Goal: Navigation & Orientation: Find specific page/section

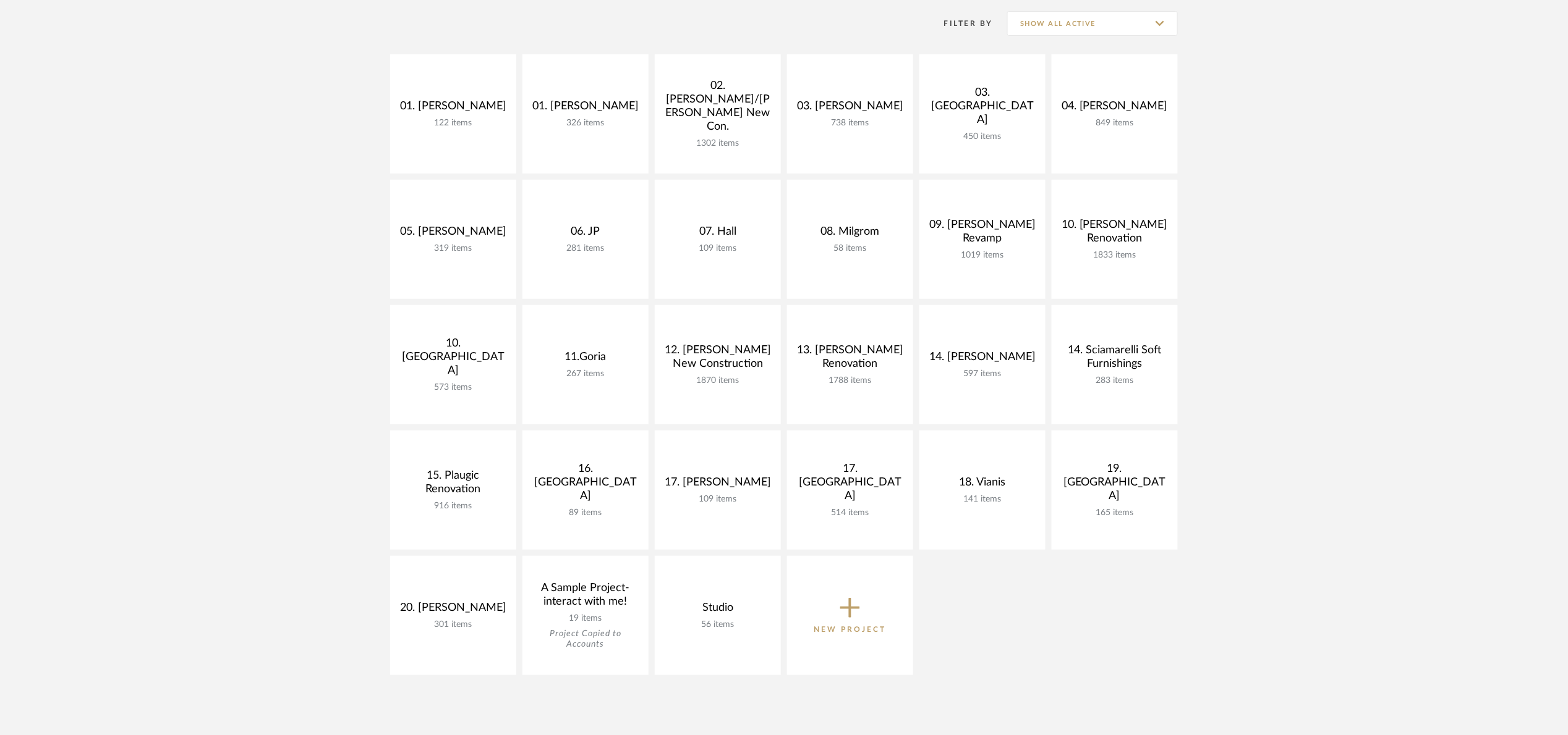
scroll to position [186, 0]
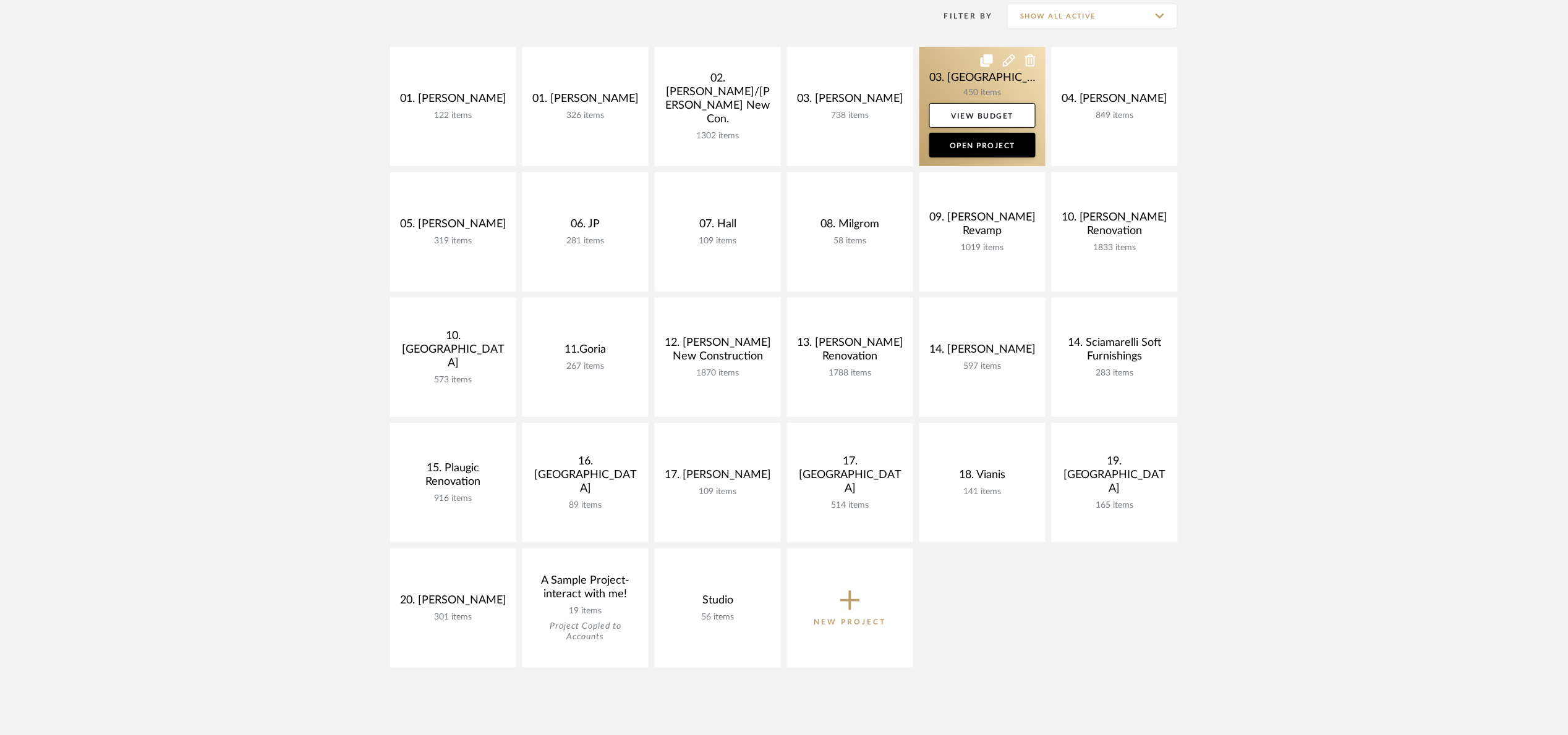
click at [962, 74] on link at bounding box center [983, 106] width 126 height 119
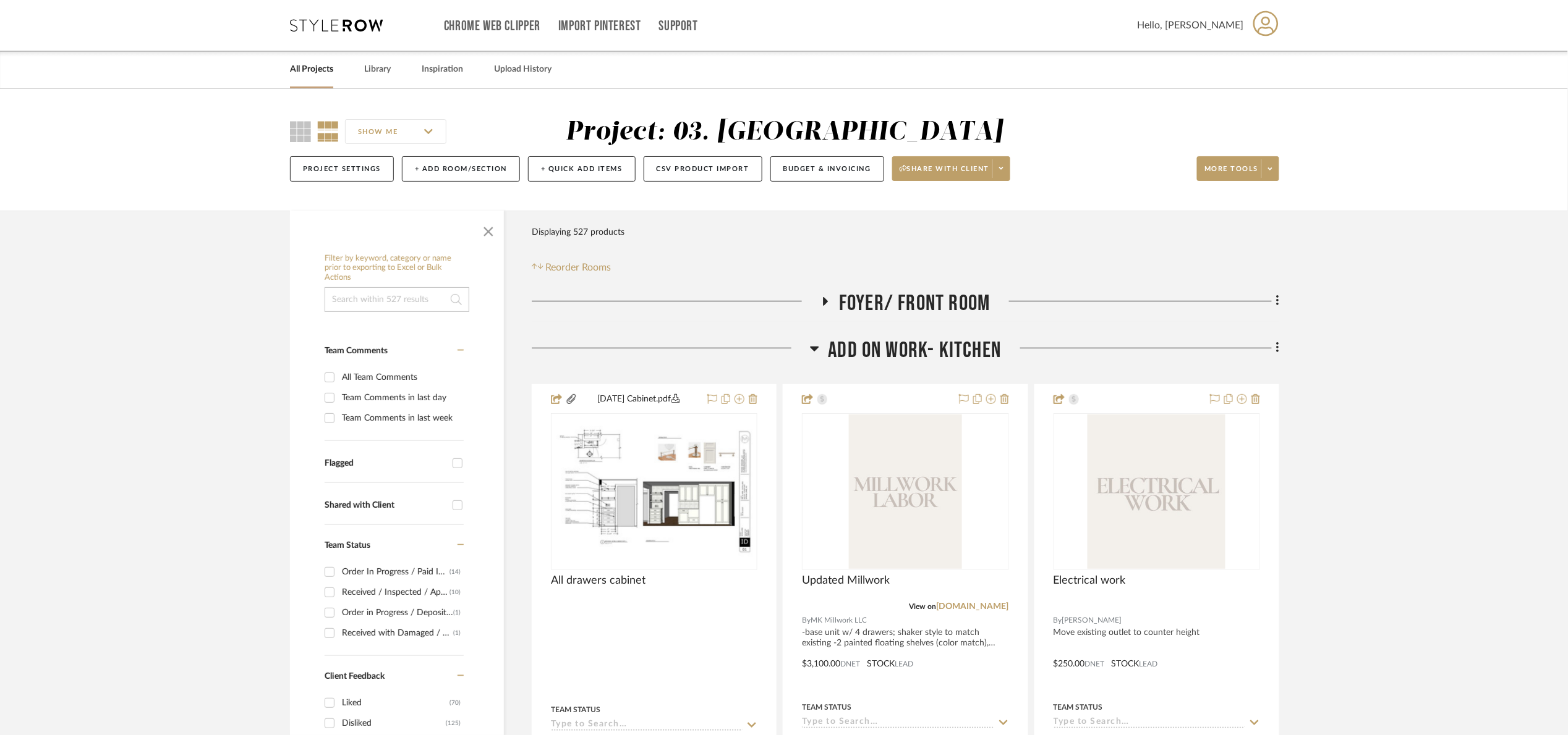
click at [956, 343] on span "Add on work- kitchen" at bounding box center [915, 350] width 174 height 27
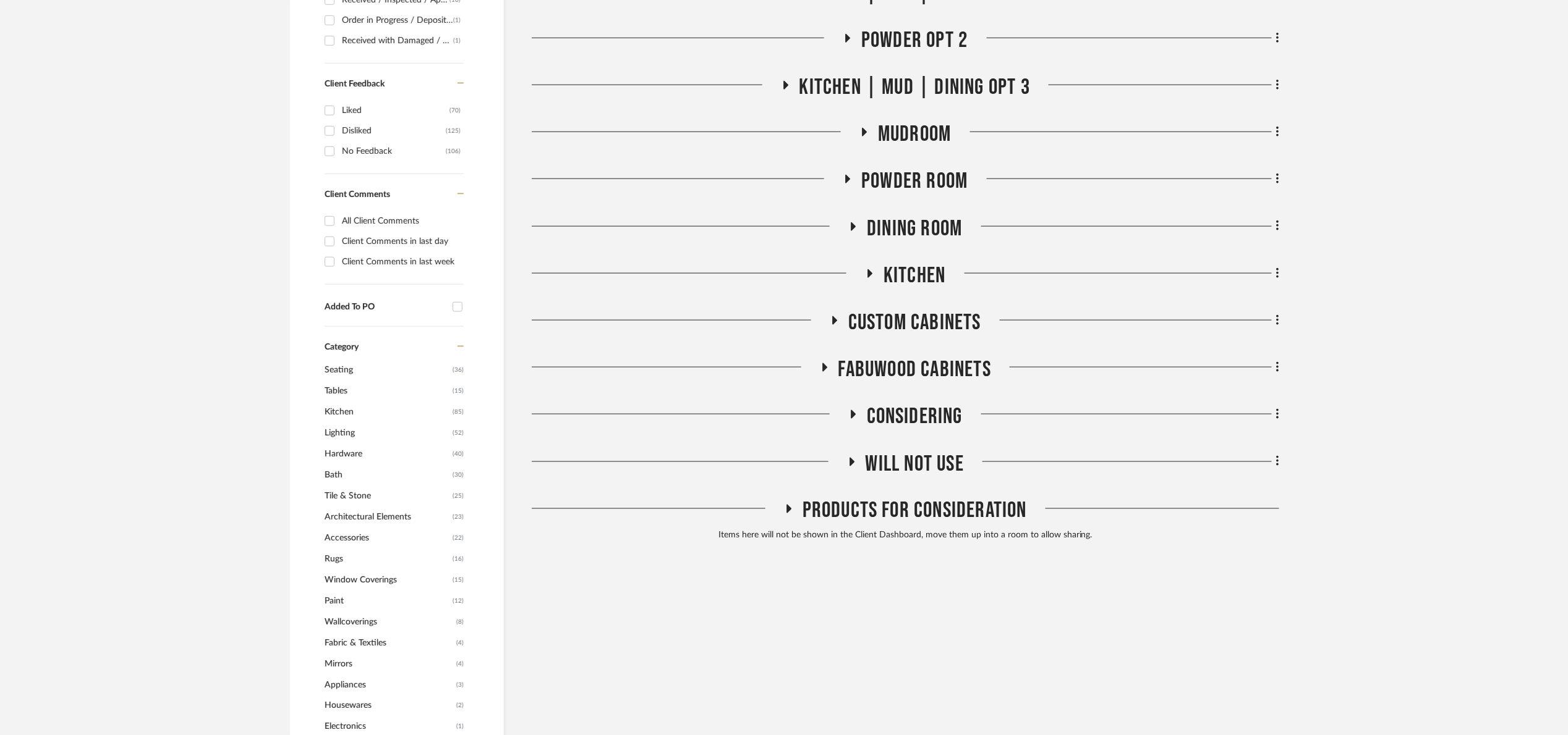
scroll to position [649, 0]
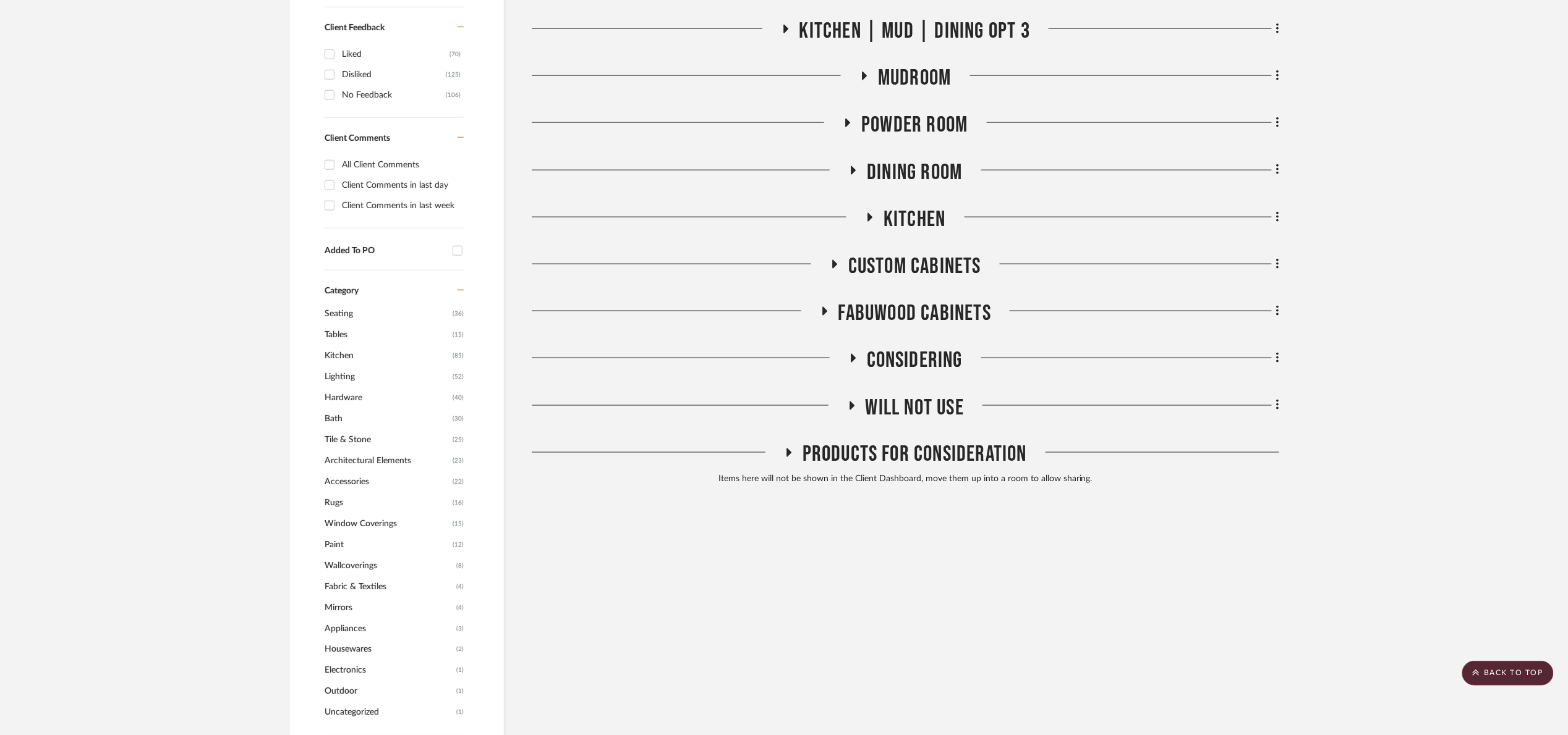
click at [907, 215] on span "Kitchen" at bounding box center [915, 220] width 62 height 27
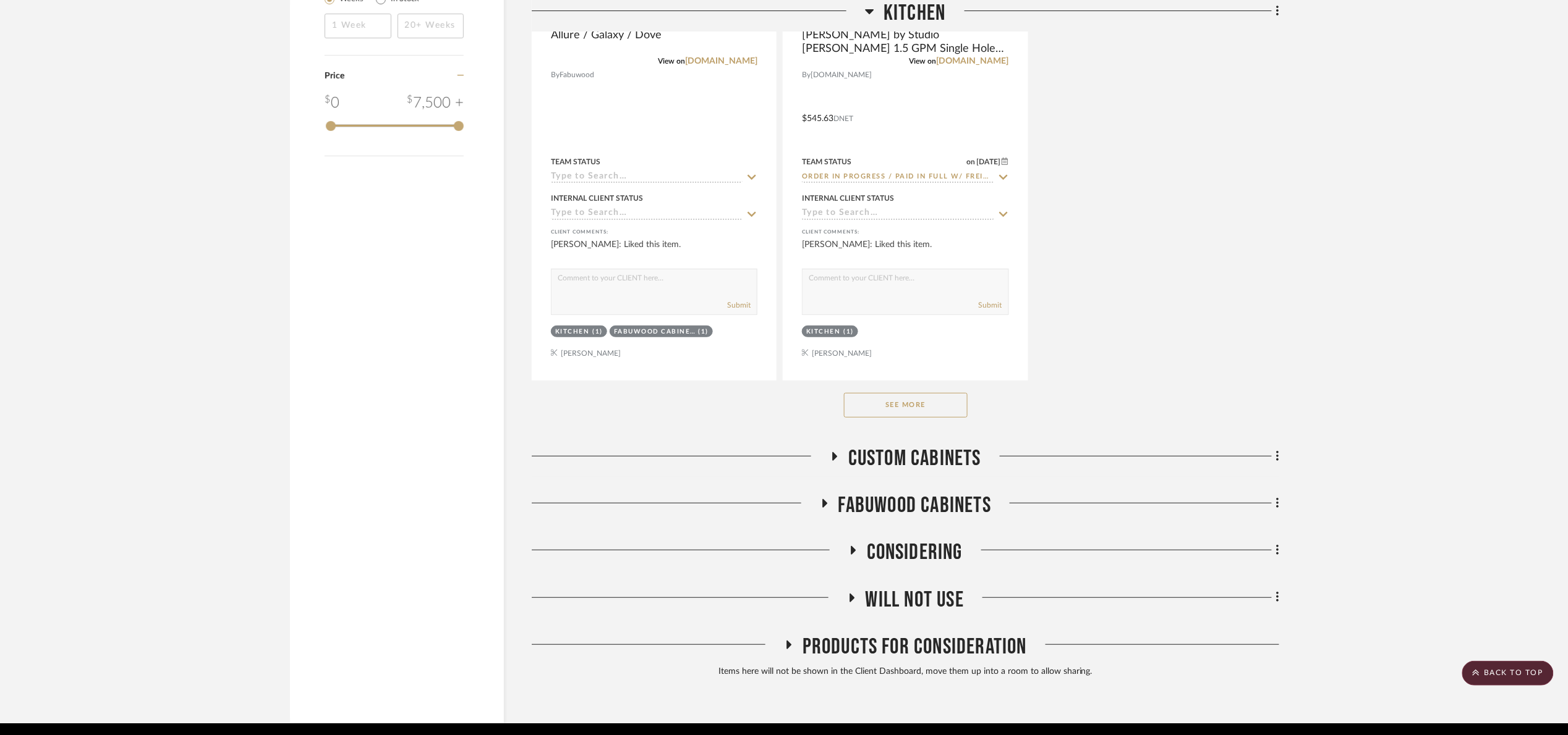
scroll to position [2208, 0]
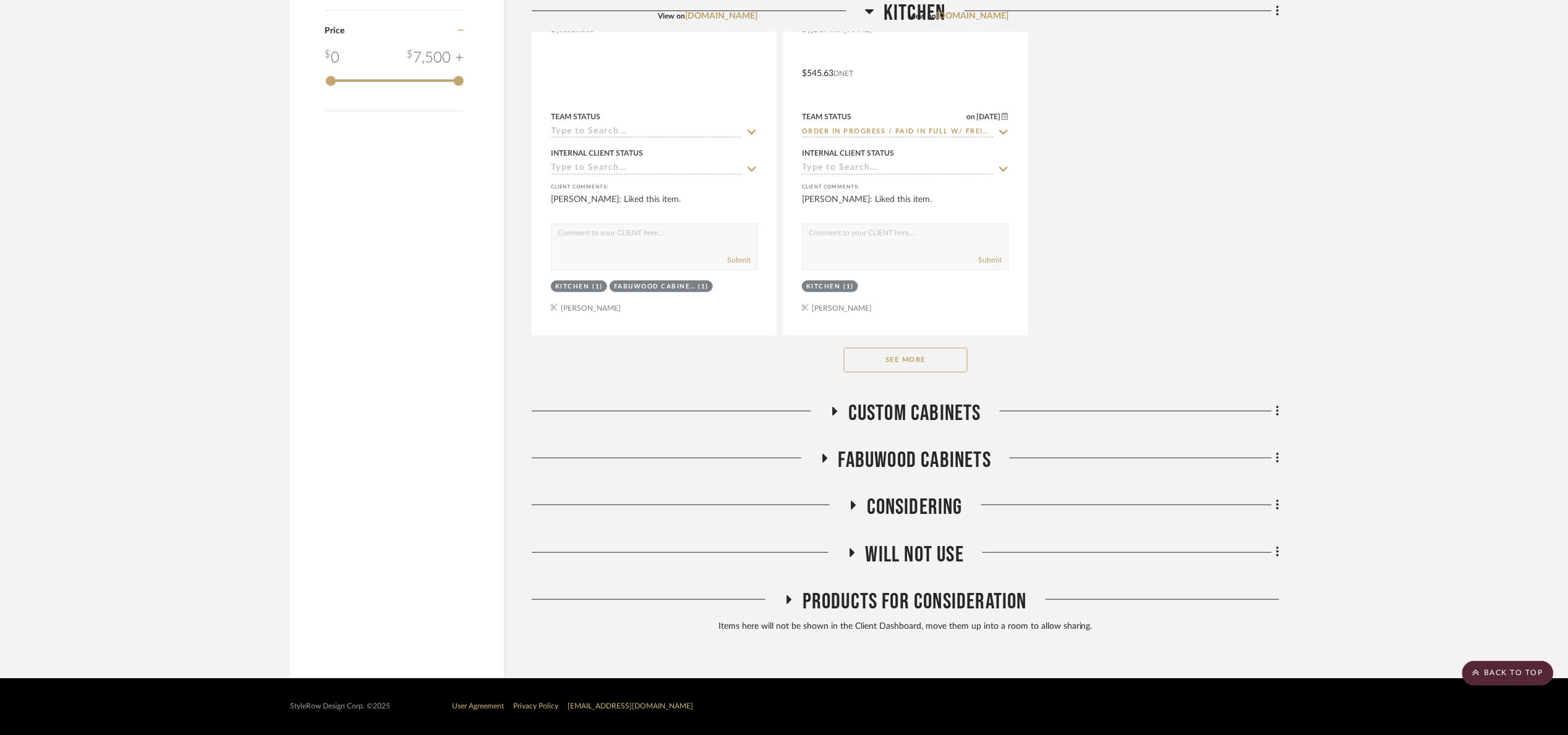
click at [911, 371] on button "See More" at bounding box center [906, 360] width 124 height 25
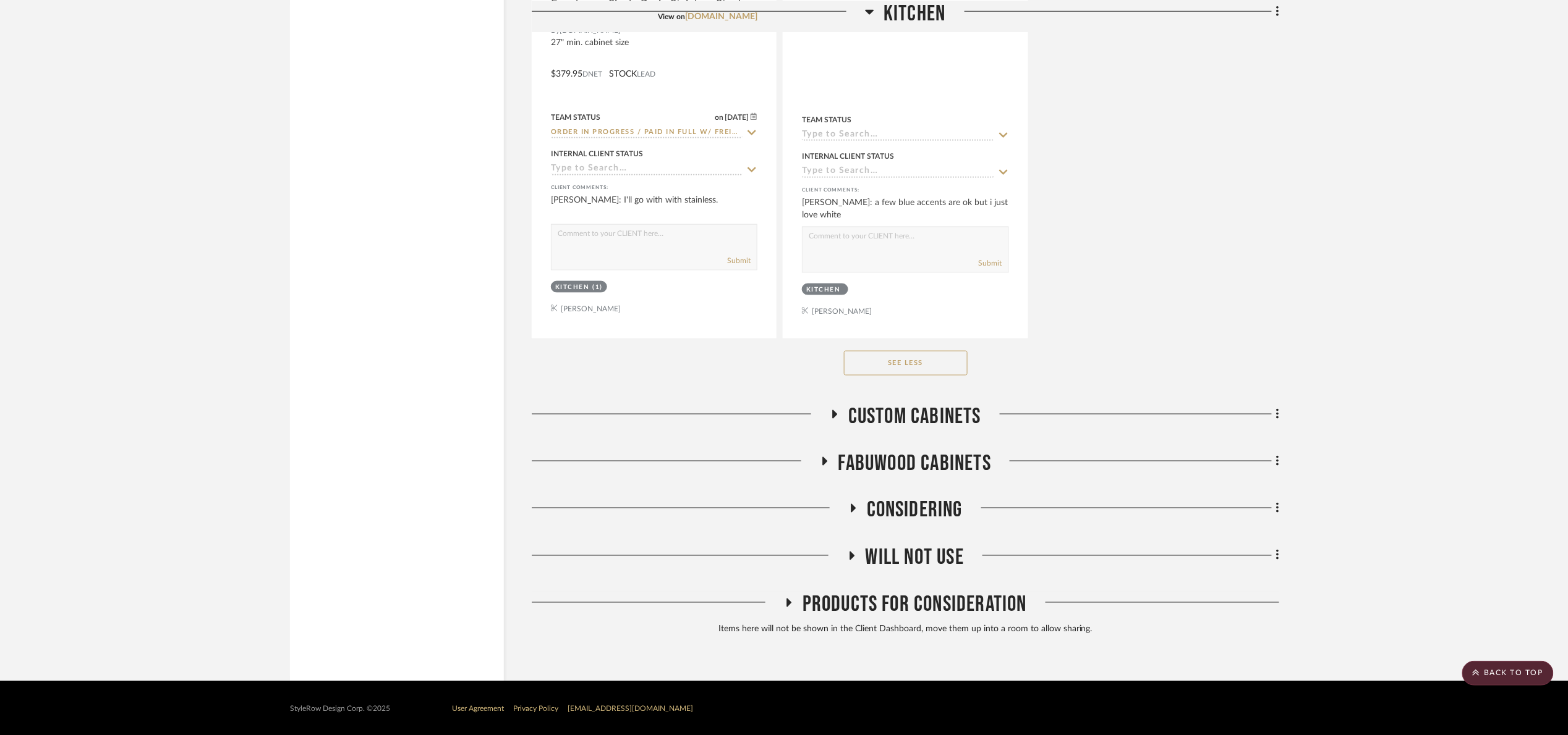
scroll to position [2760, 0]
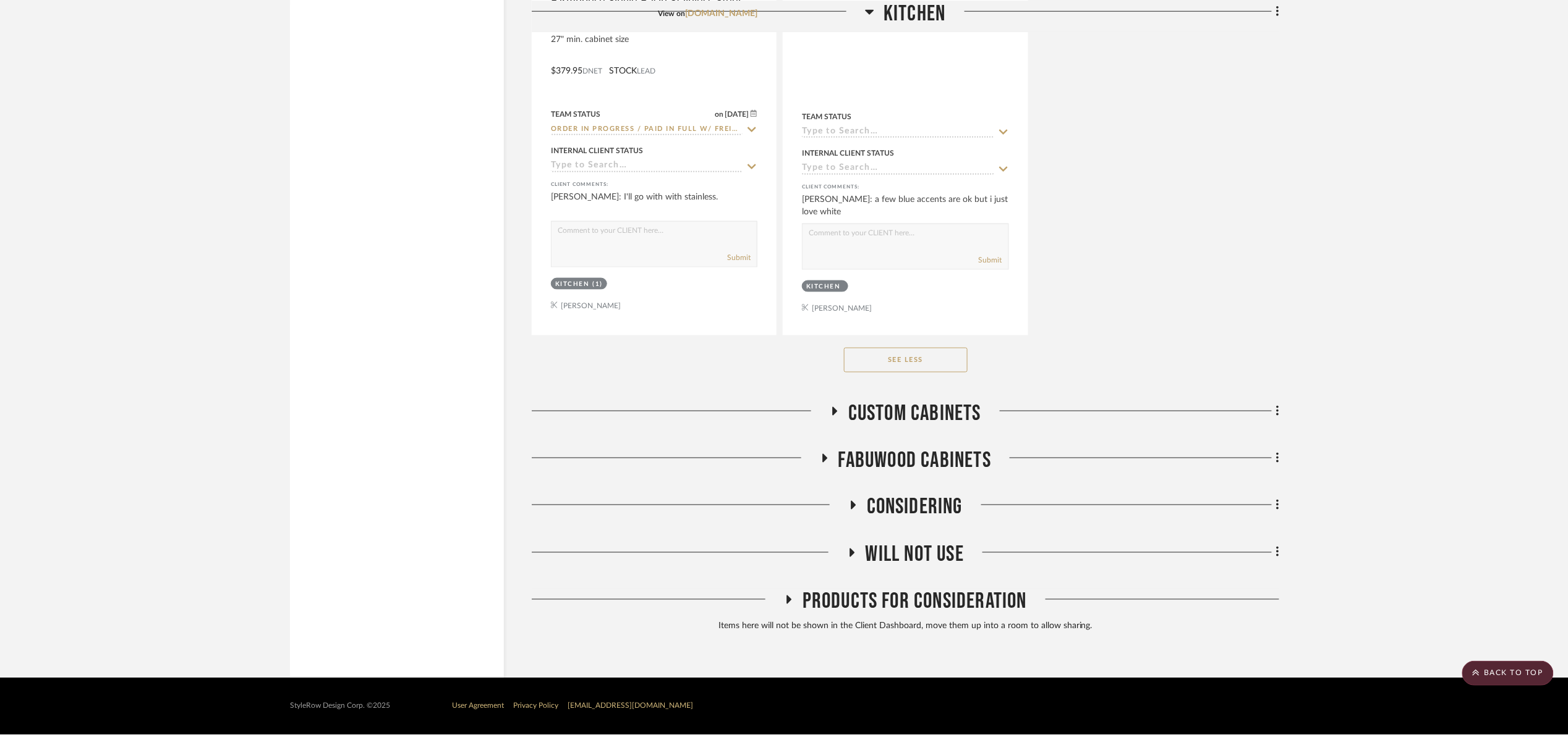
click at [962, 411] on span "Custom Cabinets" at bounding box center [915, 413] width 133 height 27
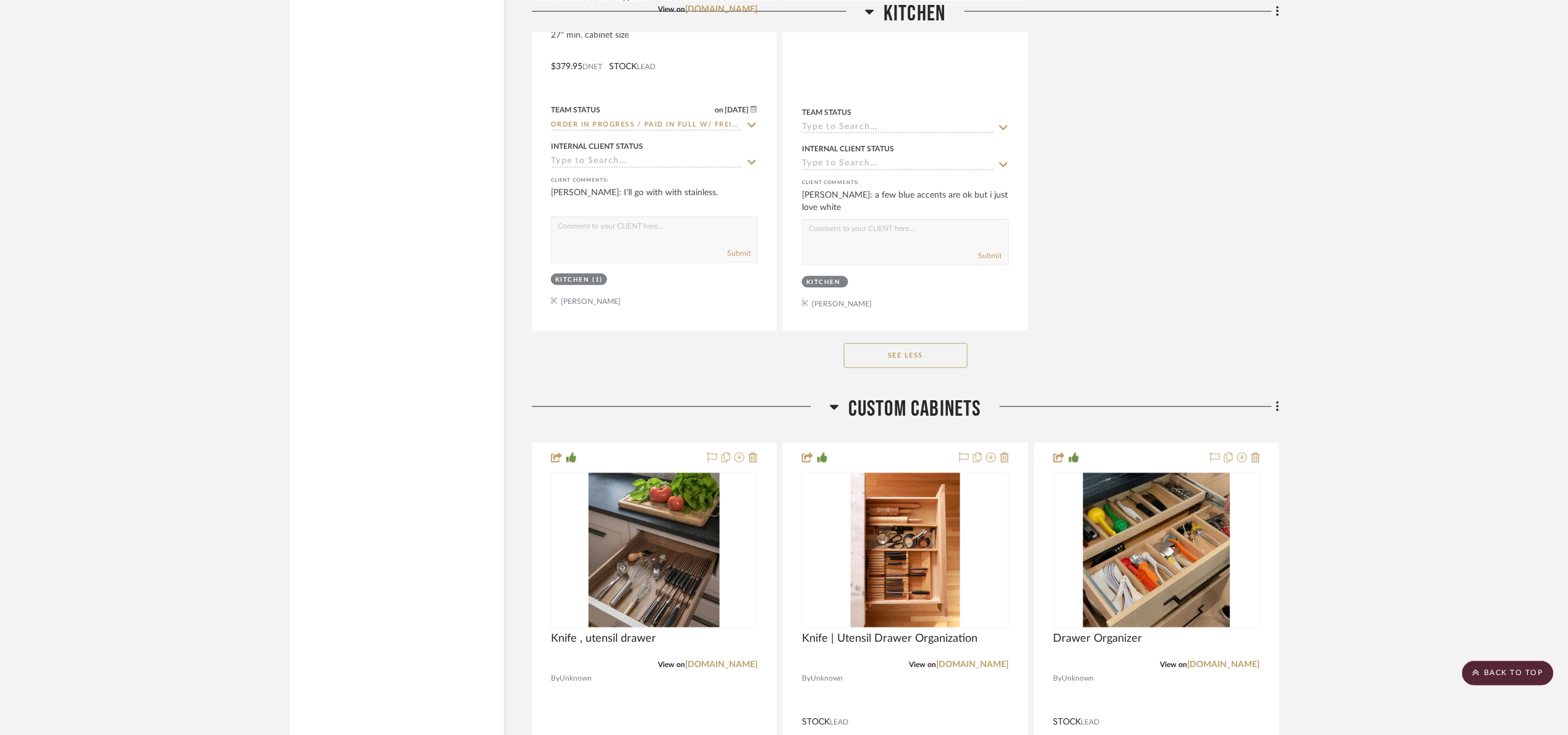
click at [960, 413] on span "Custom Cabinets" at bounding box center [915, 409] width 133 height 27
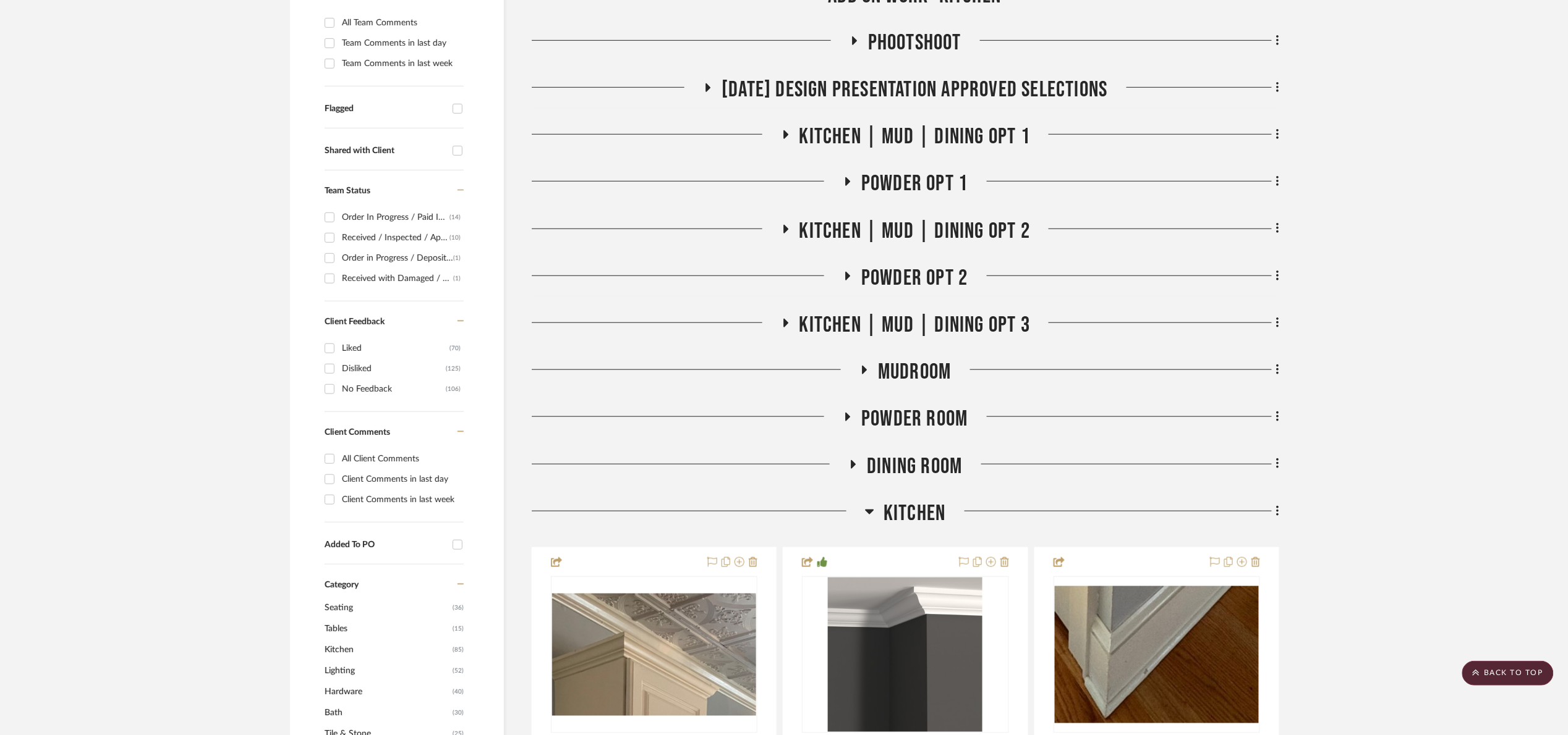
scroll to position [350, 0]
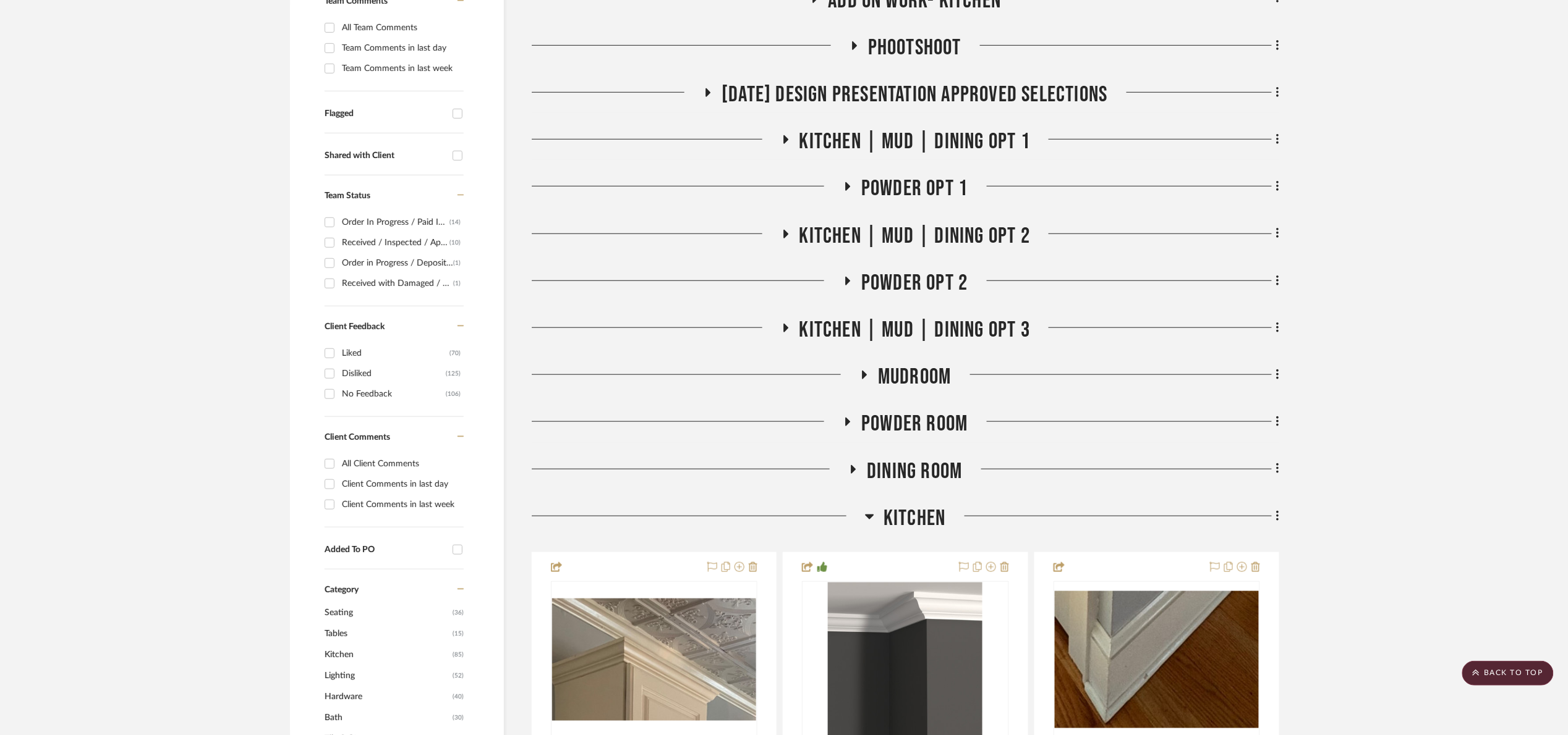
click at [893, 142] on span "Kitchen | Mud | Dining Opt 1" at bounding box center [915, 142] width 231 height 27
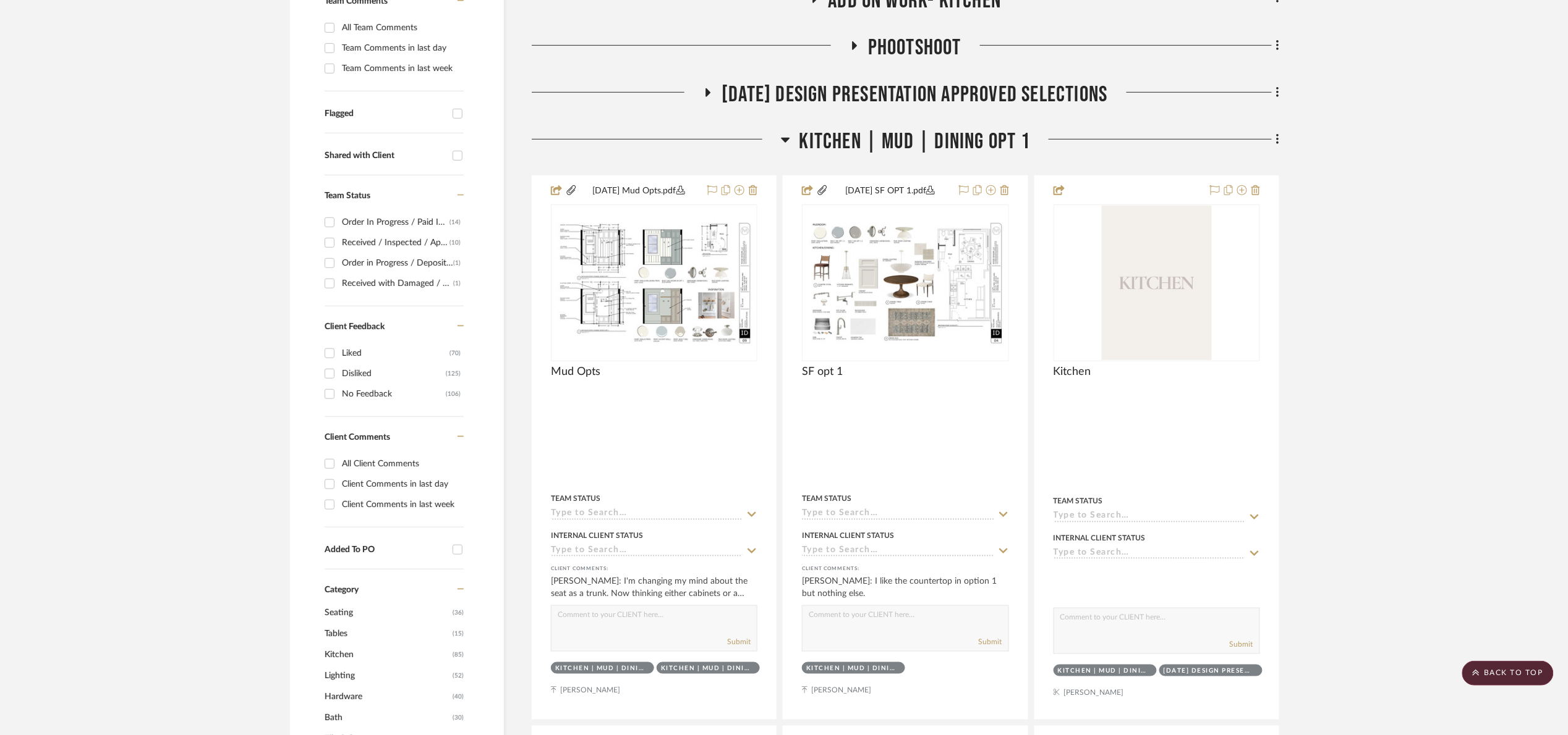
click at [893, 141] on span "Kitchen | Mud | Dining Opt 1" at bounding box center [915, 142] width 231 height 27
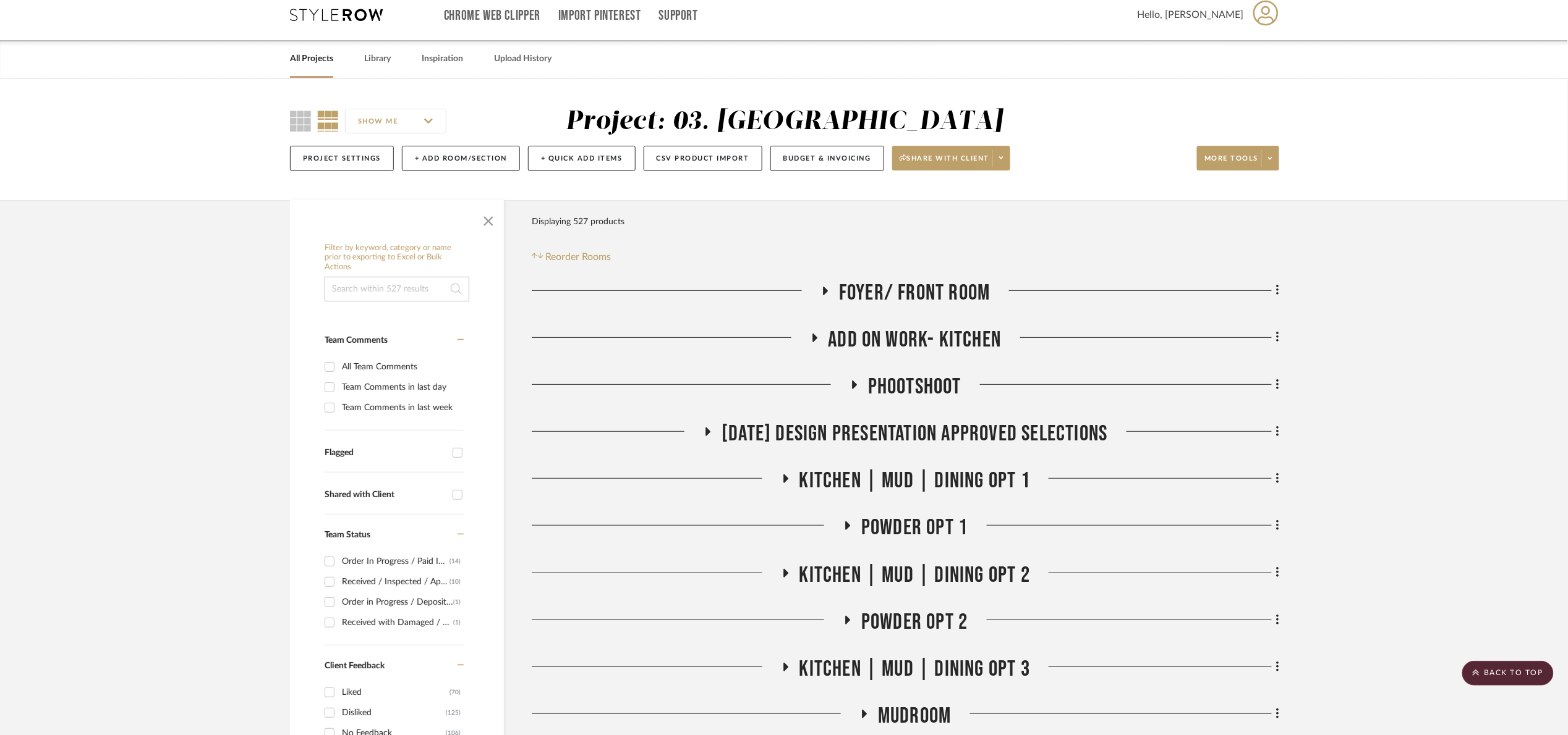
scroll to position [0, 0]
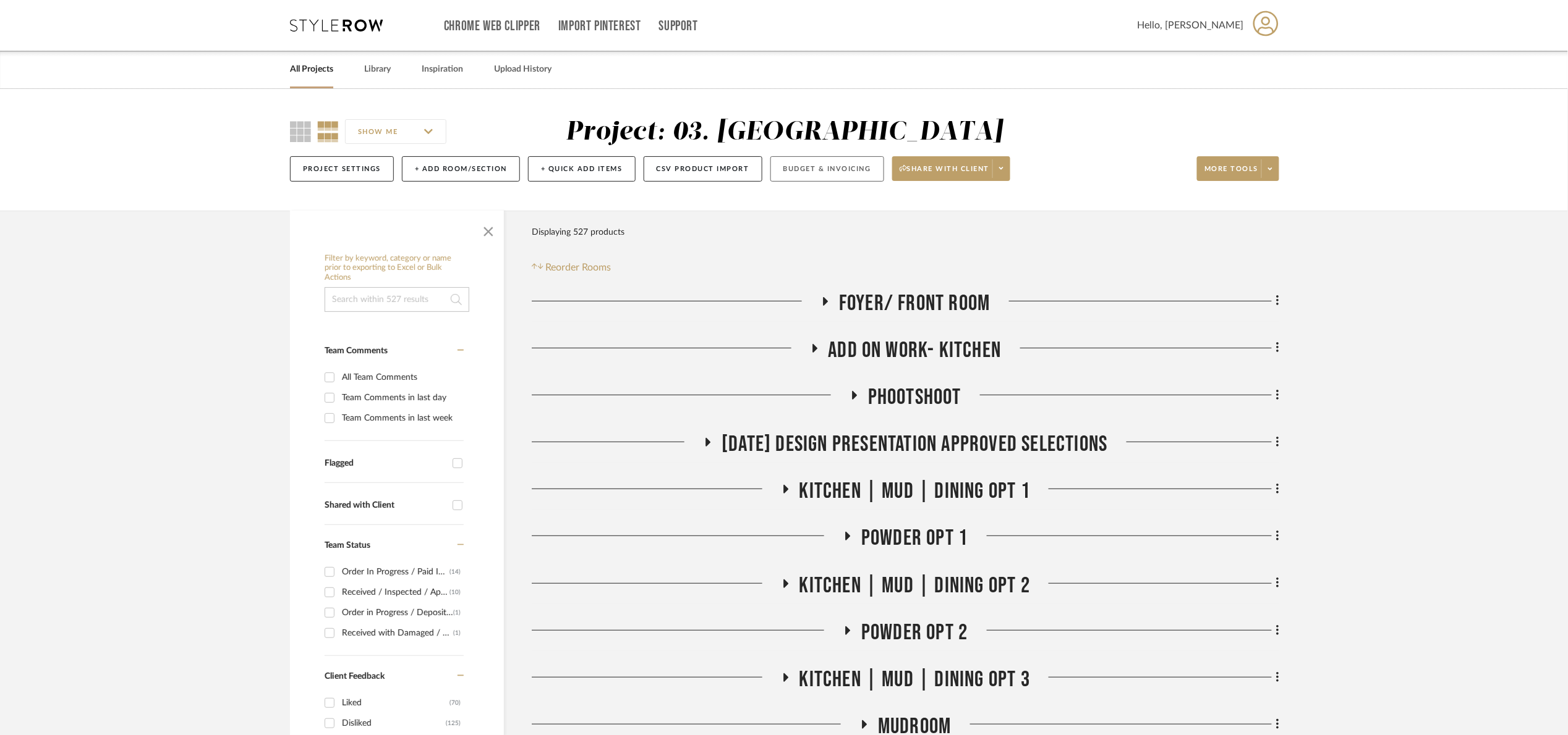
click at [819, 177] on button "Budget & Invoicing" at bounding box center [827, 169] width 114 height 25
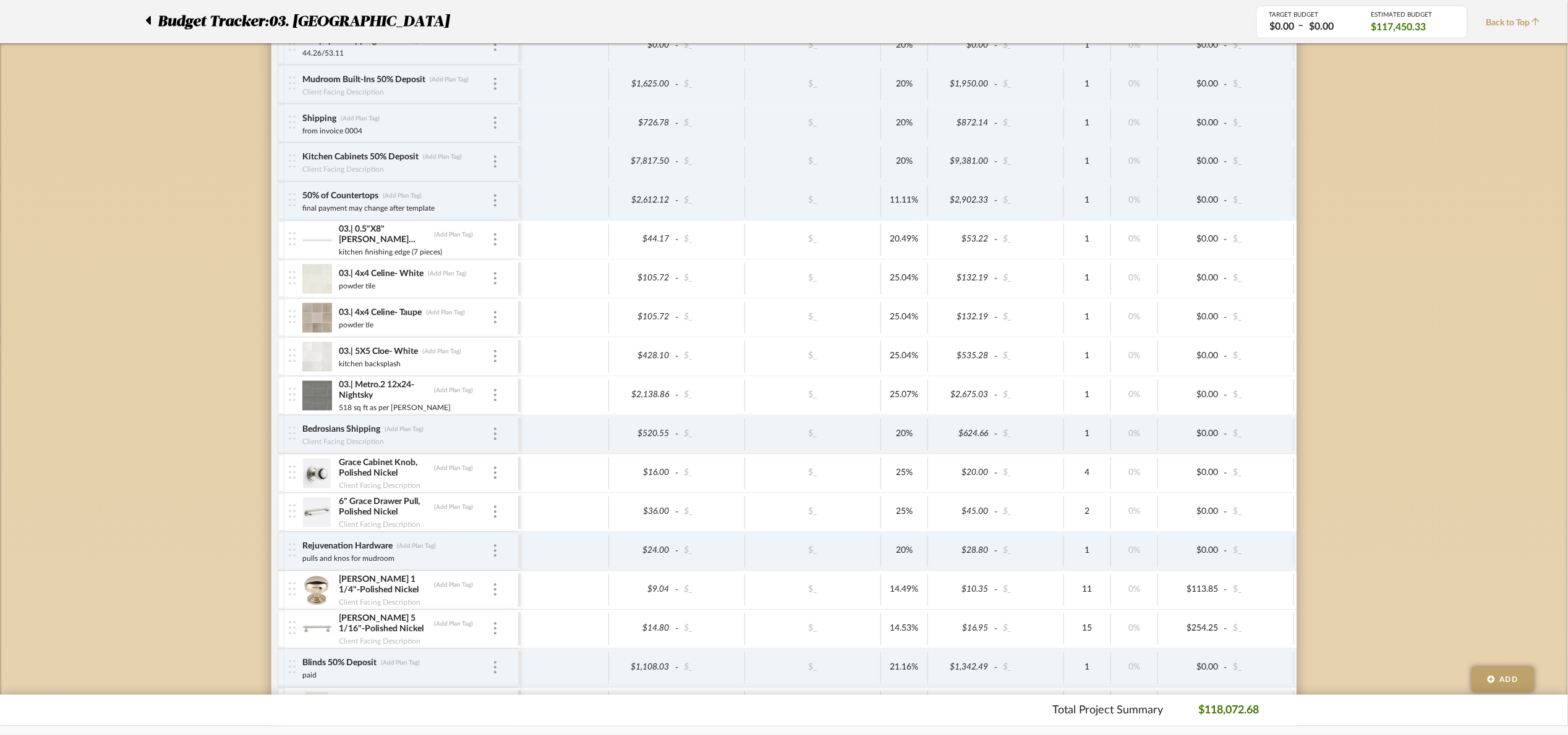
scroll to position [1870, 0]
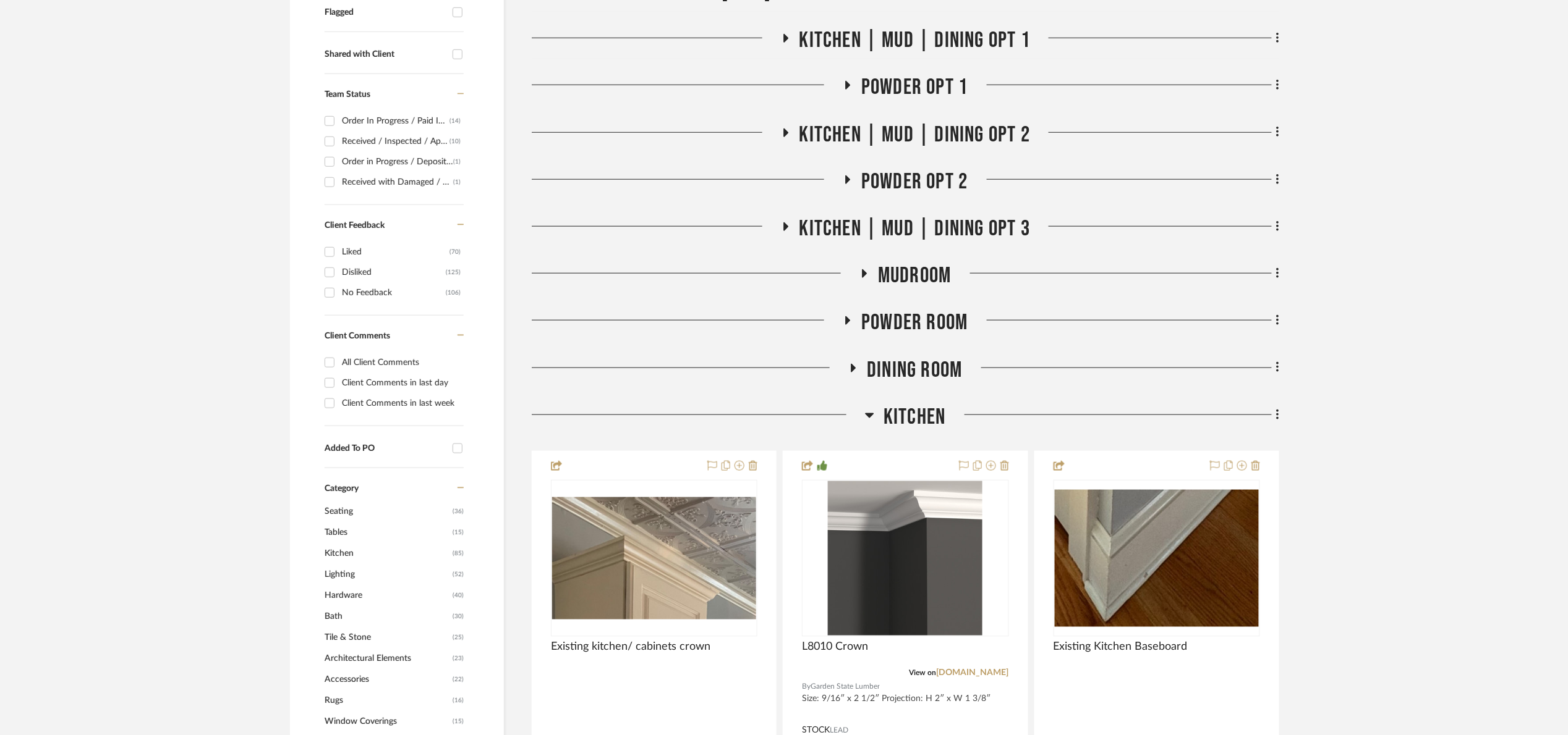
scroll to position [556, 0]
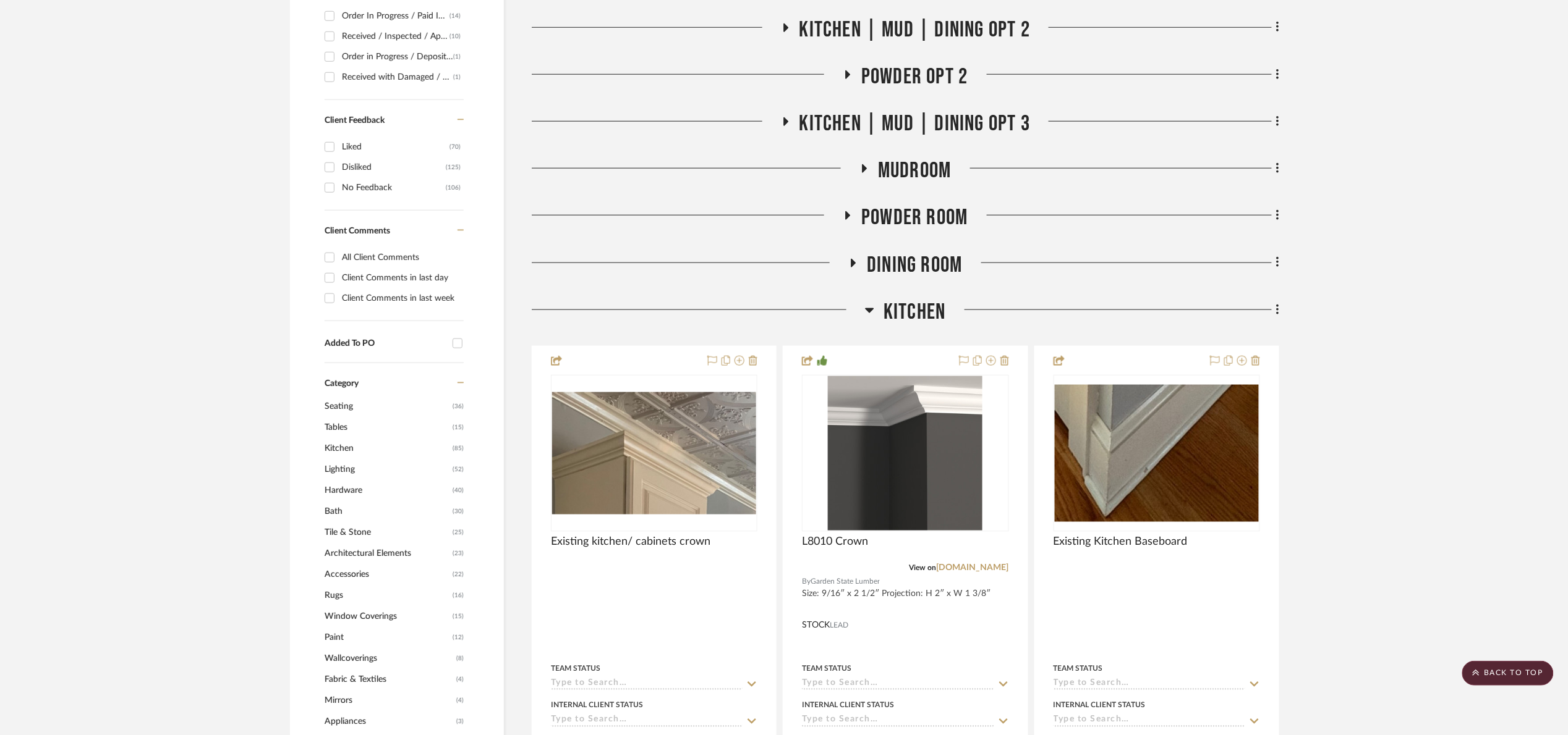
click at [918, 316] on span "Kitchen" at bounding box center [915, 312] width 62 height 27
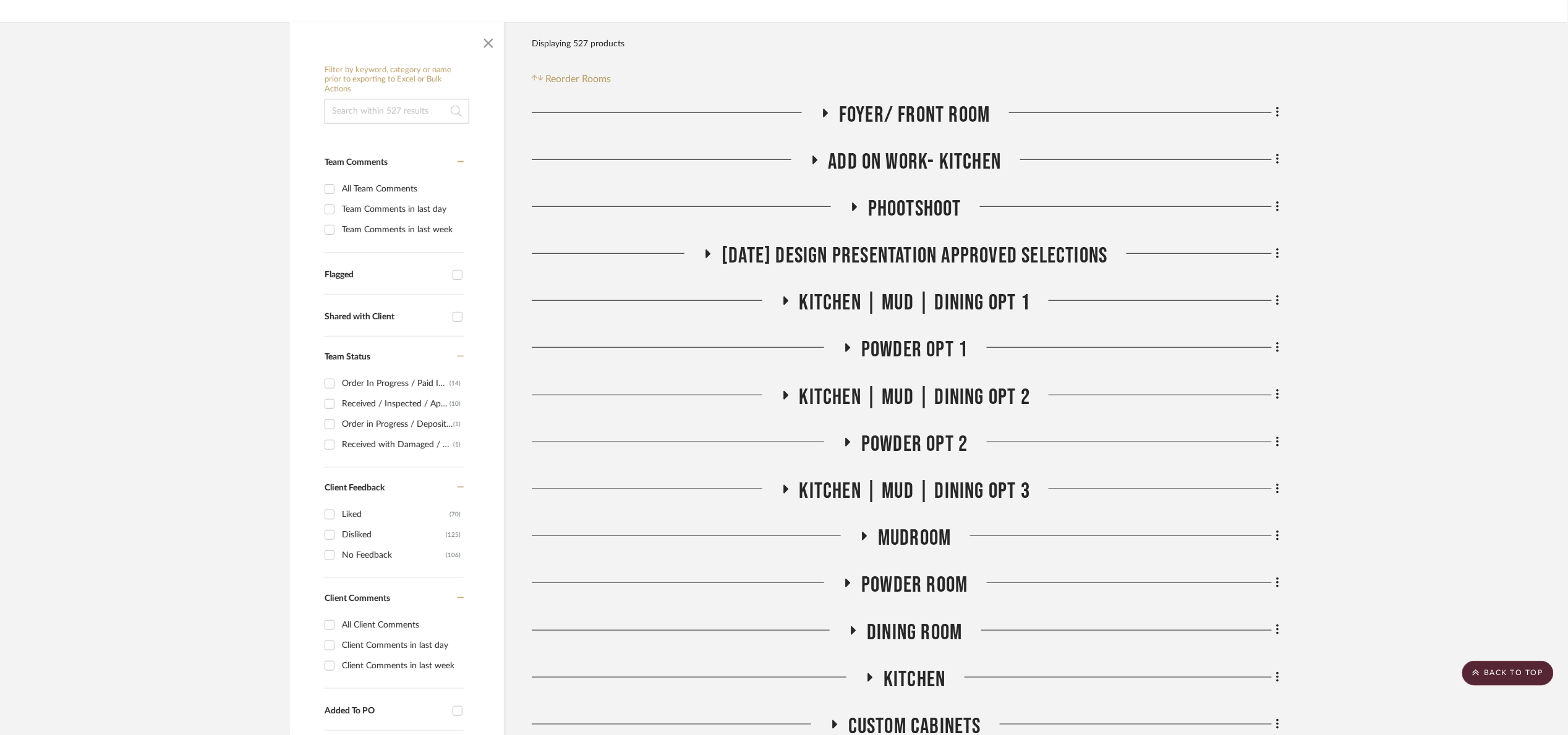
scroll to position [186, 0]
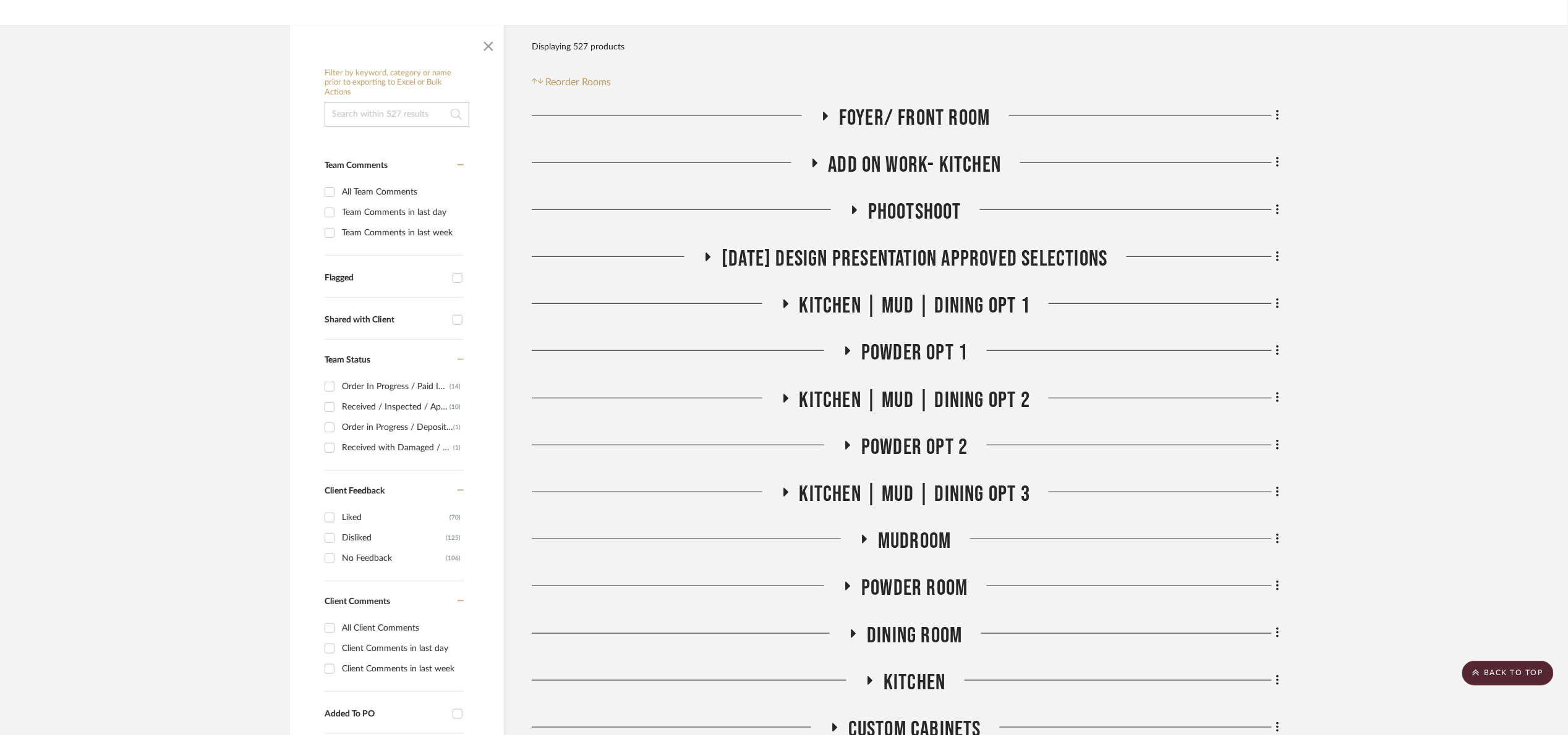
click at [920, 256] on span "01.10.25 Design Presentation Approved selections" at bounding box center [915, 259] width 386 height 27
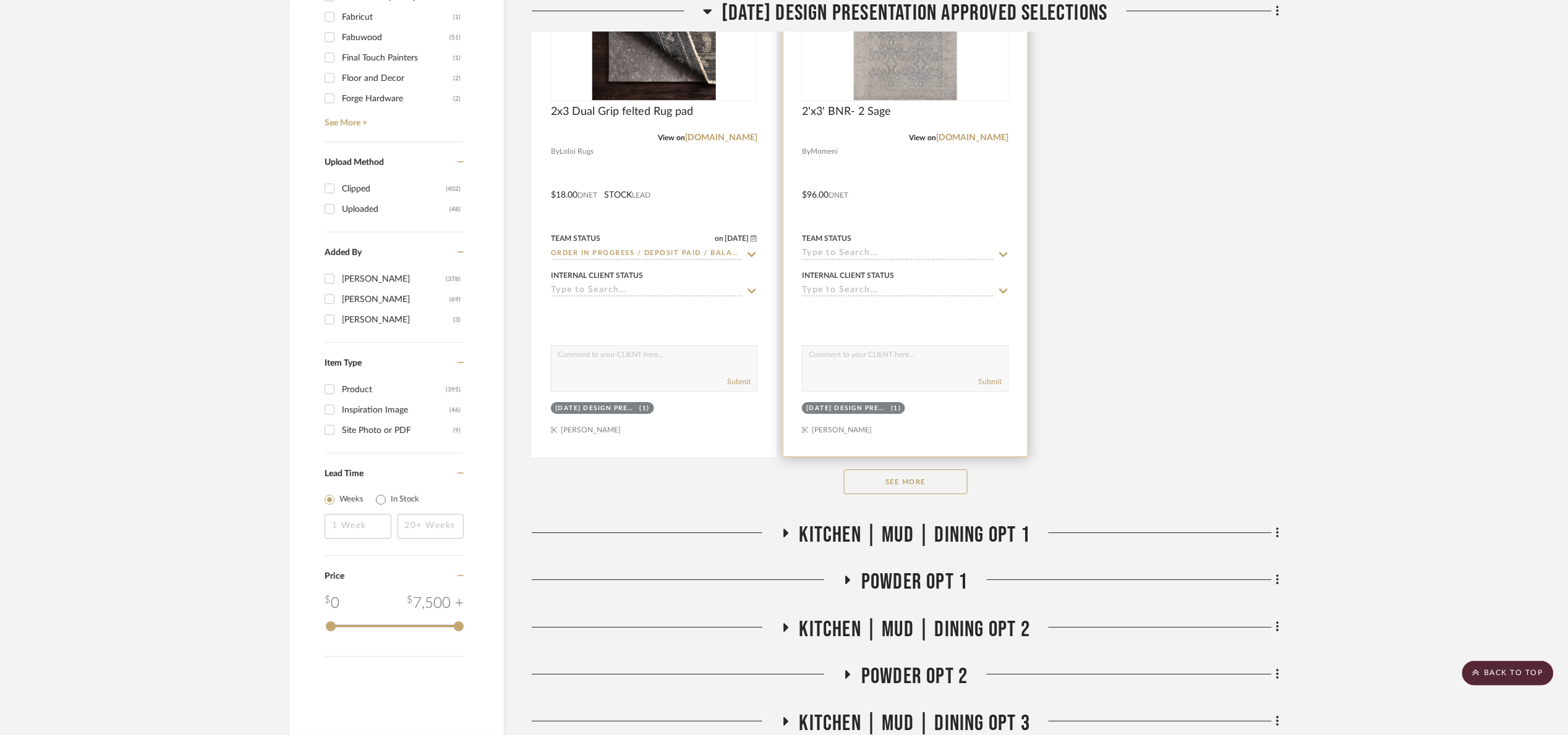
scroll to position [1669, 0]
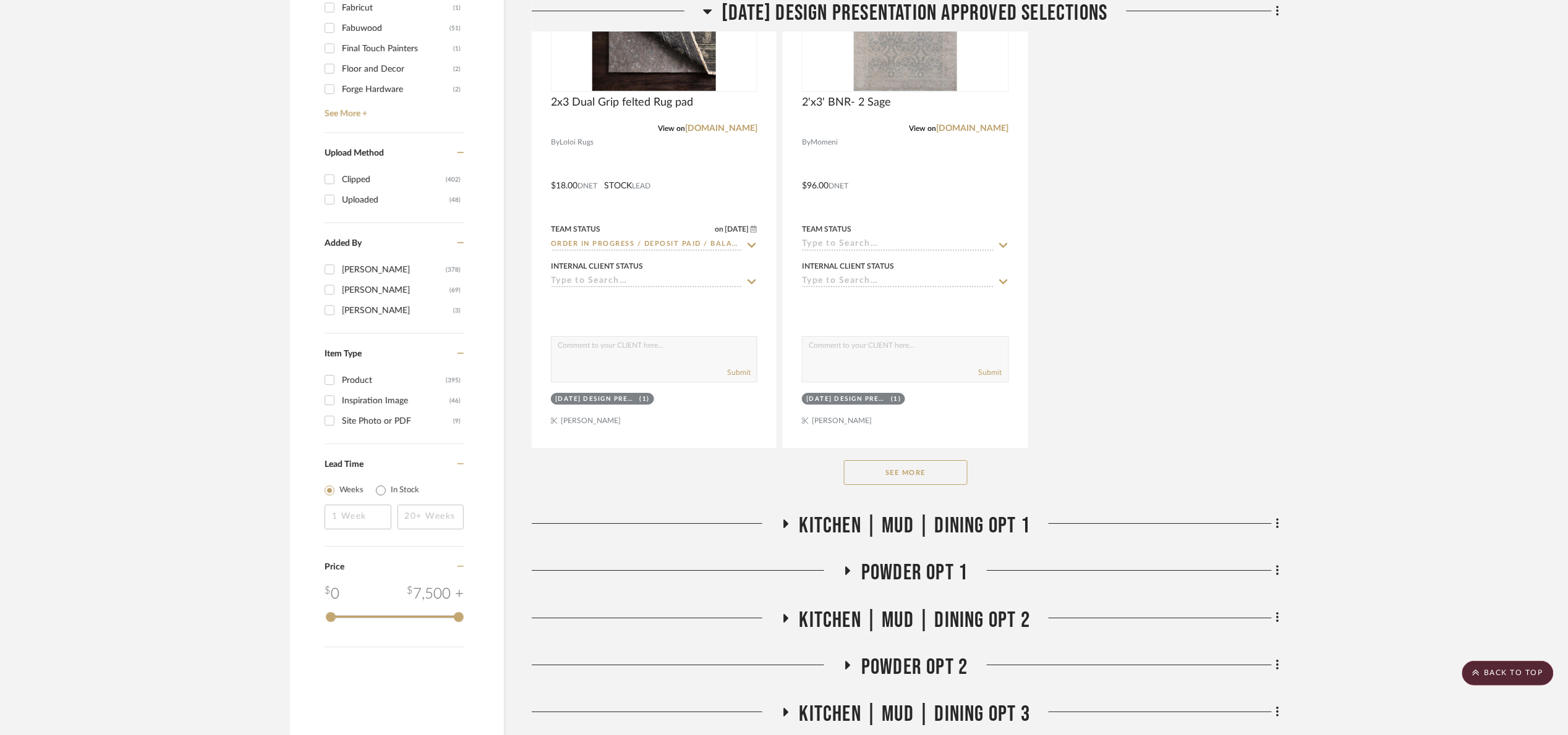
click at [918, 480] on button "See More" at bounding box center [906, 472] width 124 height 25
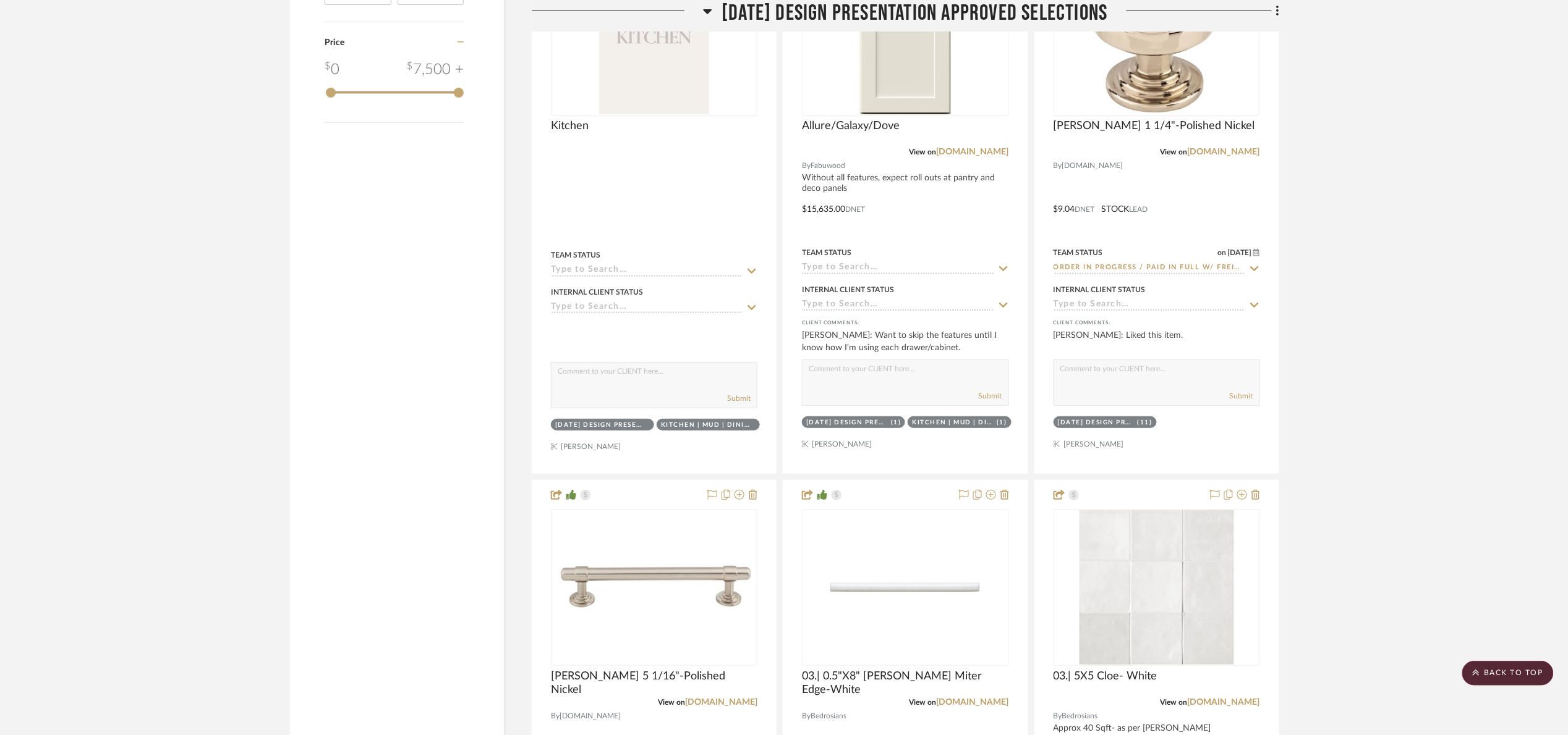
scroll to position [2224, 0]
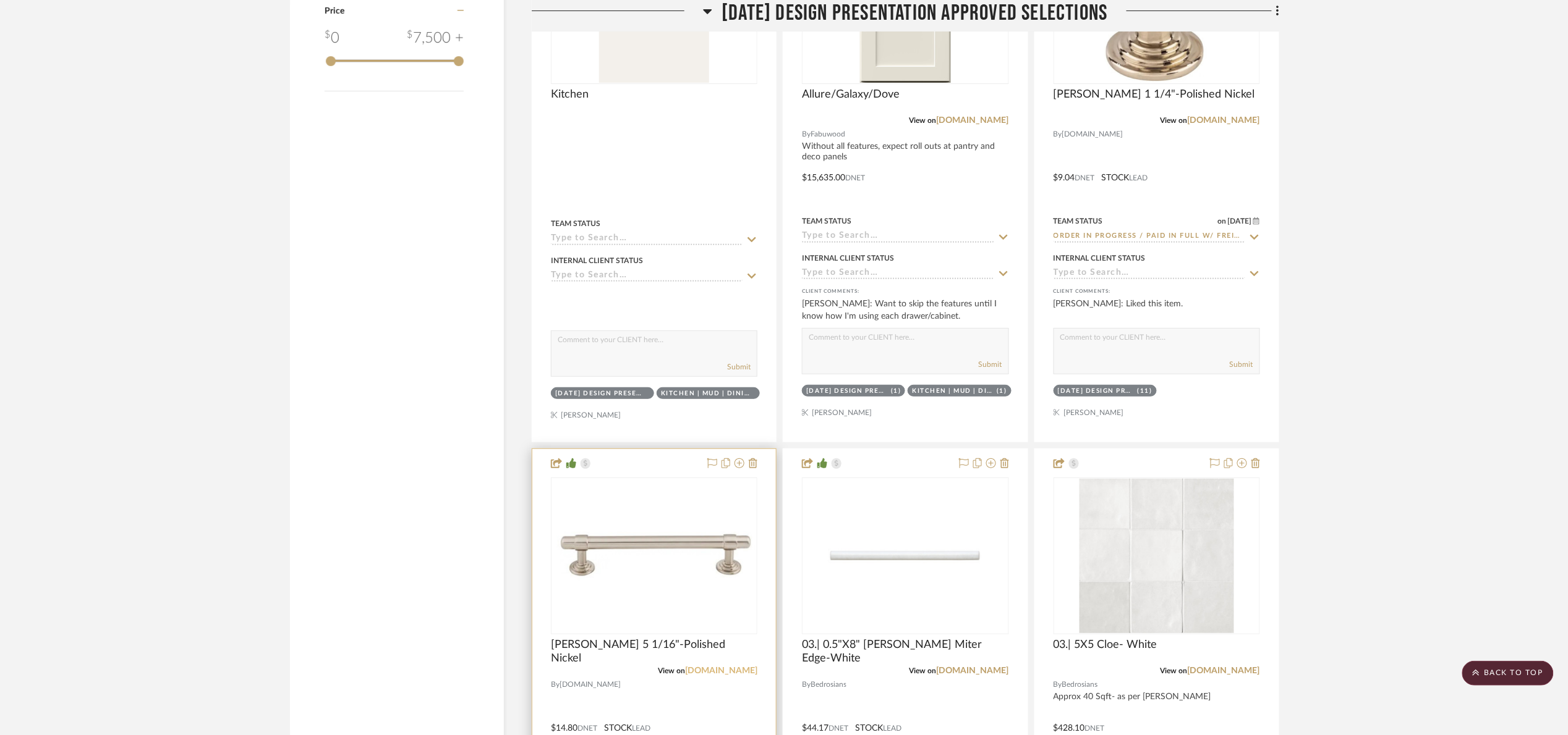
click at [748, 675] on link "build.com" at bounding box center [721, 671] width 72 height 9
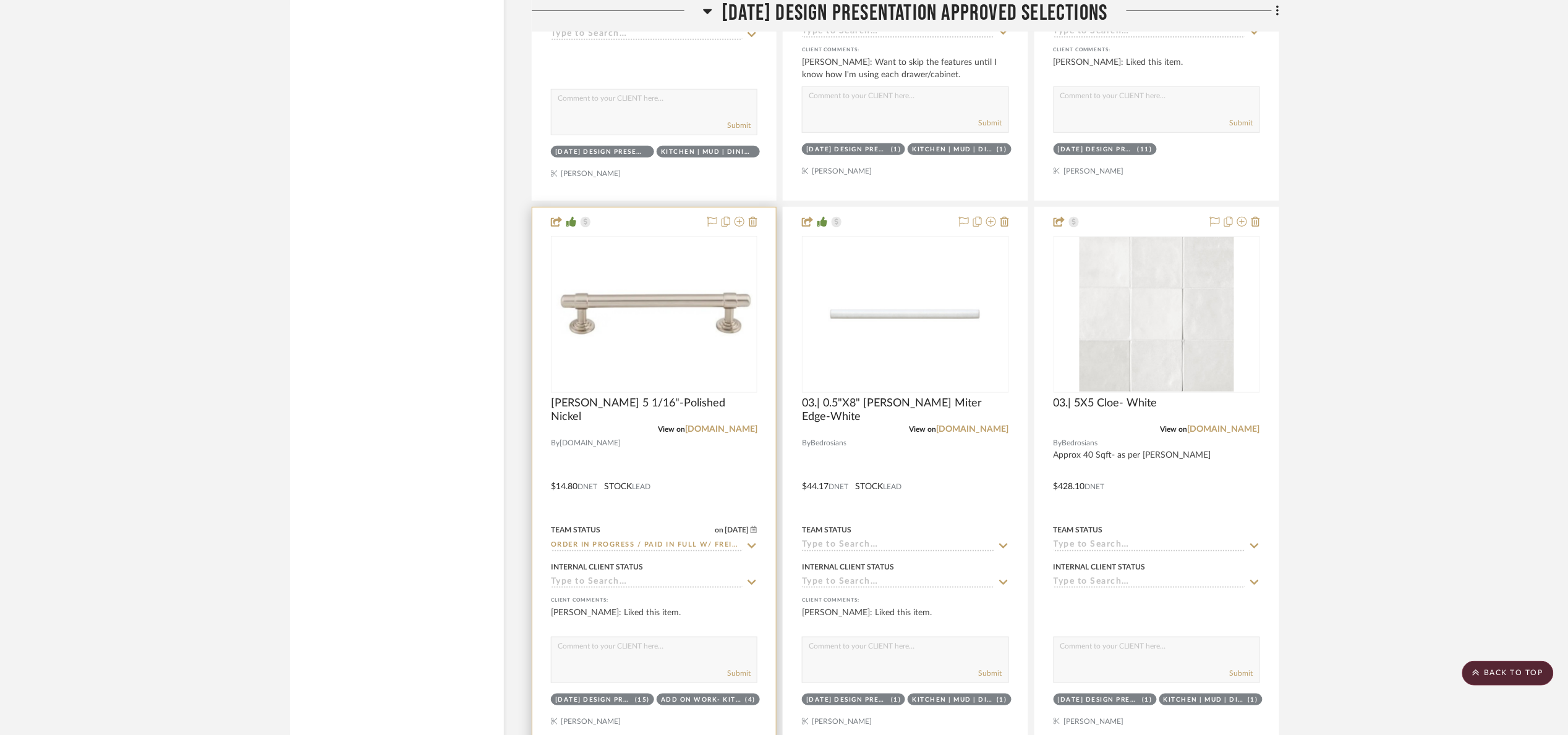
scroll to position [2502, 0]
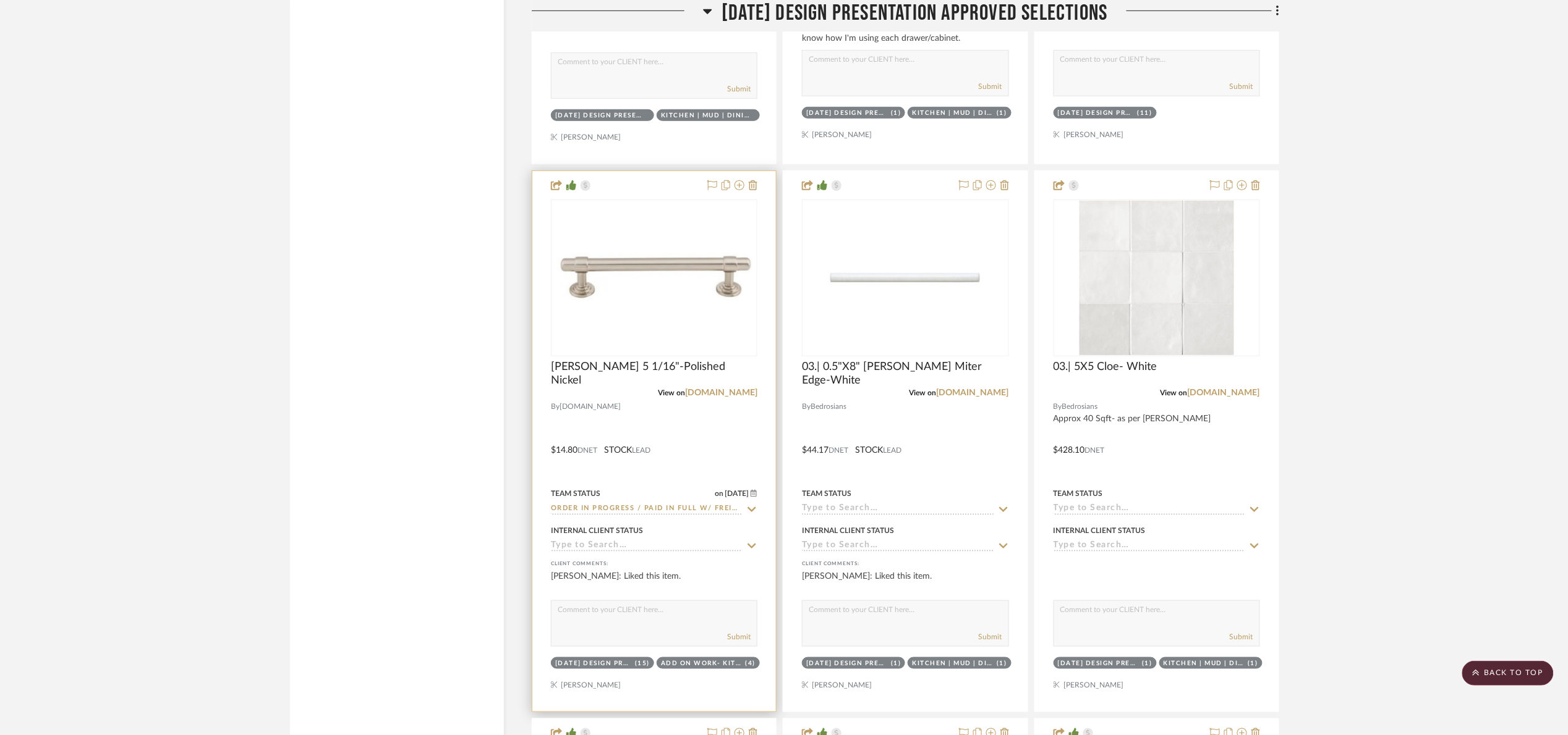
click at [670, 298] on img "0" at bounding box center [654, 278] width 204 height 58
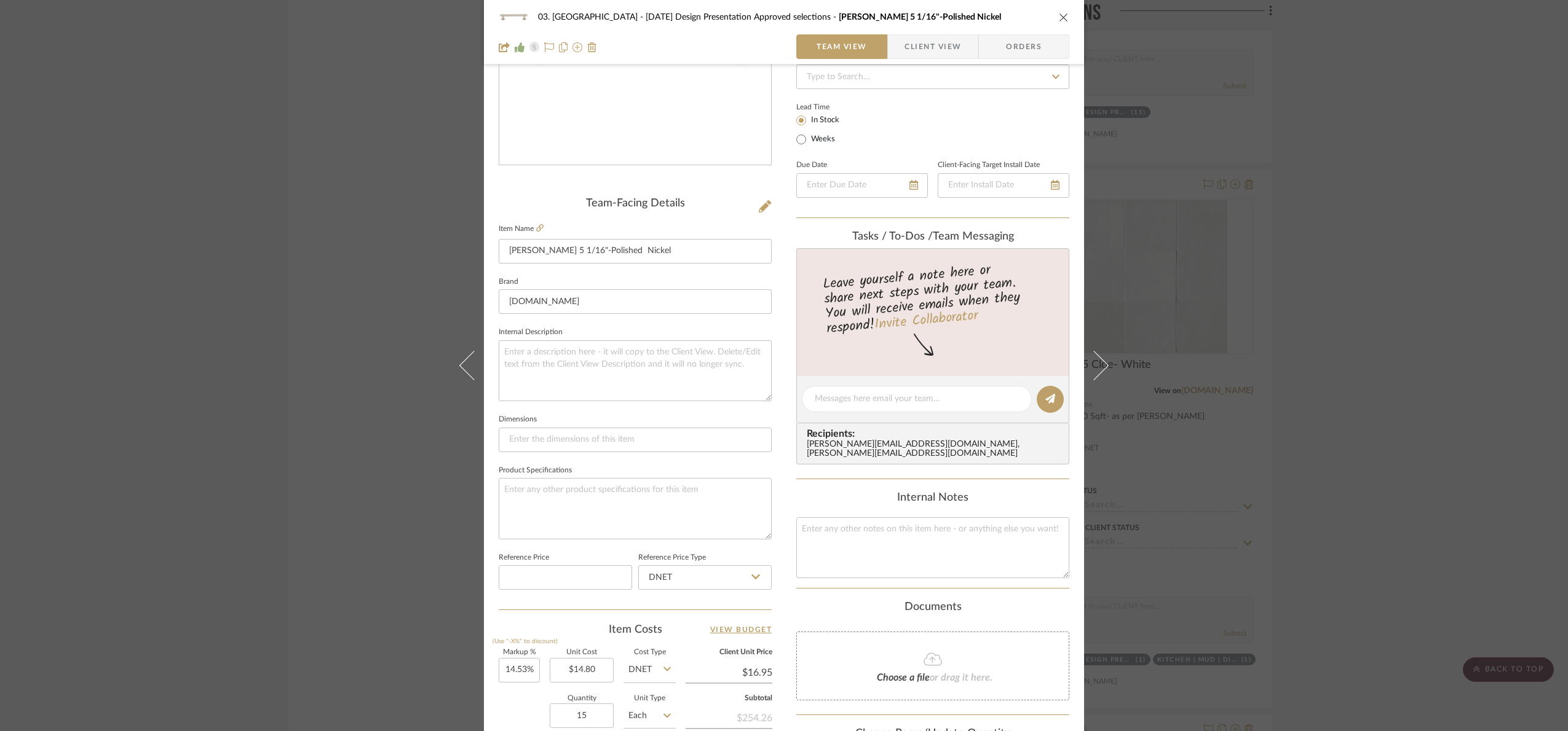
scroll to position [414, 0]
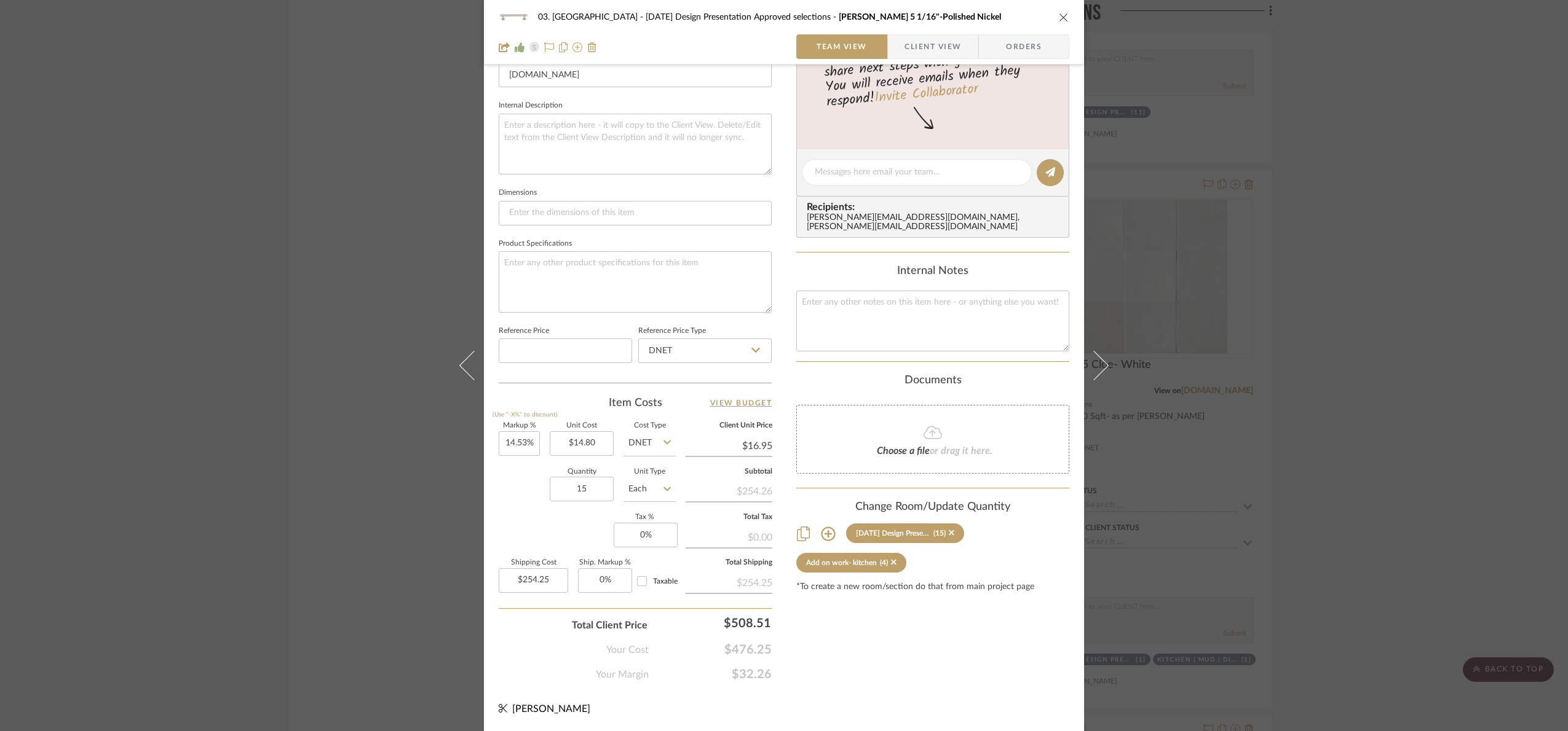
click at [1477, 395] on div "03. Schilling 01.10.25 Design Presentation Approved selections Ellis 5 1/16"-Po…" at bounding box center [784, 365] width 1568 height 731
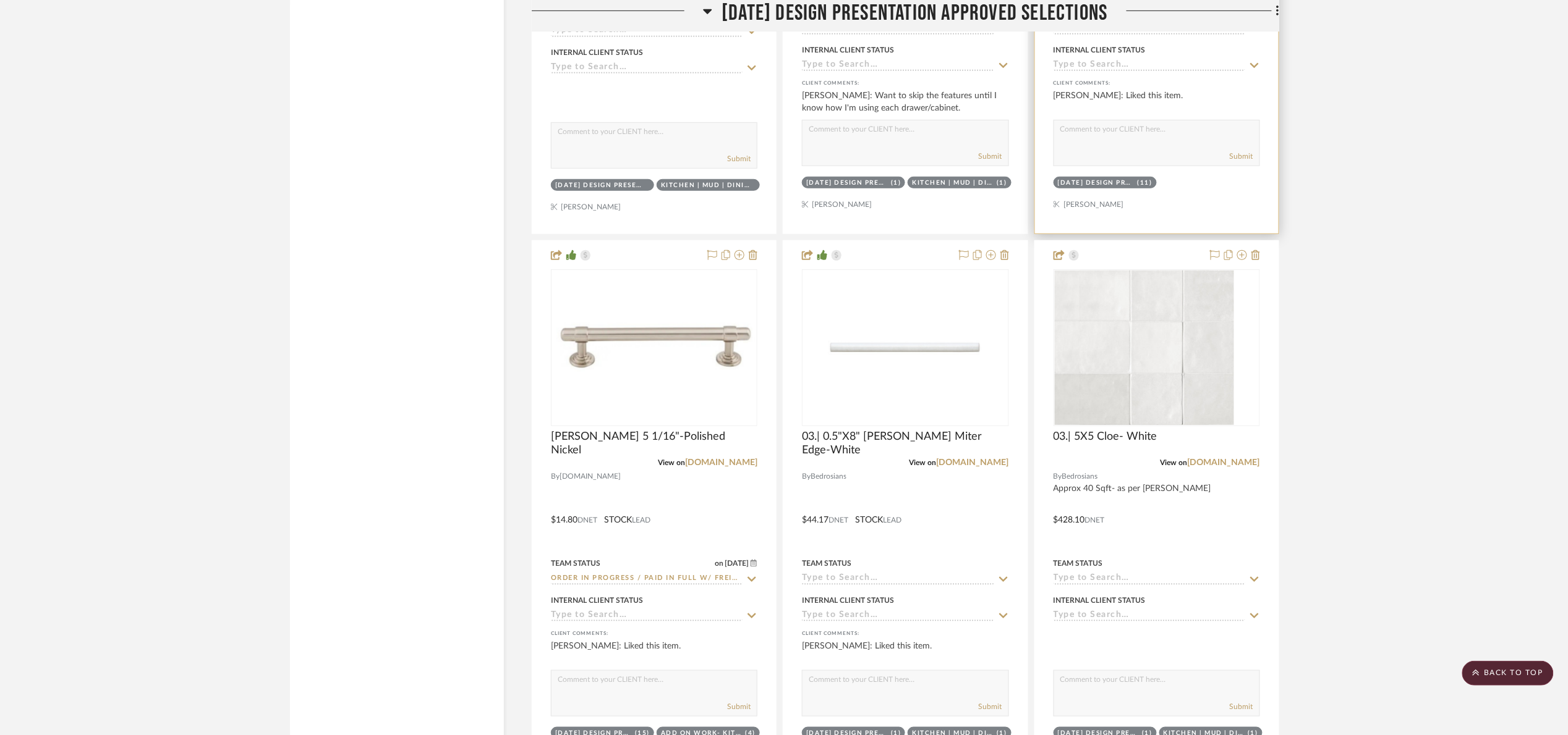
scroll to position [2039, 0]
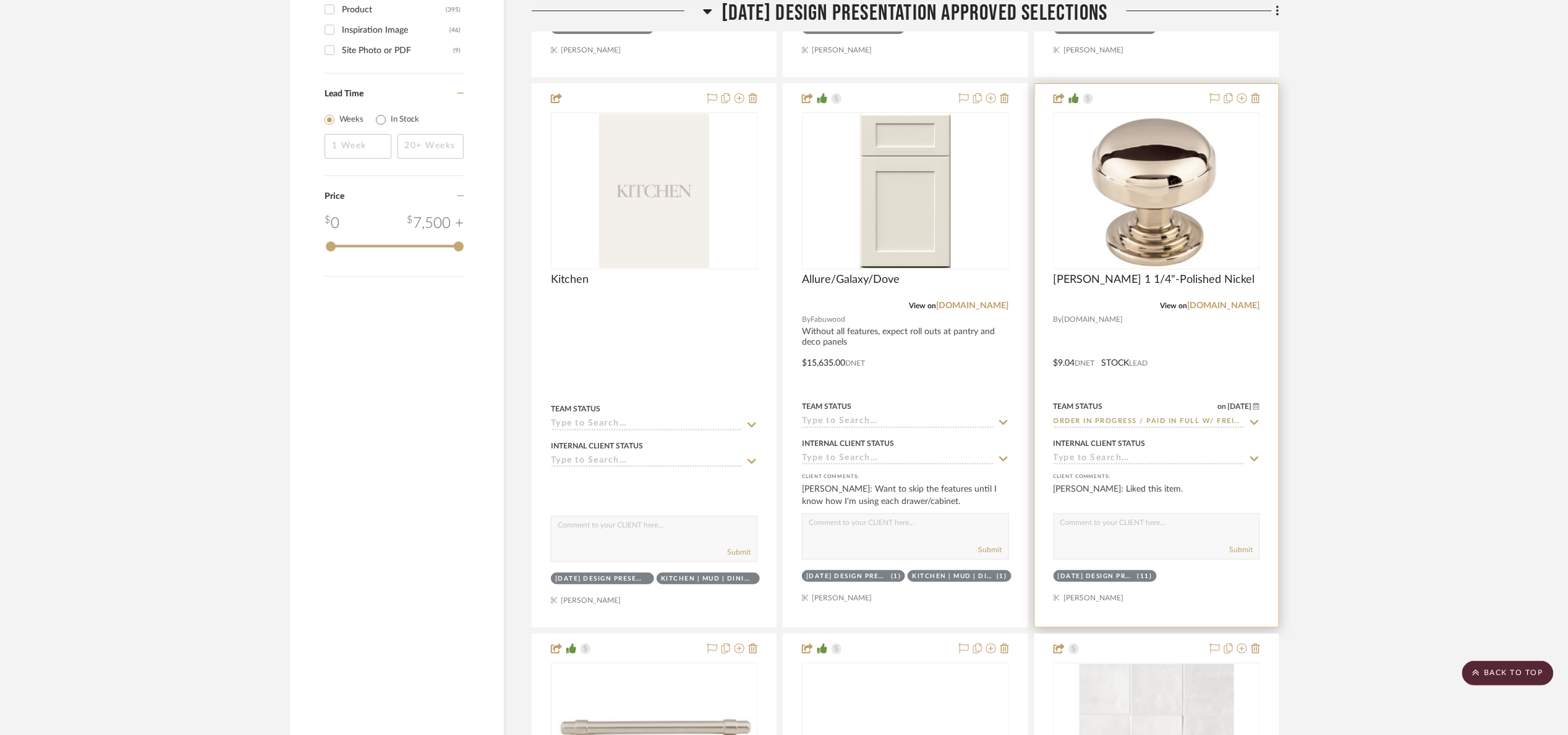
click at [0, 0] on div at bounding box center [0, 0] width 0 height 0
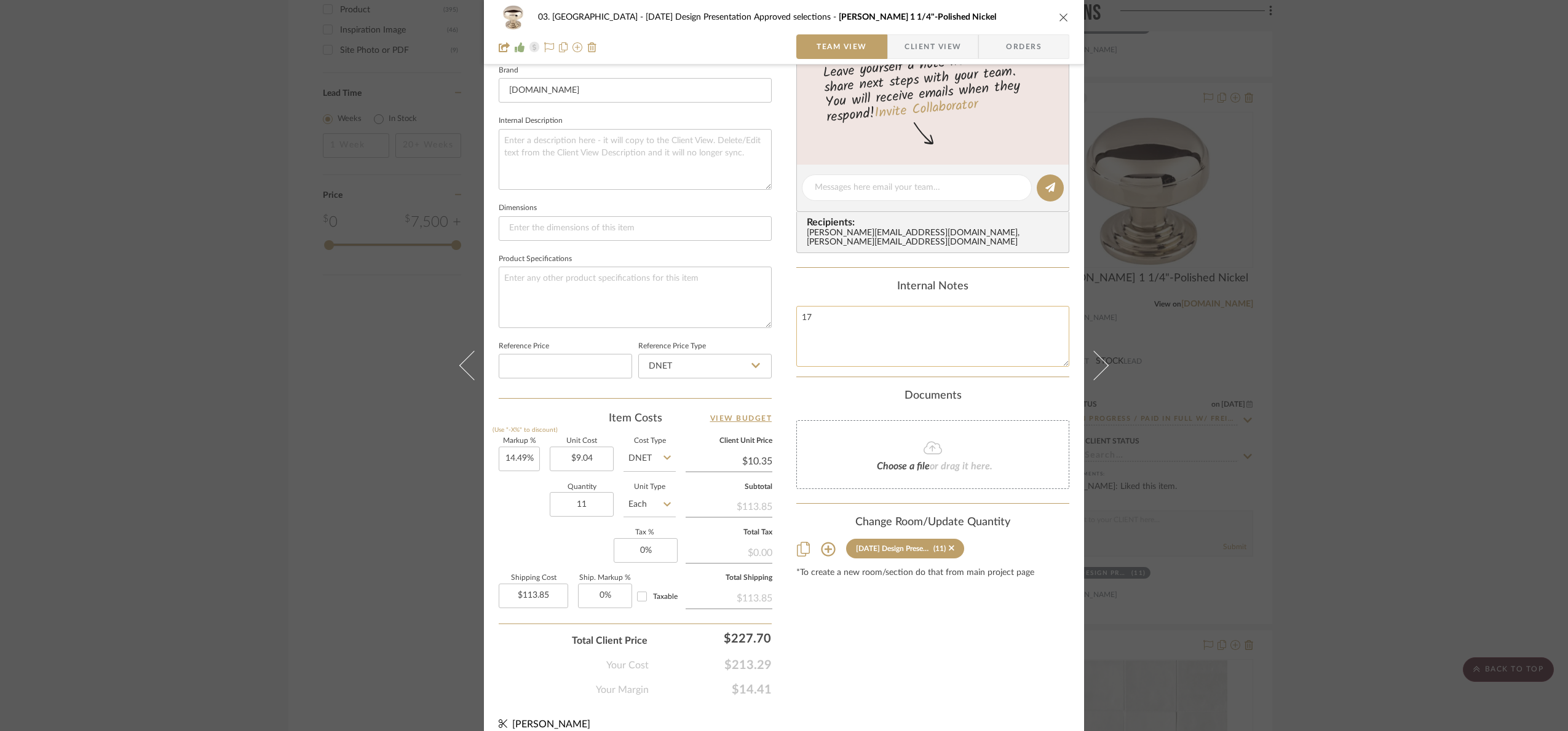
scroll to position [414, 0]
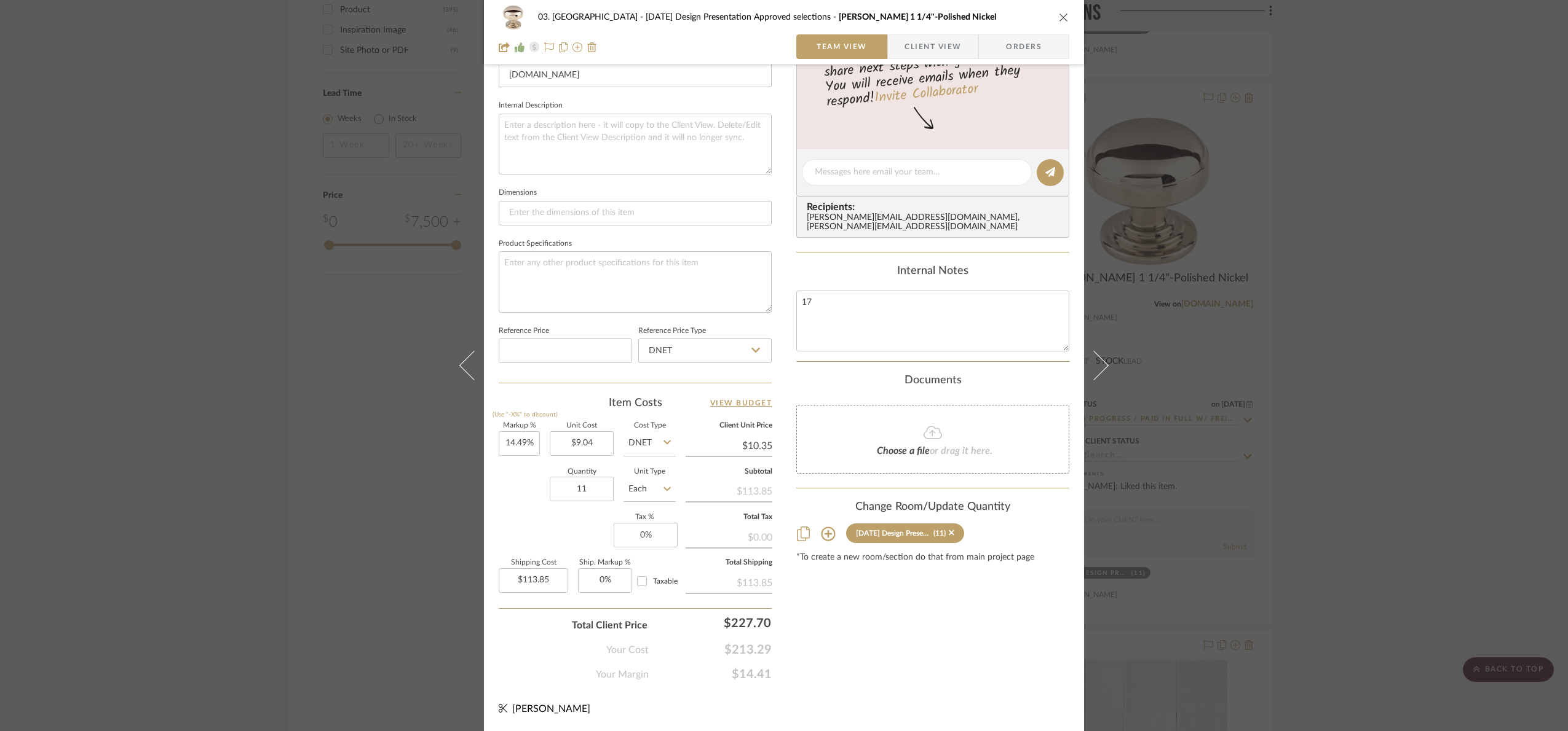
click at [1324, 314] on div "03. Schilling 01.10.25 Design Presentation Approved selections Ellis 1 1/4"-Pol…" at bounding box center [784, 365] width 1568 height 731
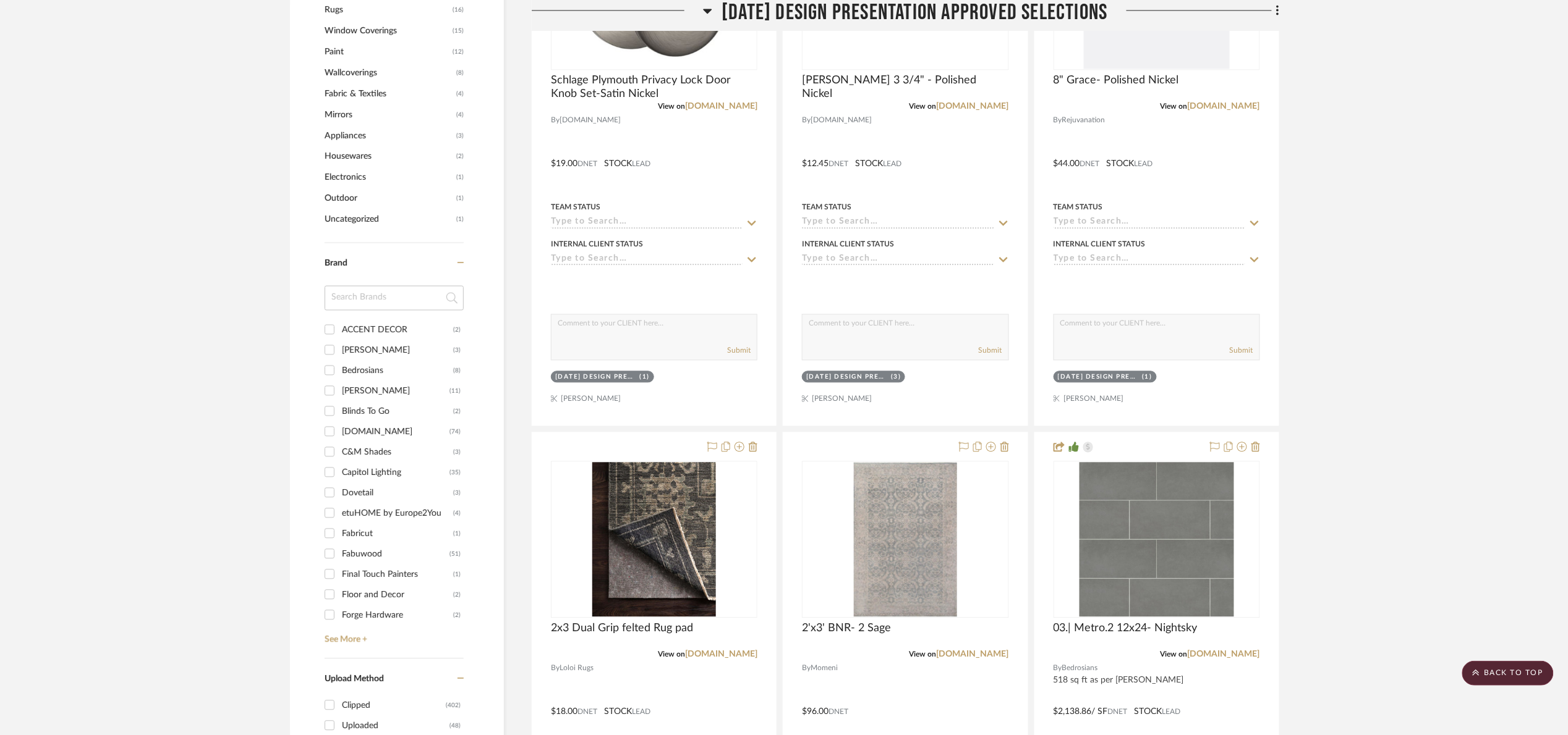
scroll to position [834, 0]
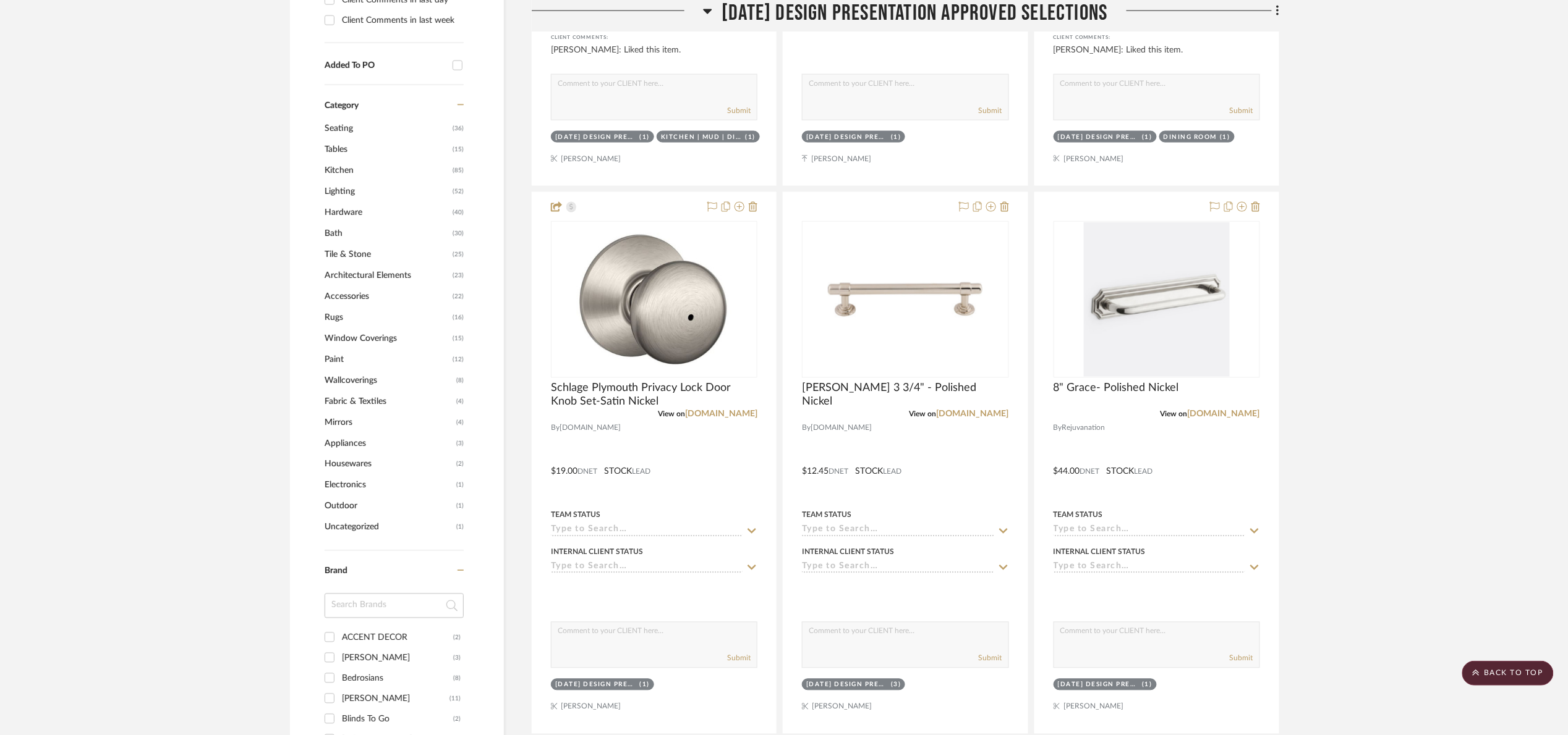
click at [752, 19] on span "01.10.25 Design Presentation Approved selections" at bounding box center [915, 13] width 386 height 27
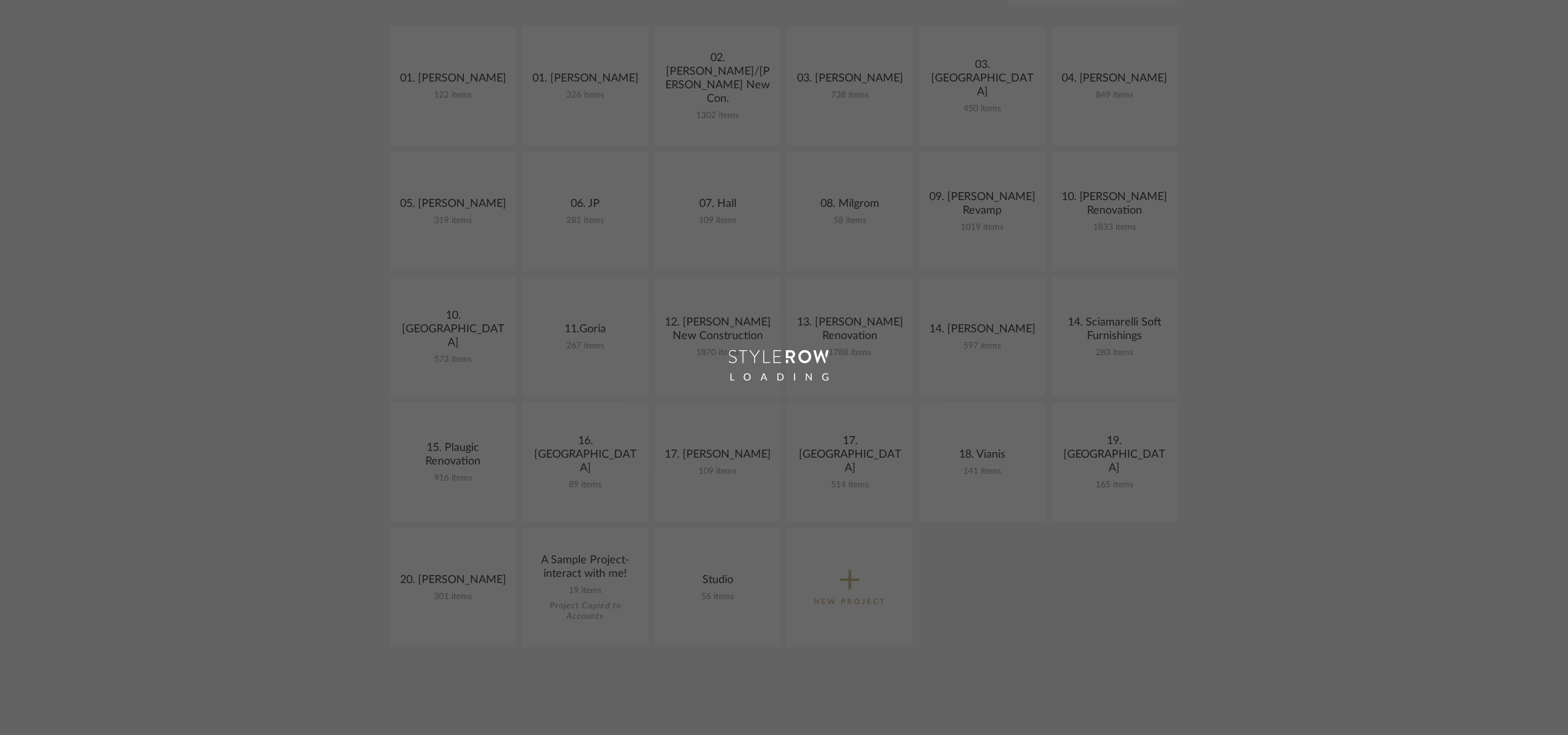
scroll to position [186, 0]
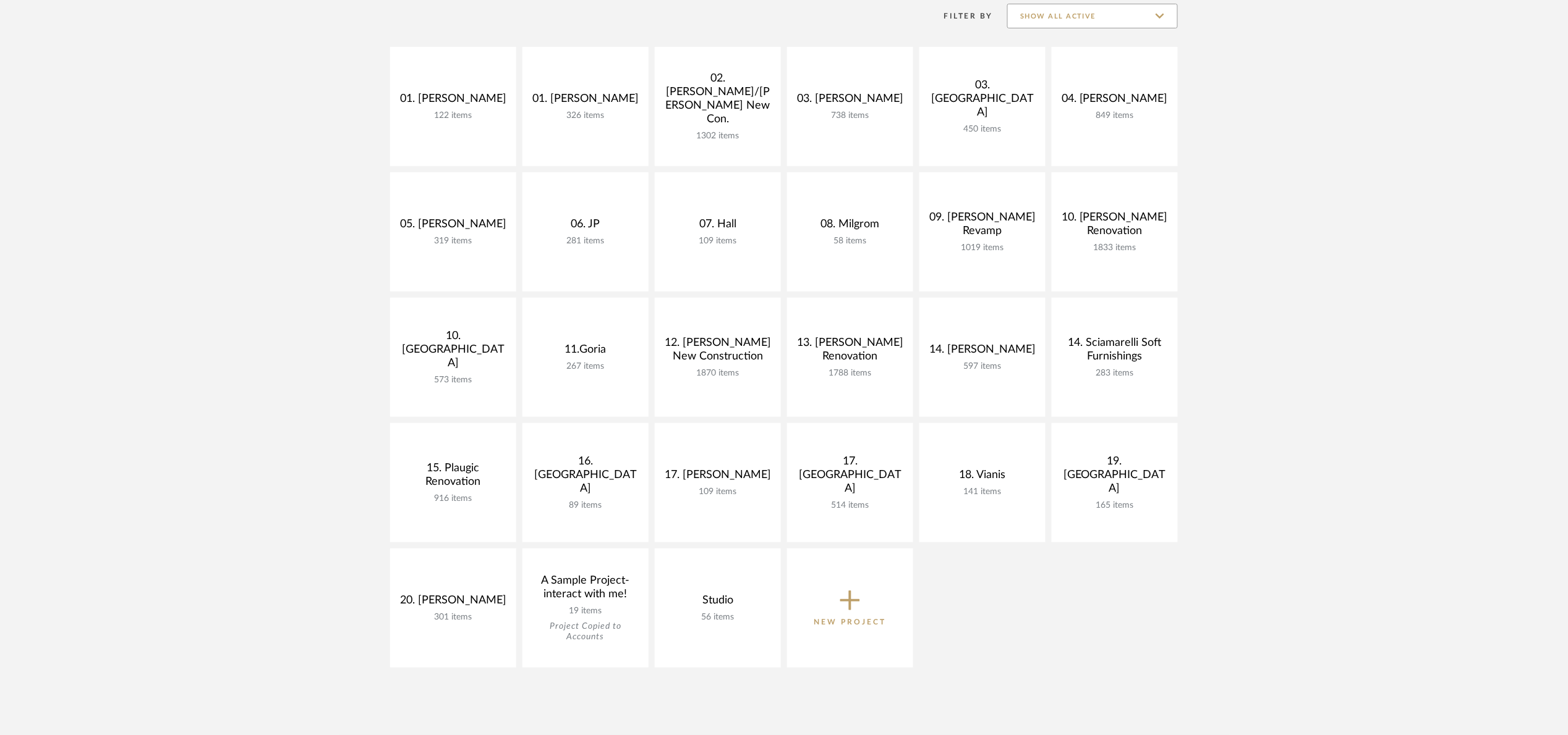
click at [1024, 15] on input "Show All Active" at bounding box center [1092, 16] width 170 height 25
click at [1061, 103] on span "Archived" at bounding box center [1094, 105] width 147 height 11
type input "Archived"
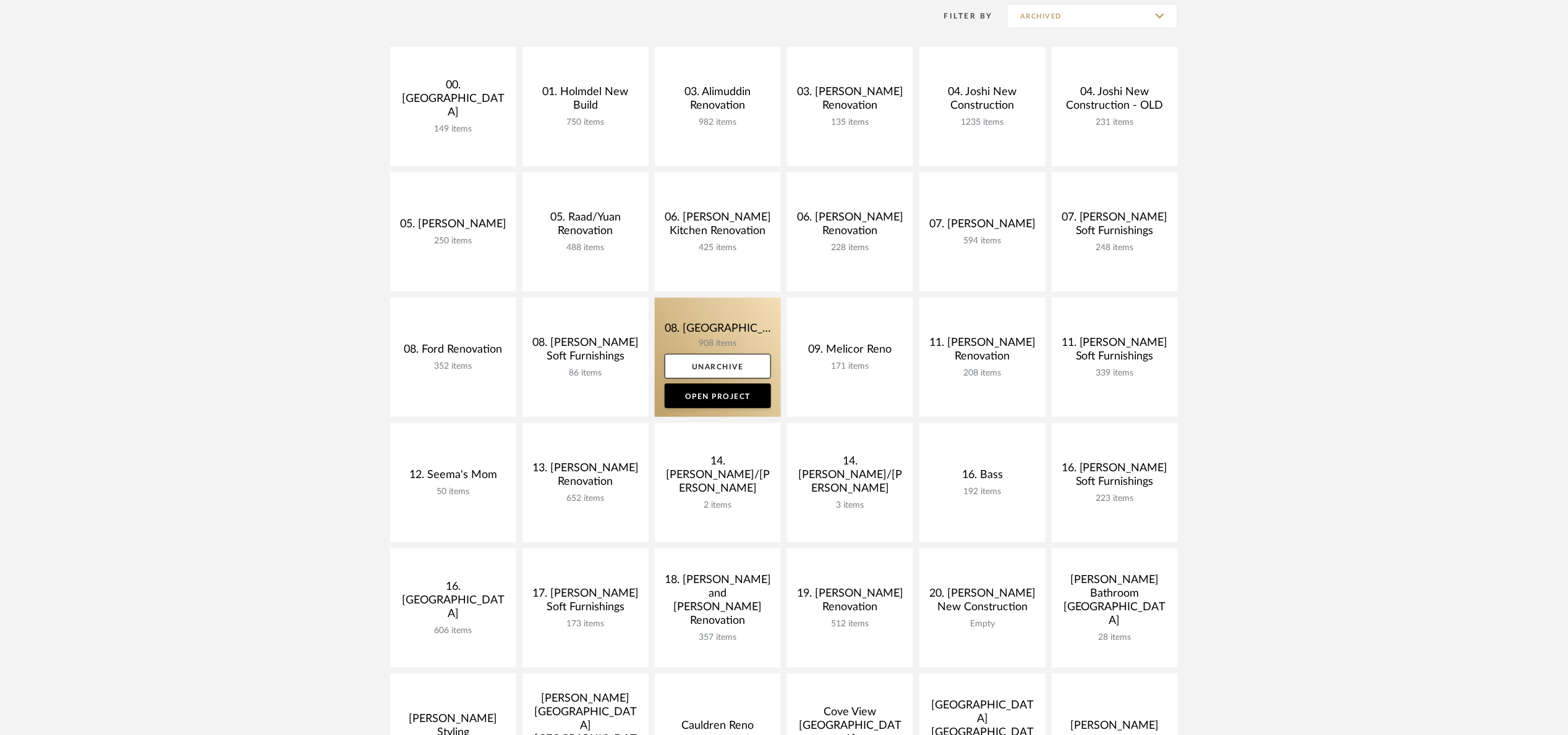
click at [691, 318] on link at bounding box center [718, 357] width 126 height 119
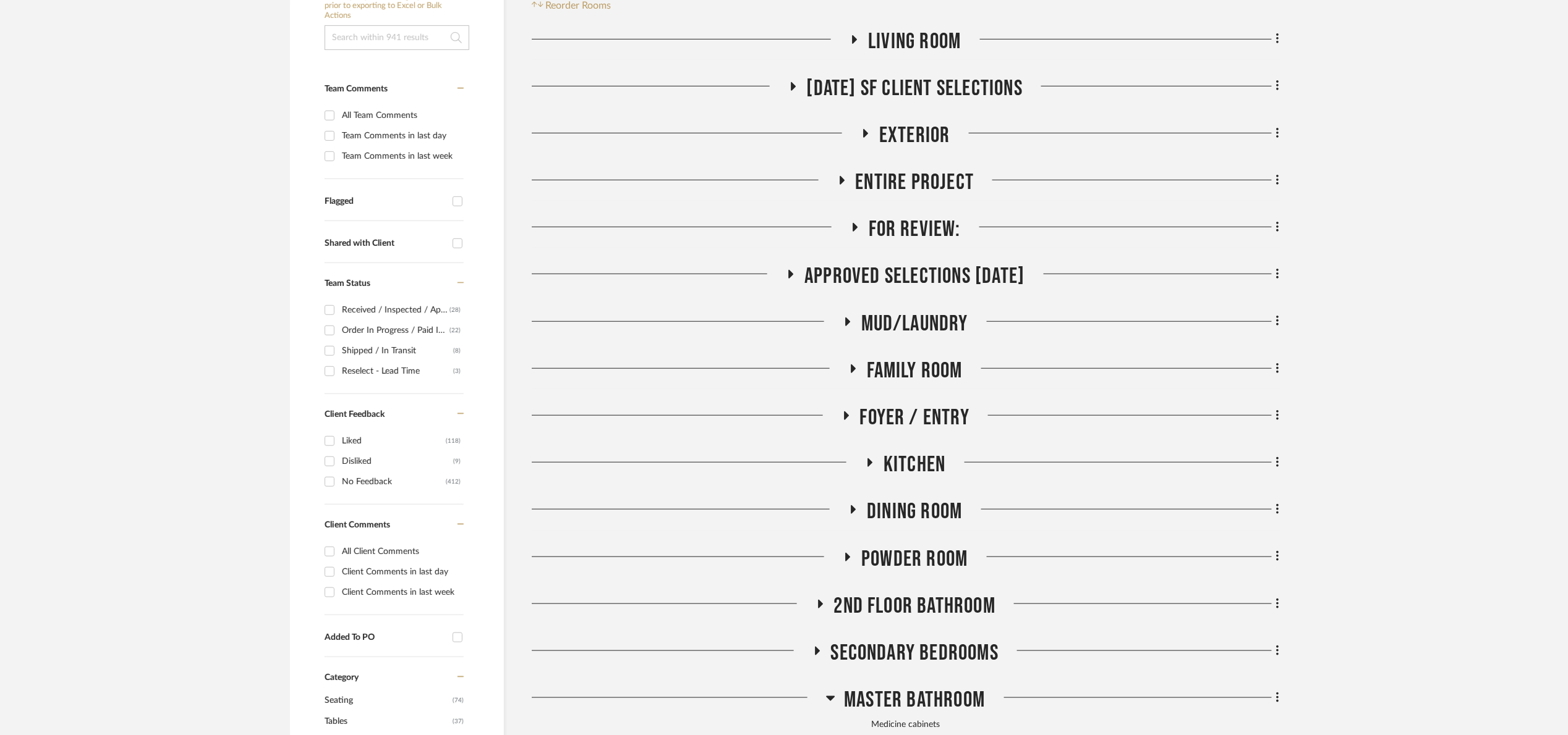
scroll to position [371, 0]
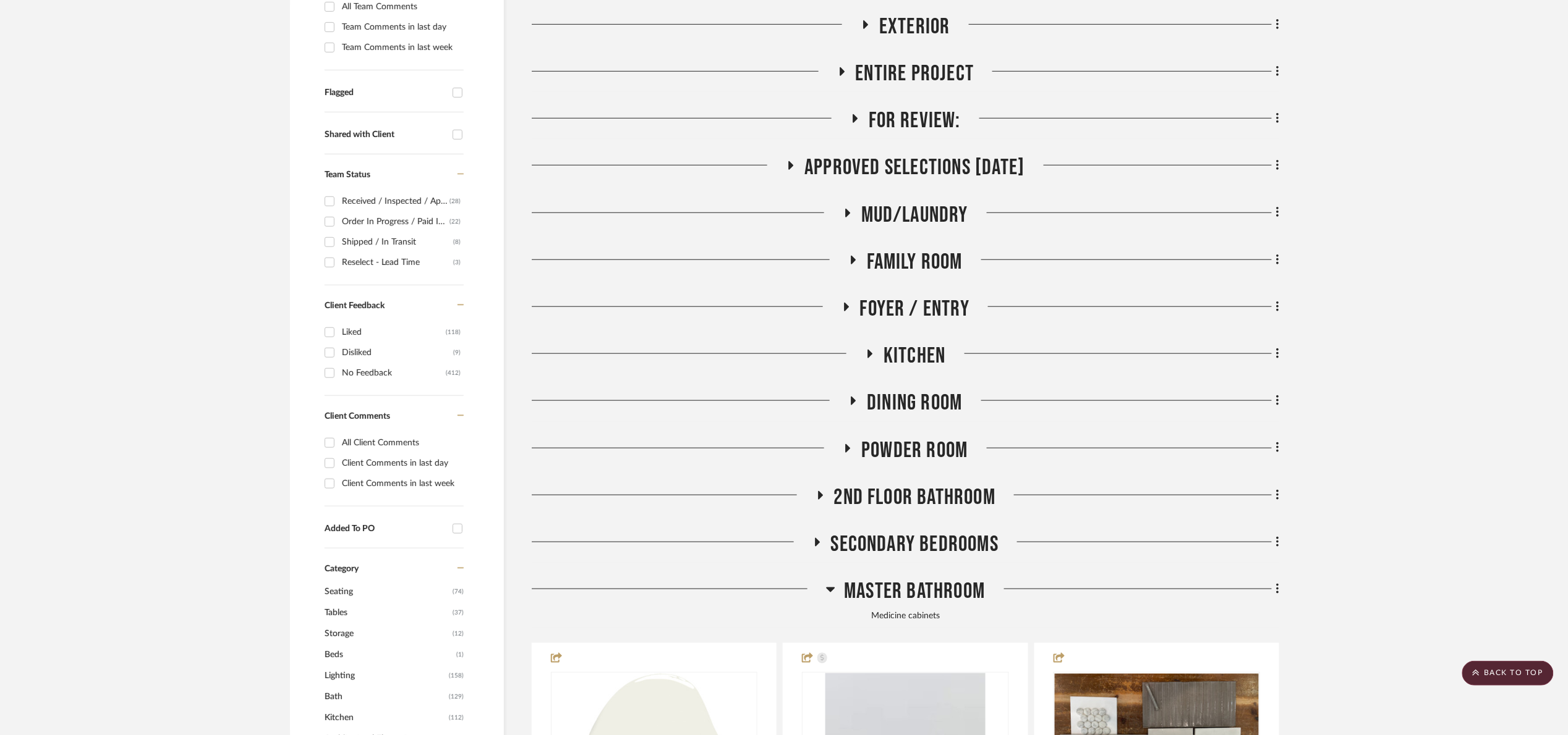
click at [915, 364] on span "Kitchen" at bounding box center [915, 356] width 62 height 27
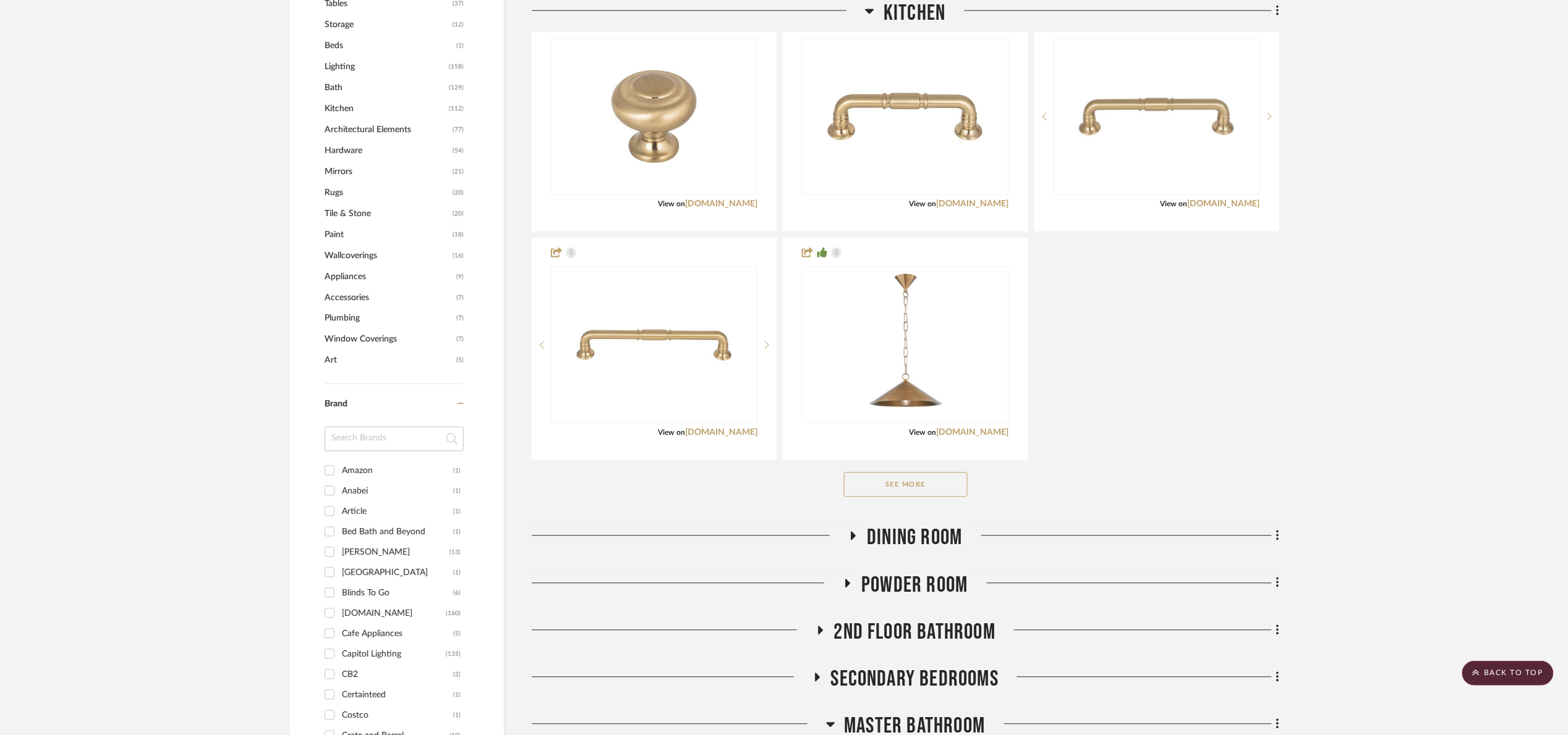
scroll to position [1019, 0]
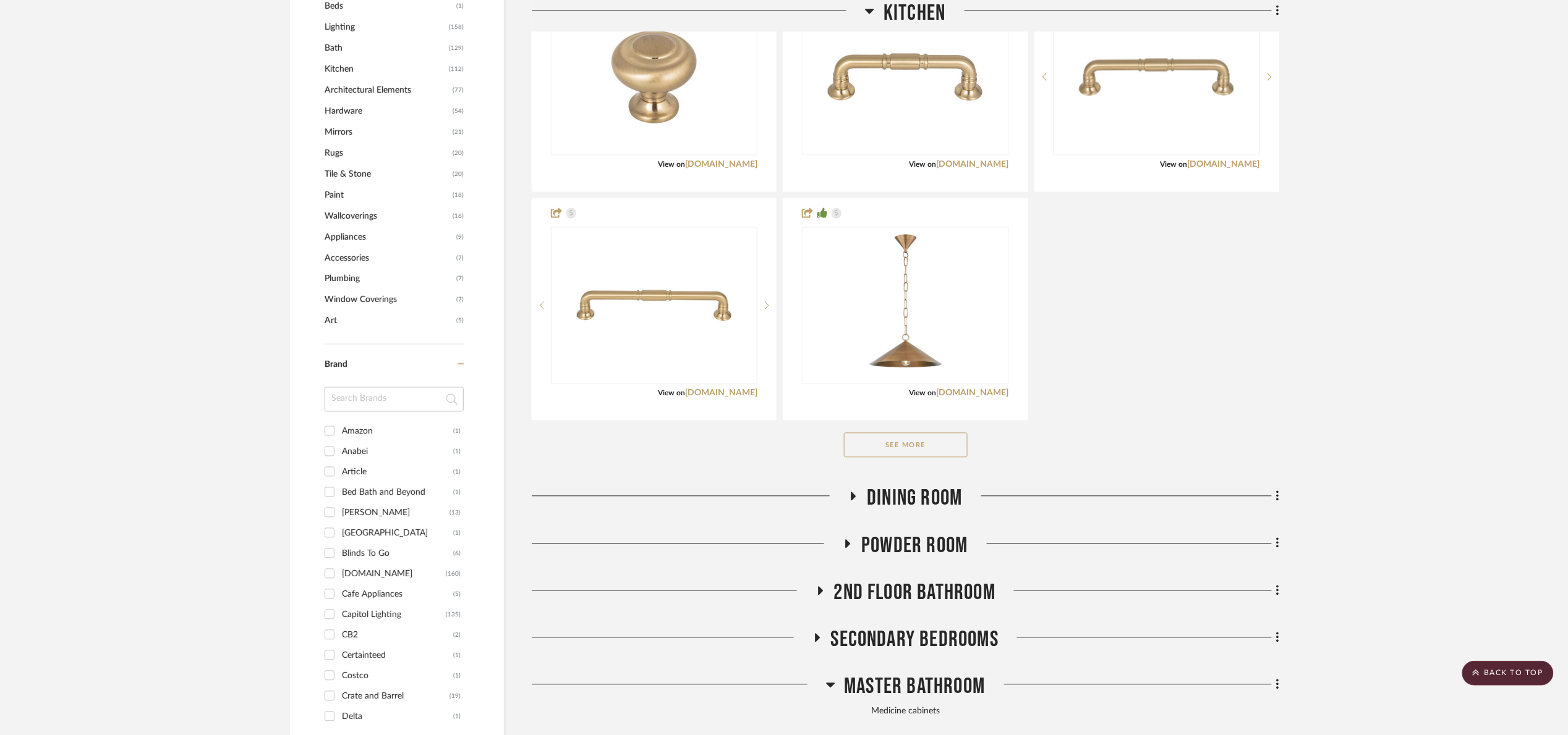
click at [946, 447] on button "See More" at bounding box center [906, 446] width 124 height 25
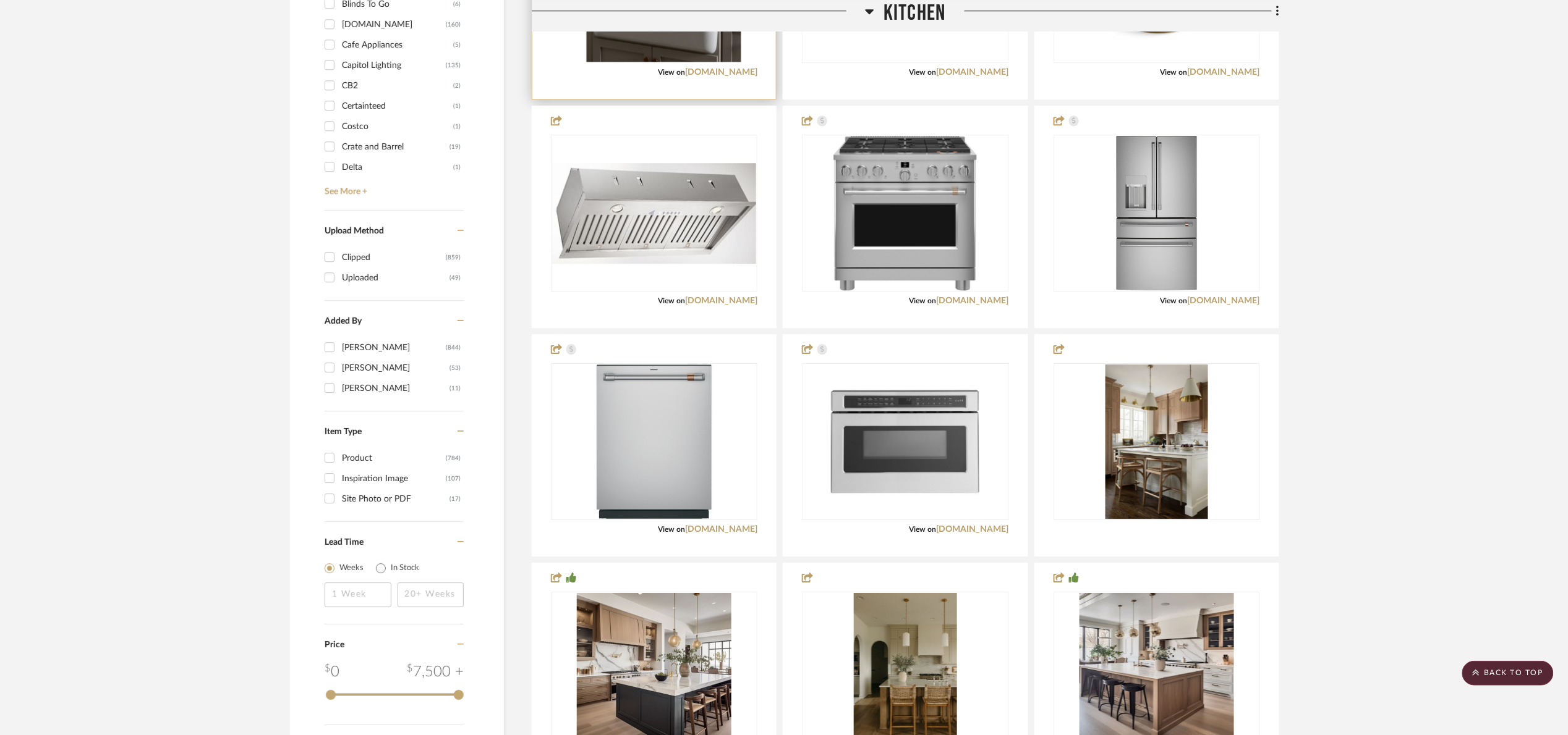
scroll to position [1391, 0]
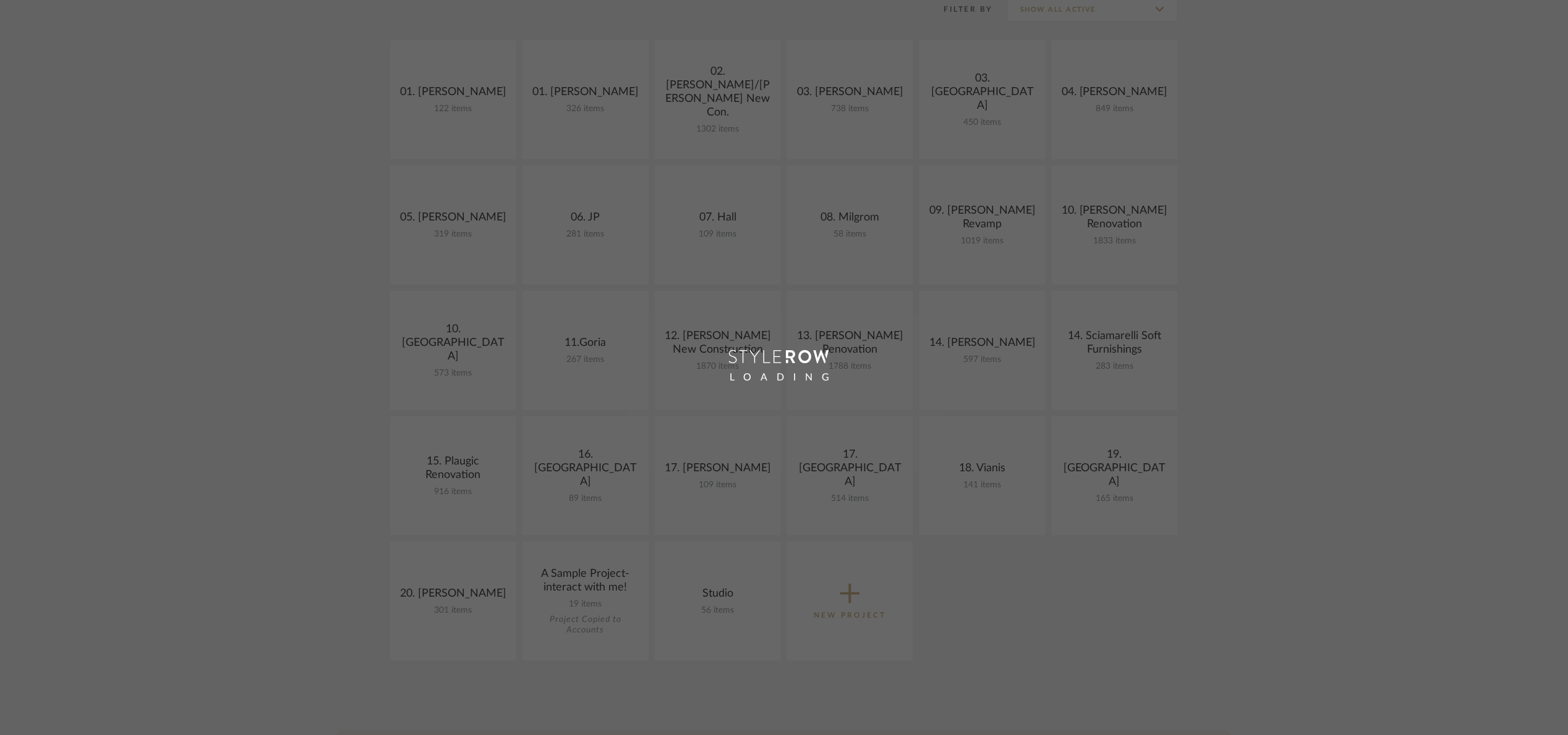
scroll to position [186, 0]
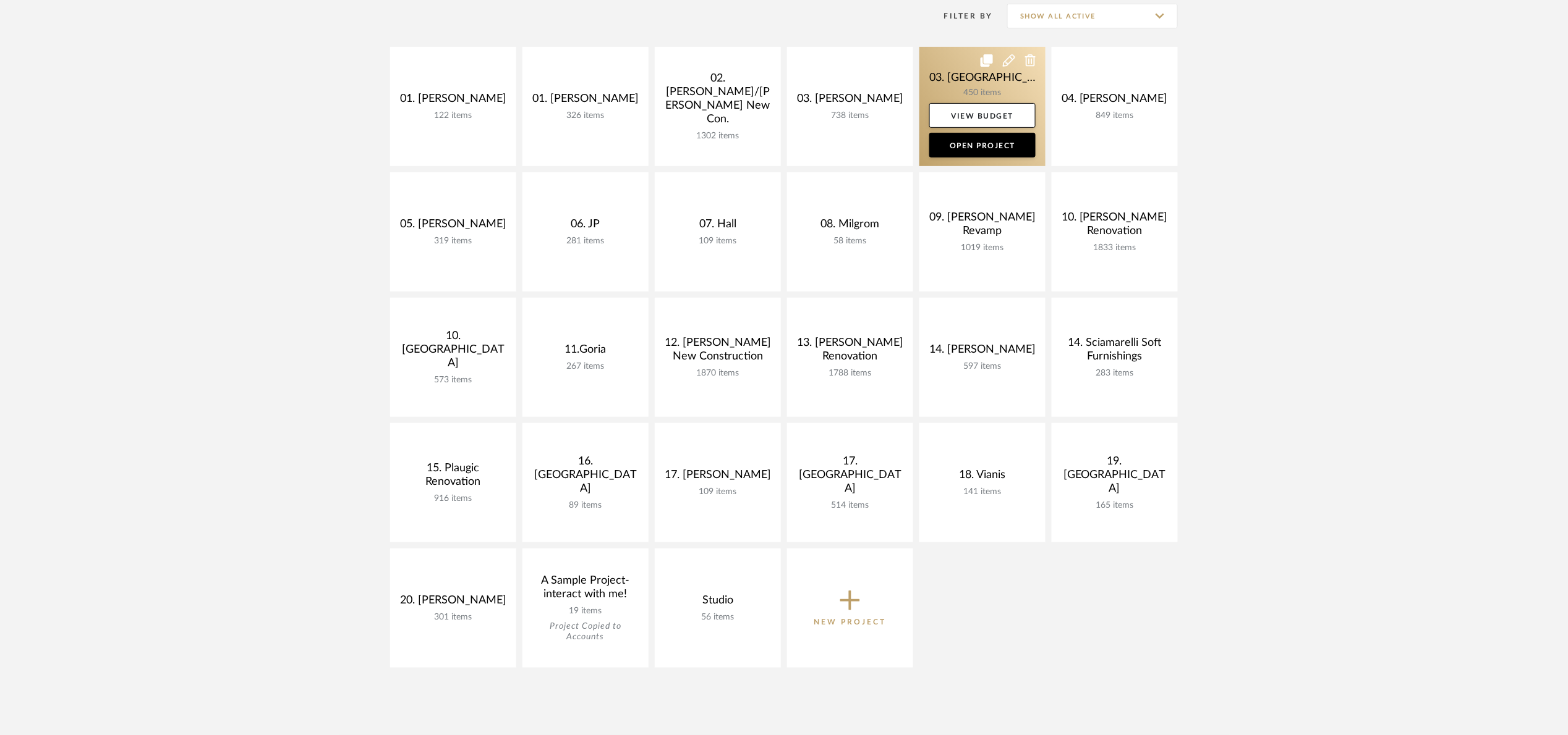
click at [955, 67] on link at bounding box center [983, 106] width 126 height 119
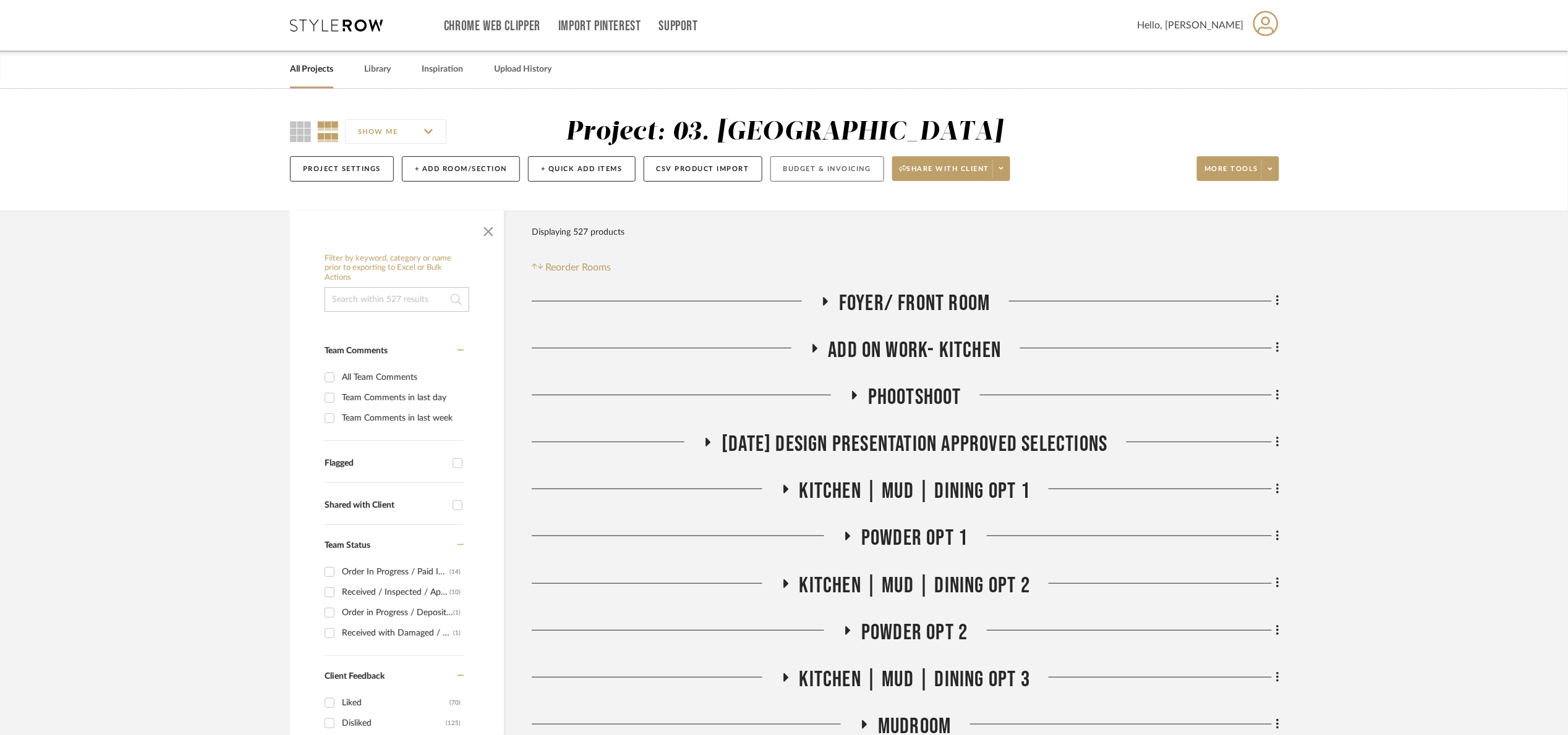
click at [838, 169] on button "Budget & Invoicing" at bounding box center [827, 169] width 114 height 25
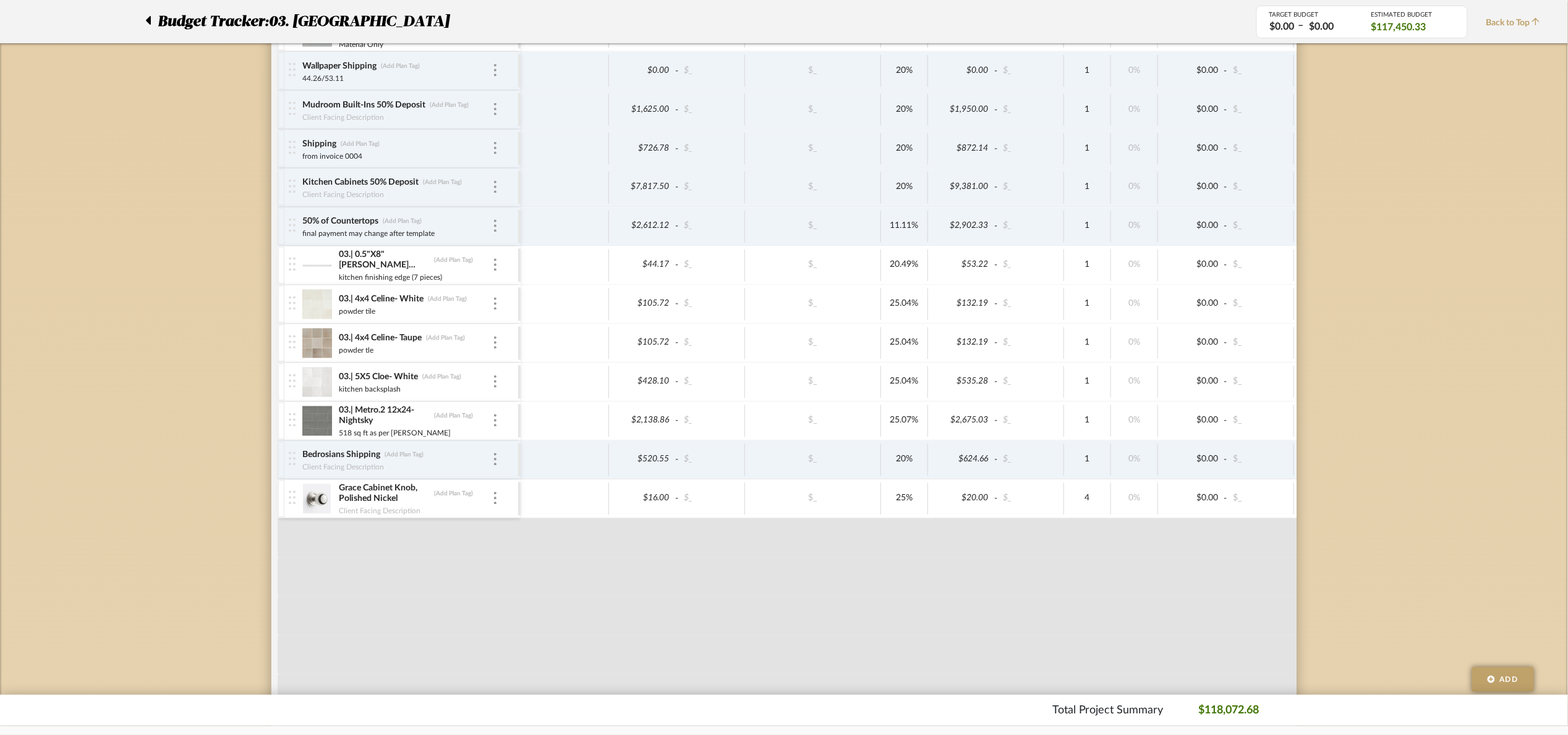
scroll to position [1946, 0]
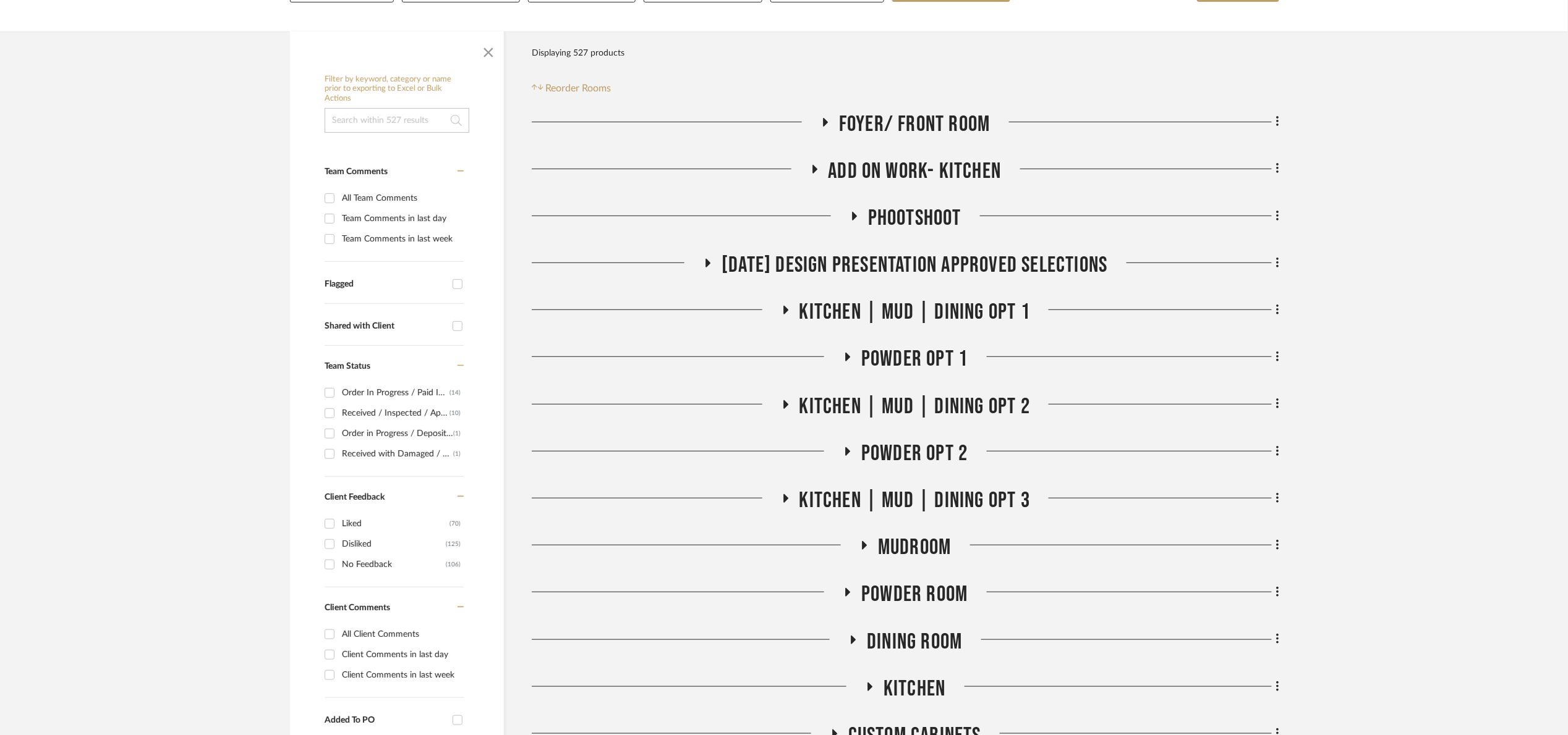
scroll to position [186, 0]
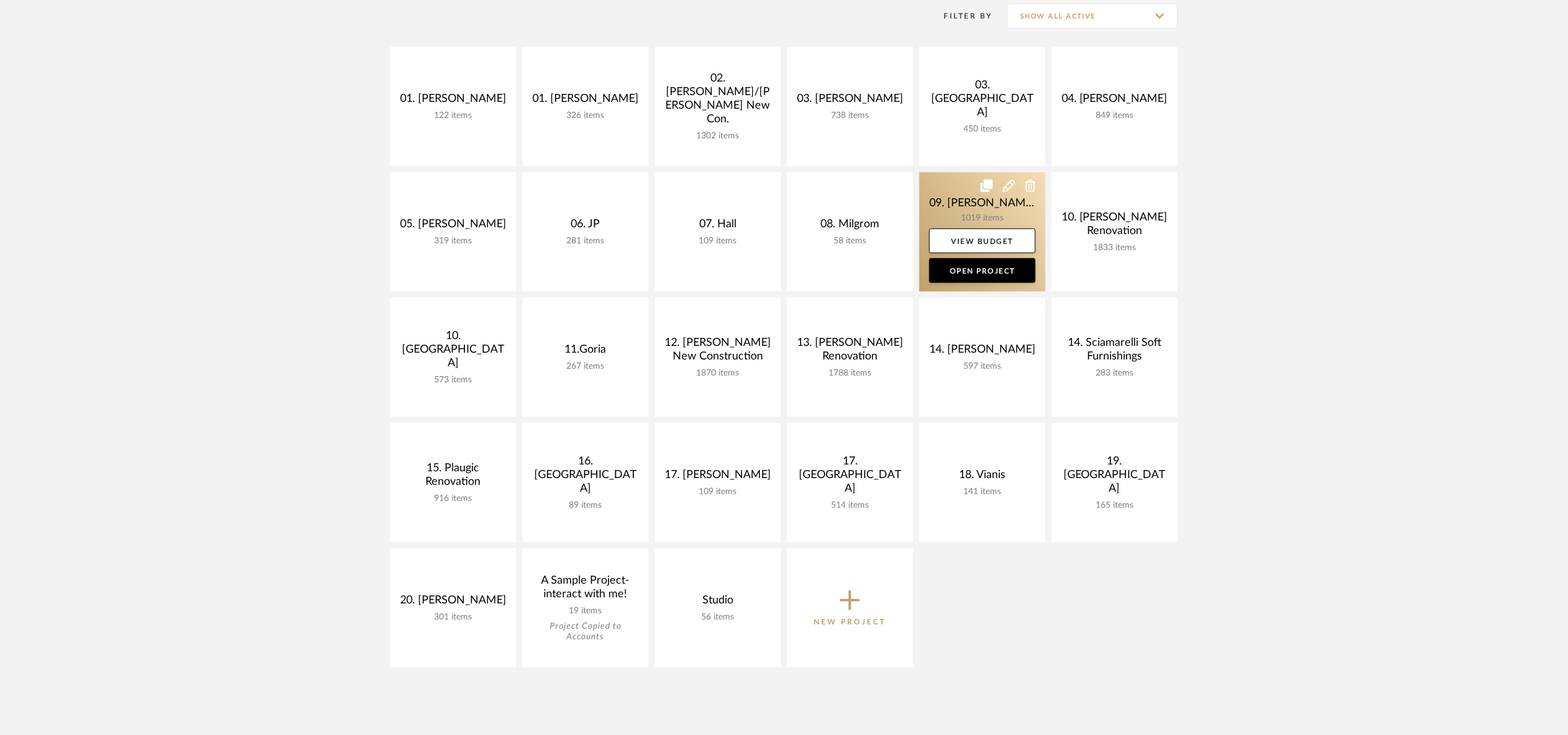
drag, startPoint x: 952, startPoint y: 202, endPoint x: 958, endPoint y: 203, distance: 6.1
click at [952, 201] on link at bounding box center [983, 232] width 126 height 119
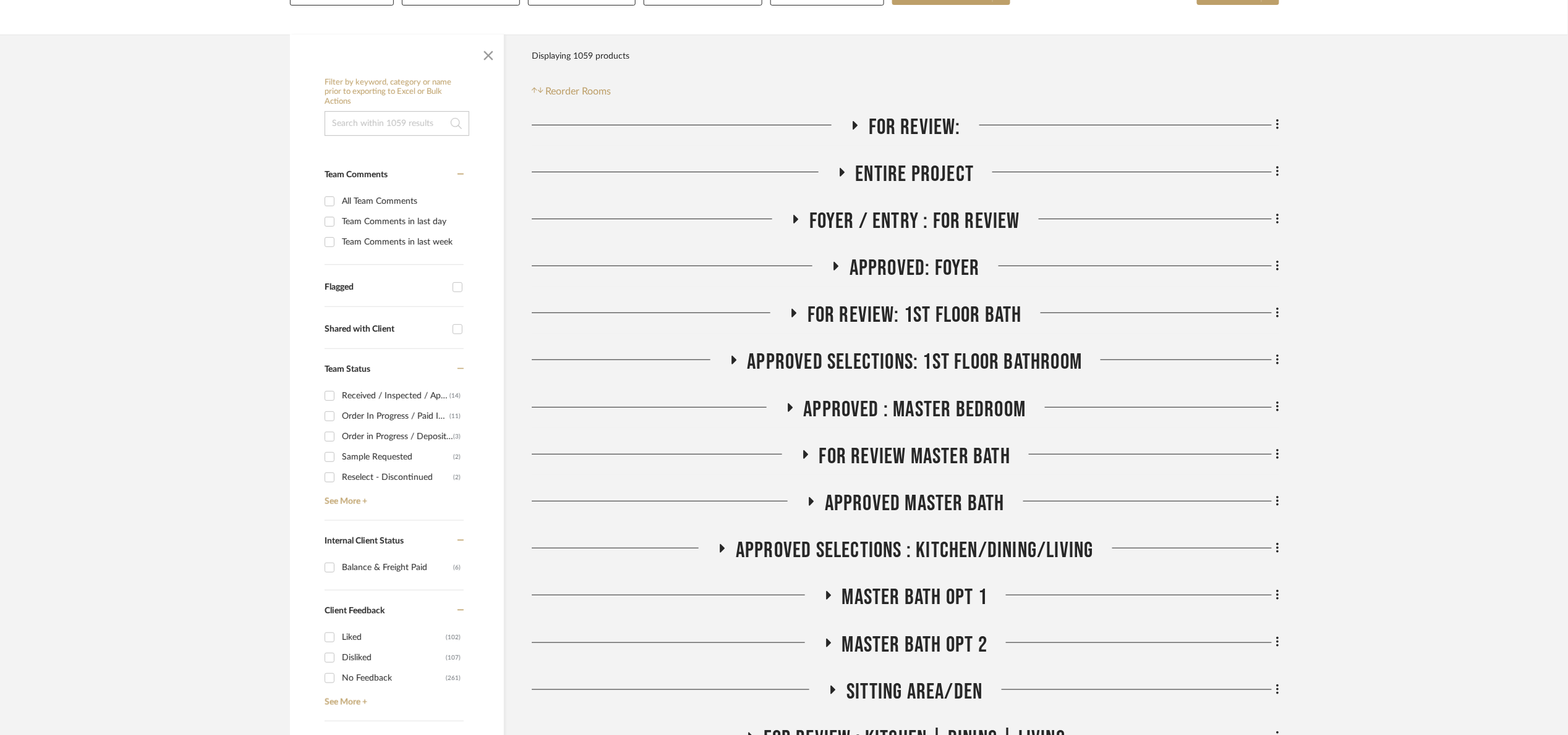
scroll to position [186, 0]
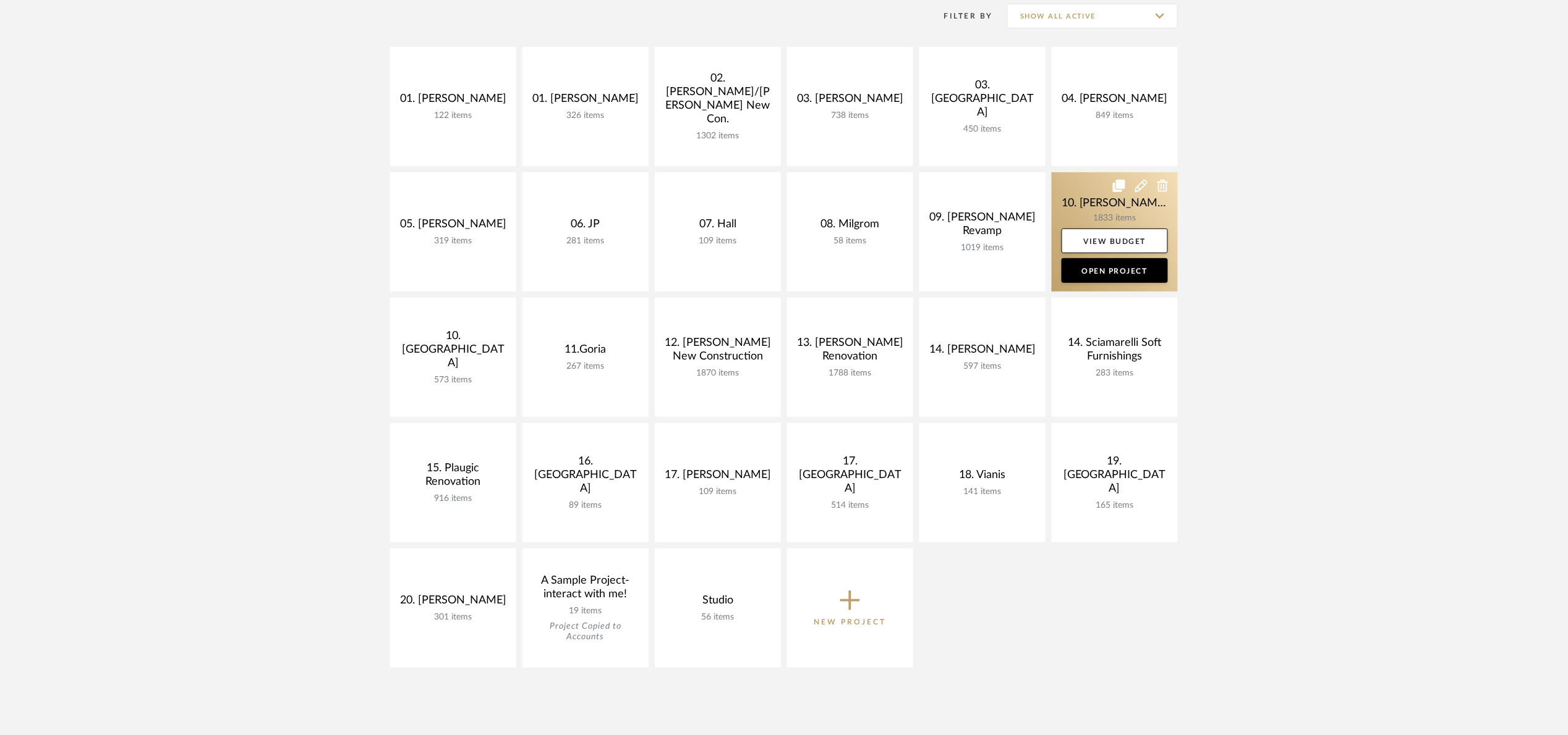
click at [1069, 194] on link at bounding box center [1115, 232] width 126 height 119
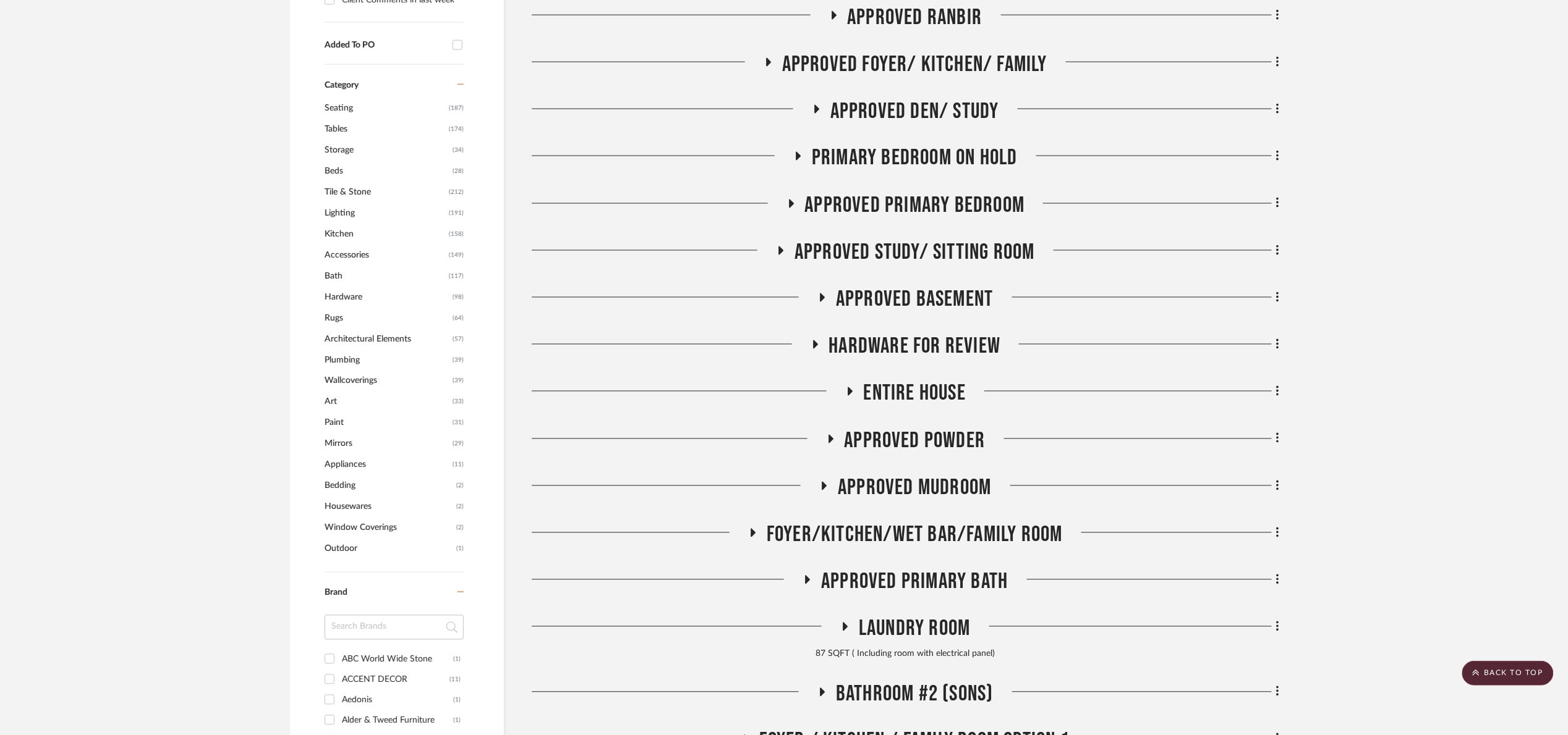
scroll to position [1019, 0]
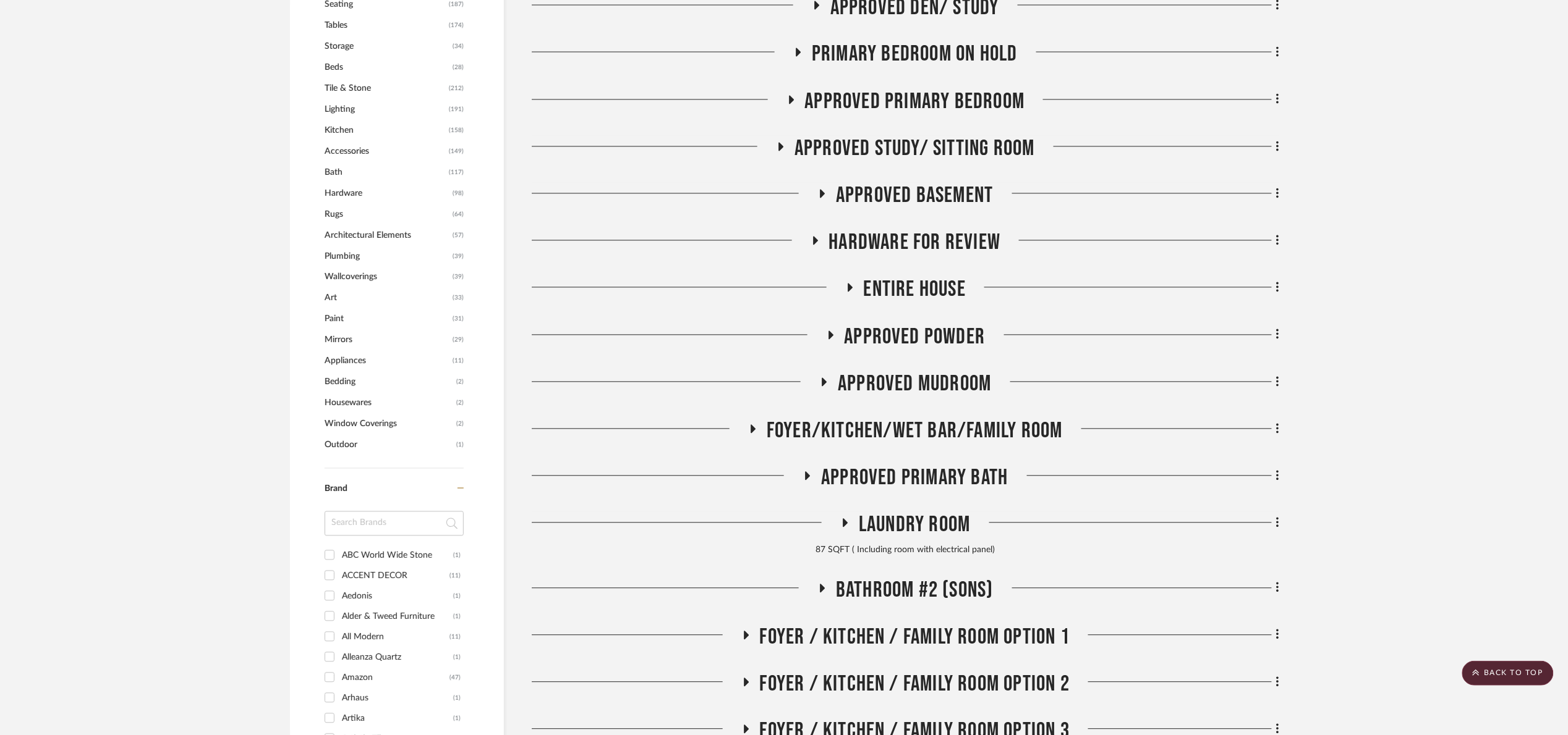
click at [945, 377] on span "Approved Mudroom" at bounding box center [914, 384] width 153 height 27
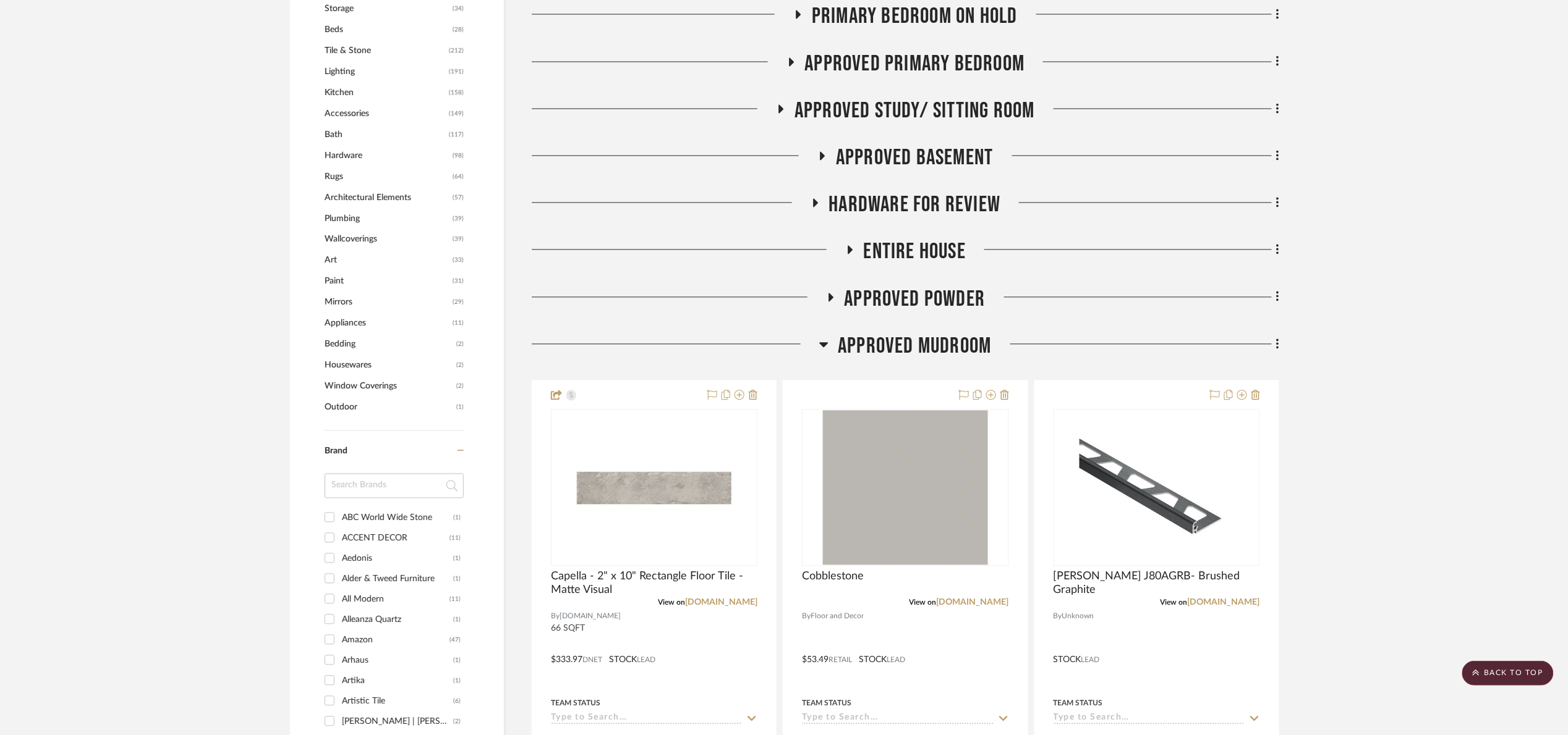
scroll to position [1297, 0]
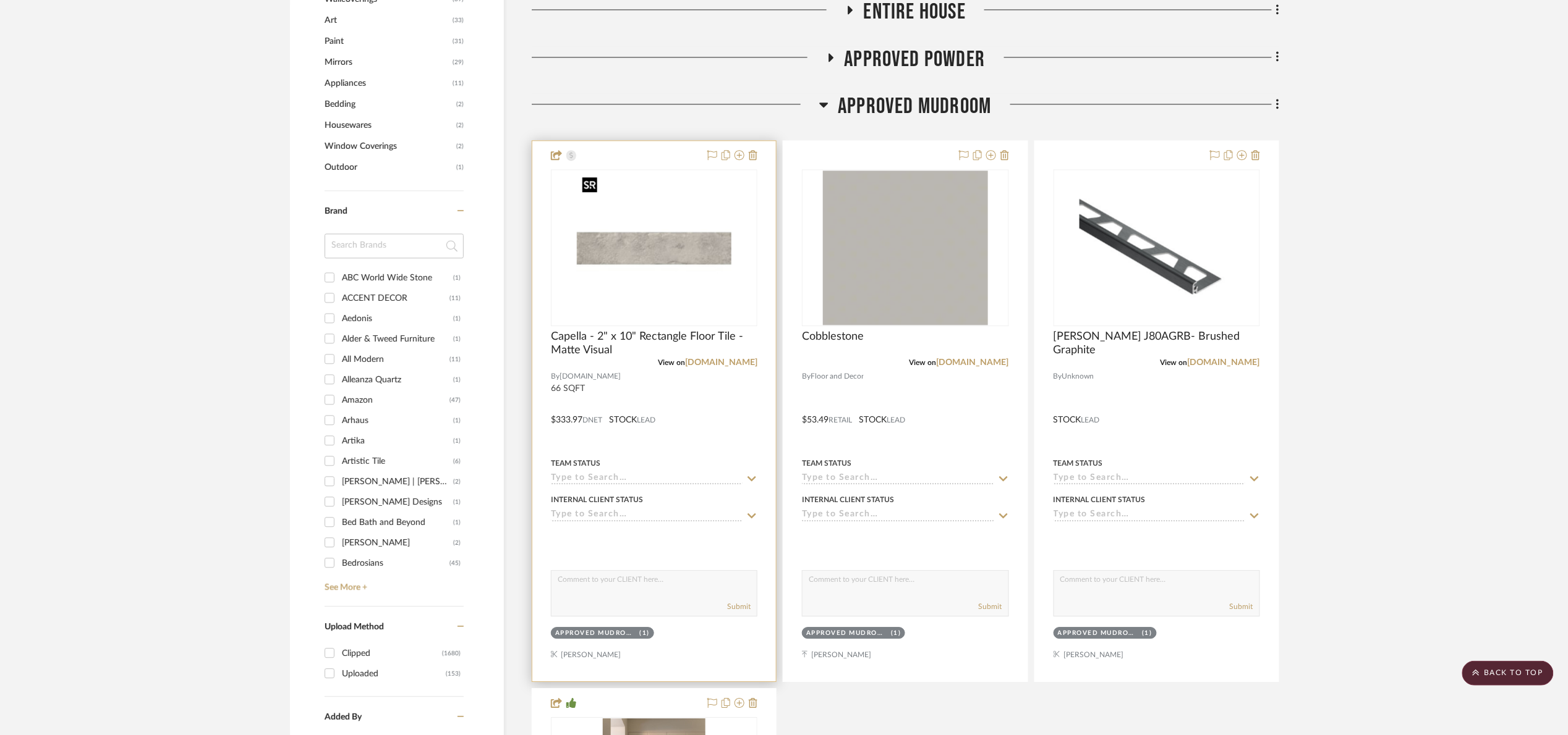
click at [0, 0] on img at bounding box center [0, 0] width 0 height 0
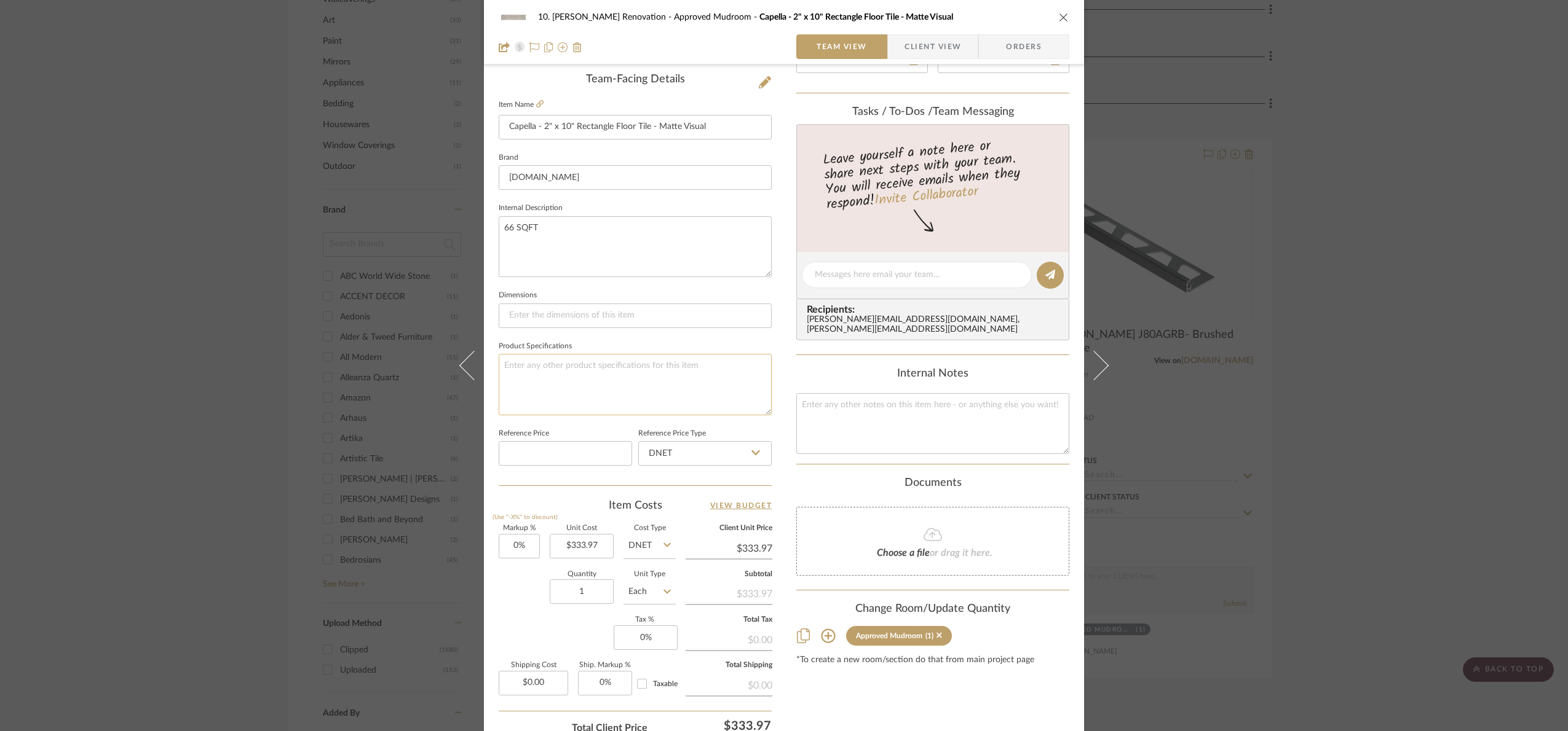
scroll to position [414, 0]
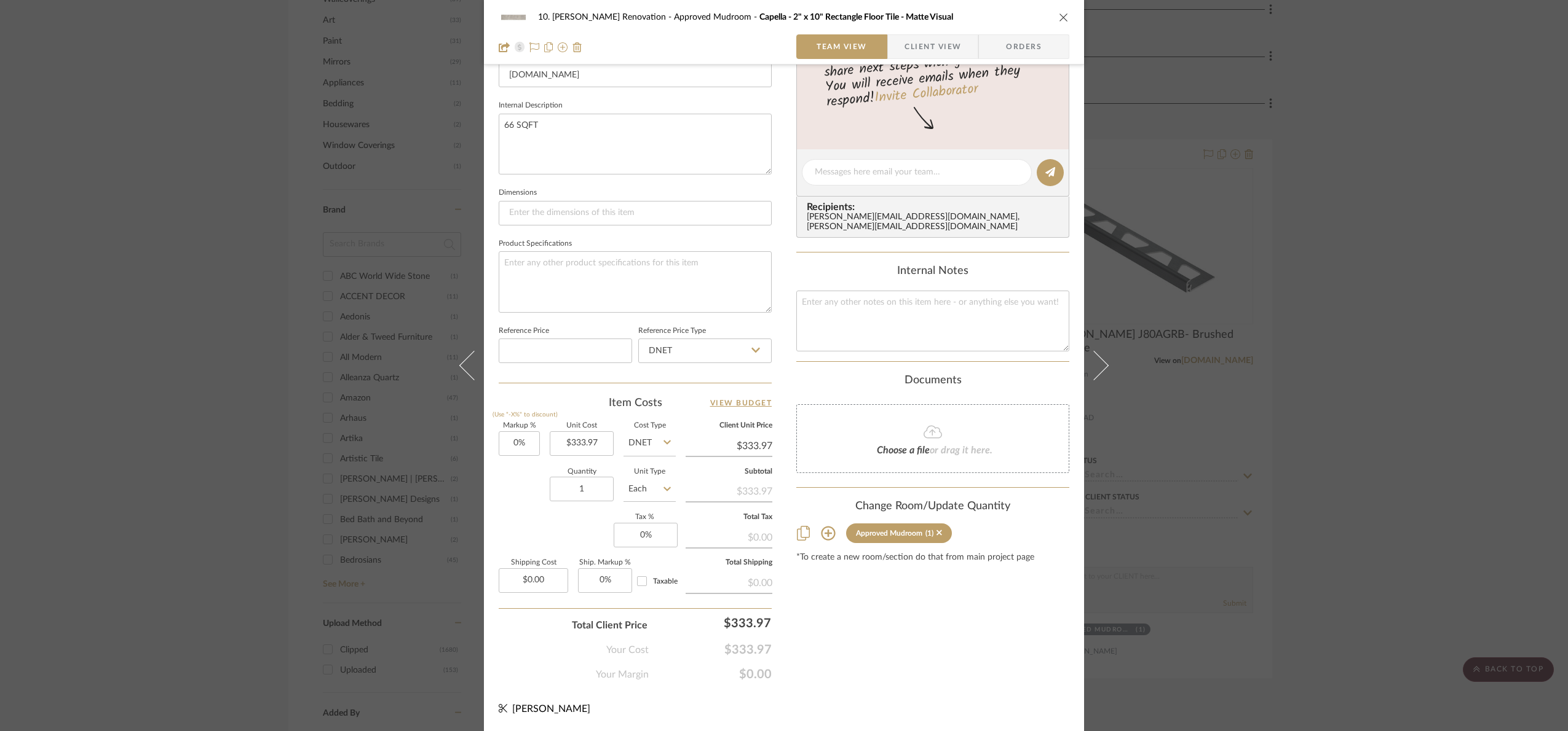
click at [1396, 318] on div "10. Patel Renovation Approved Mudroom Capella - 2" x 10" Rectangle Floor Tile -…" at bounding box center [784, 365] width 1568 height 731
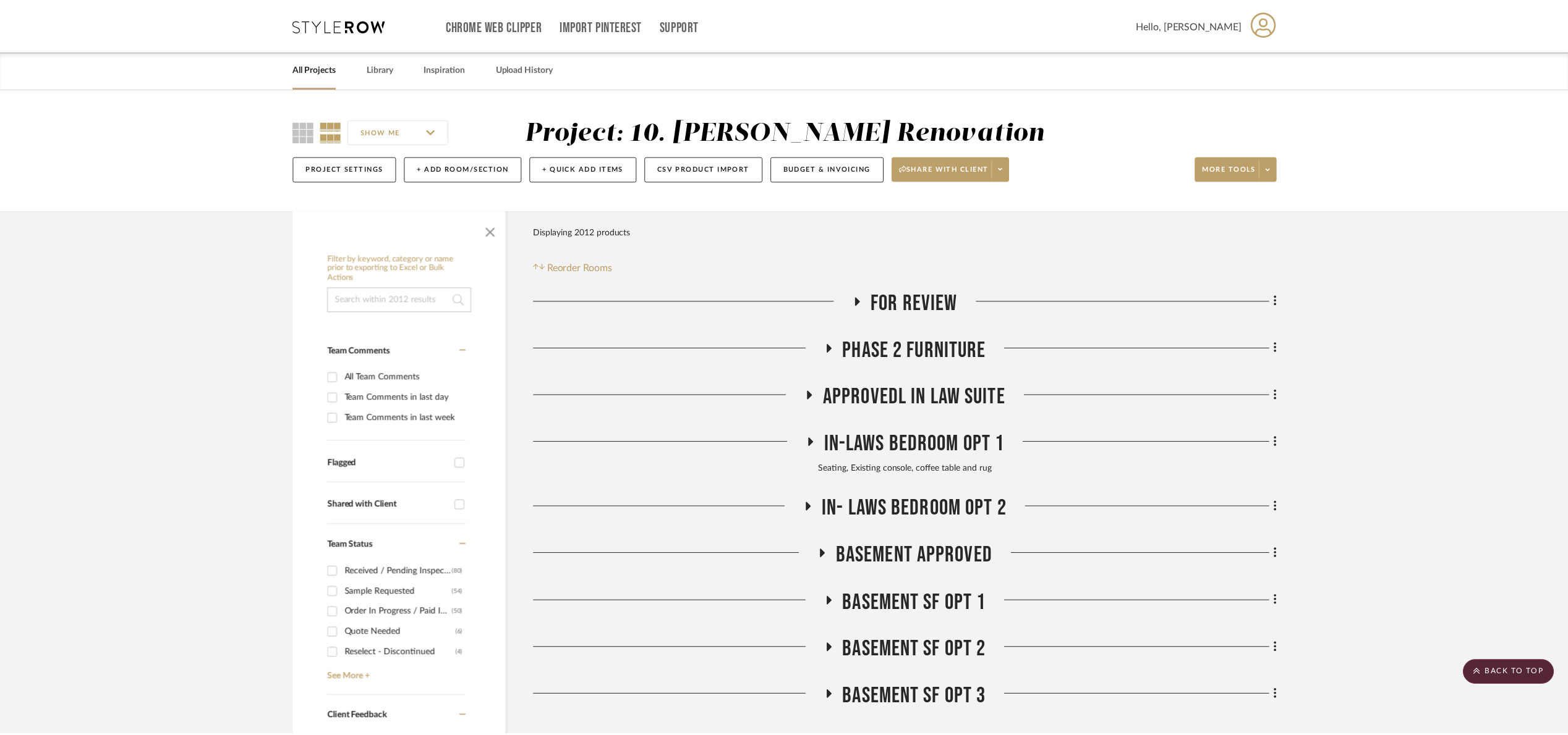
scroll to position [1297, 0]
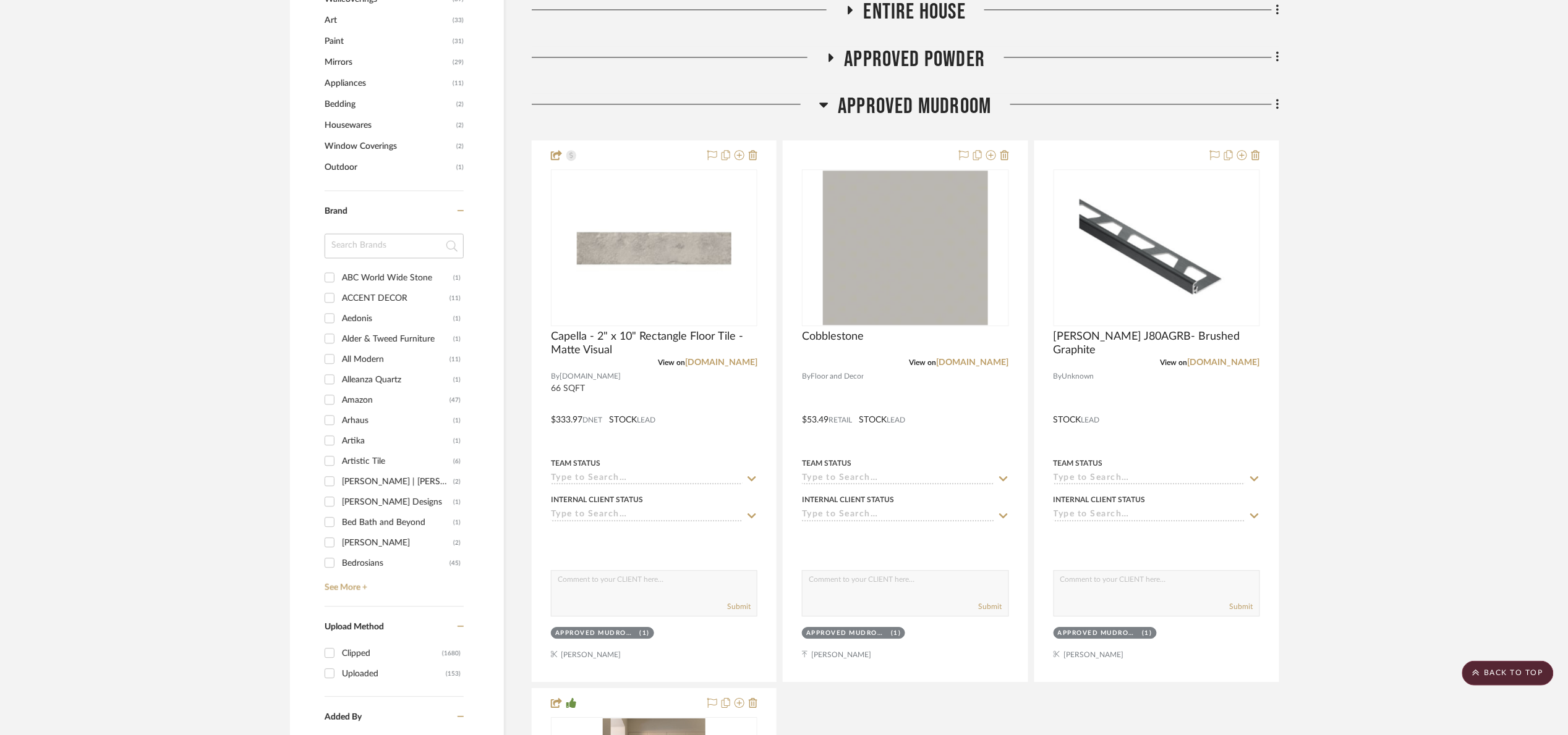
click at [888, 105] on span "Approved Mudroom" at bounding box center [914, 106] width 153 height 27
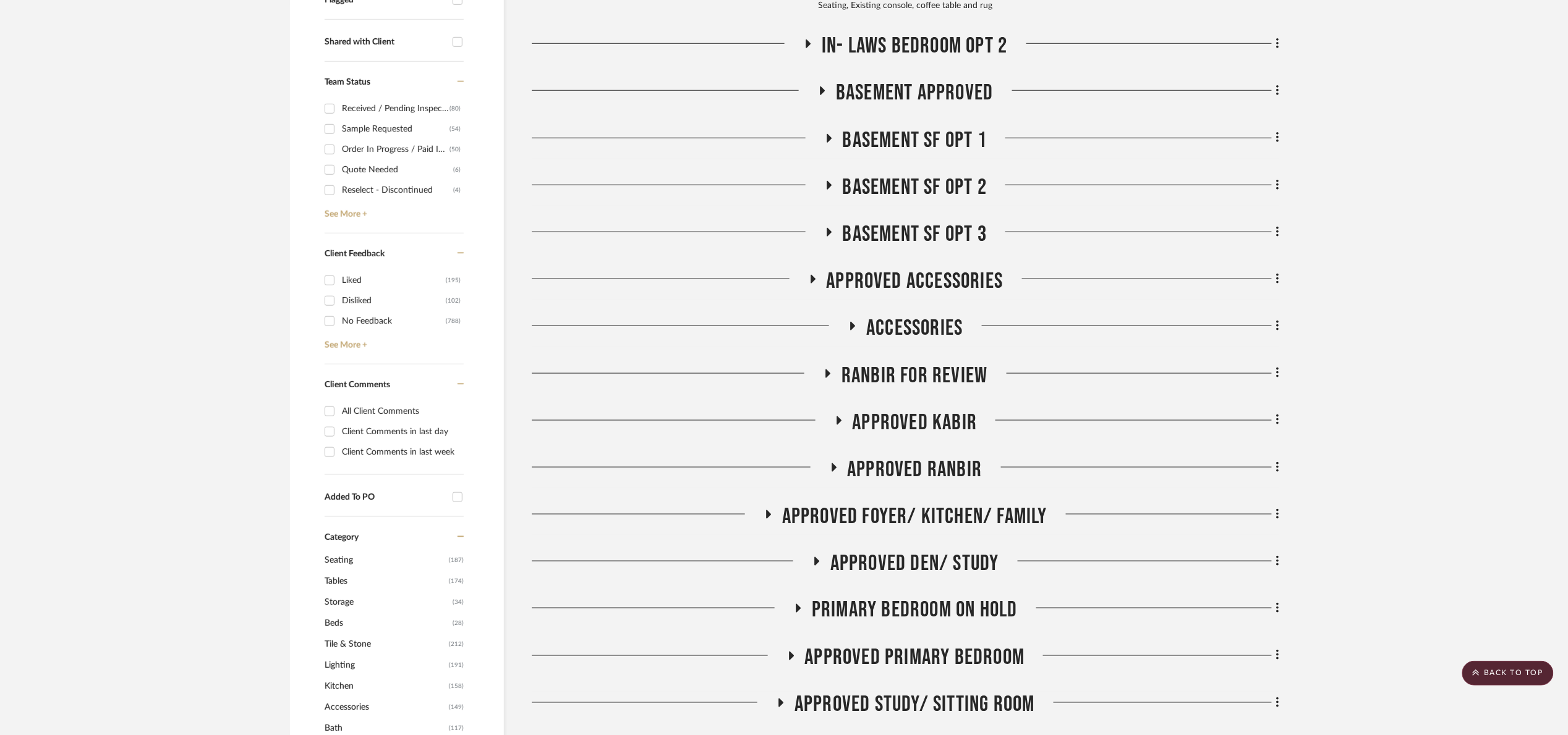
scroll to position [186, 0]
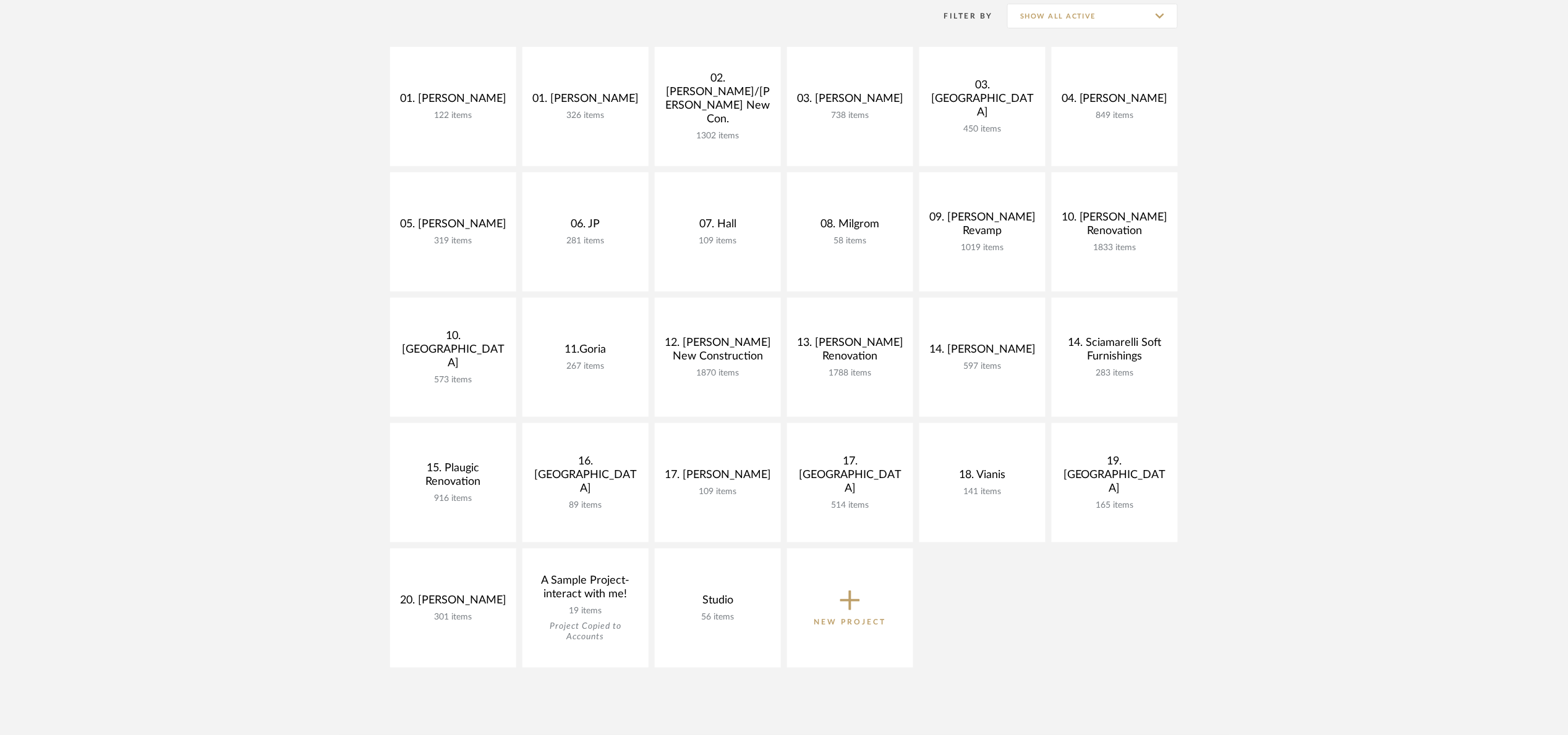
click at [1257, 323] on project-collections "Explore the Client Dashboard in Action! See how mood boards, project files, and…" at bounding box center [784, 457] width 1568 height 1107
click at [1102, 14] on input "Show All Active" at bounding box center [1092, 16] width 170 height 25
click at [1048, 109] on span "Archived" at bounding box center [1094, 105] width 147 height 11
type input "Archived"
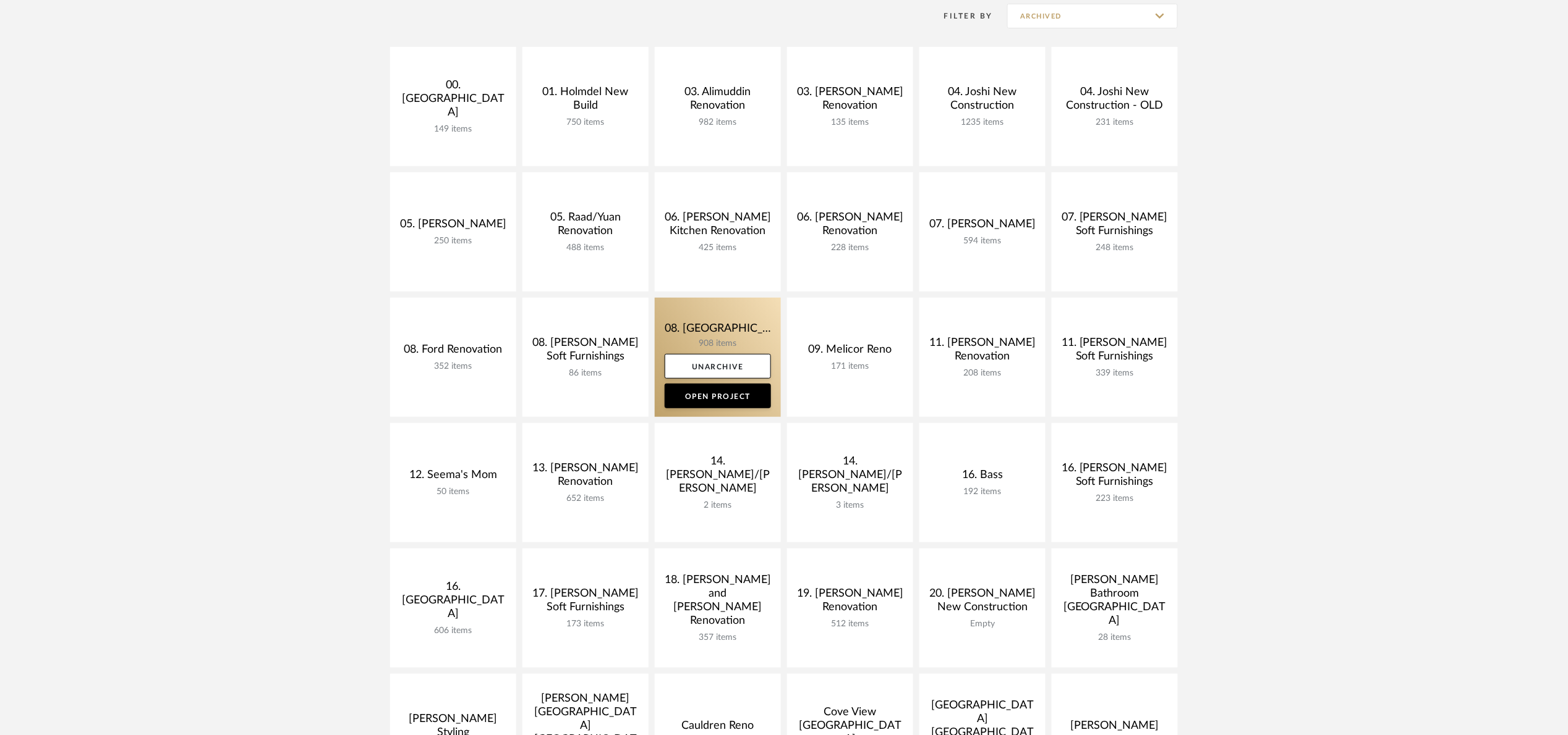
click at [700, 324] on link at bounding box center [718, 357] width 126 height 119
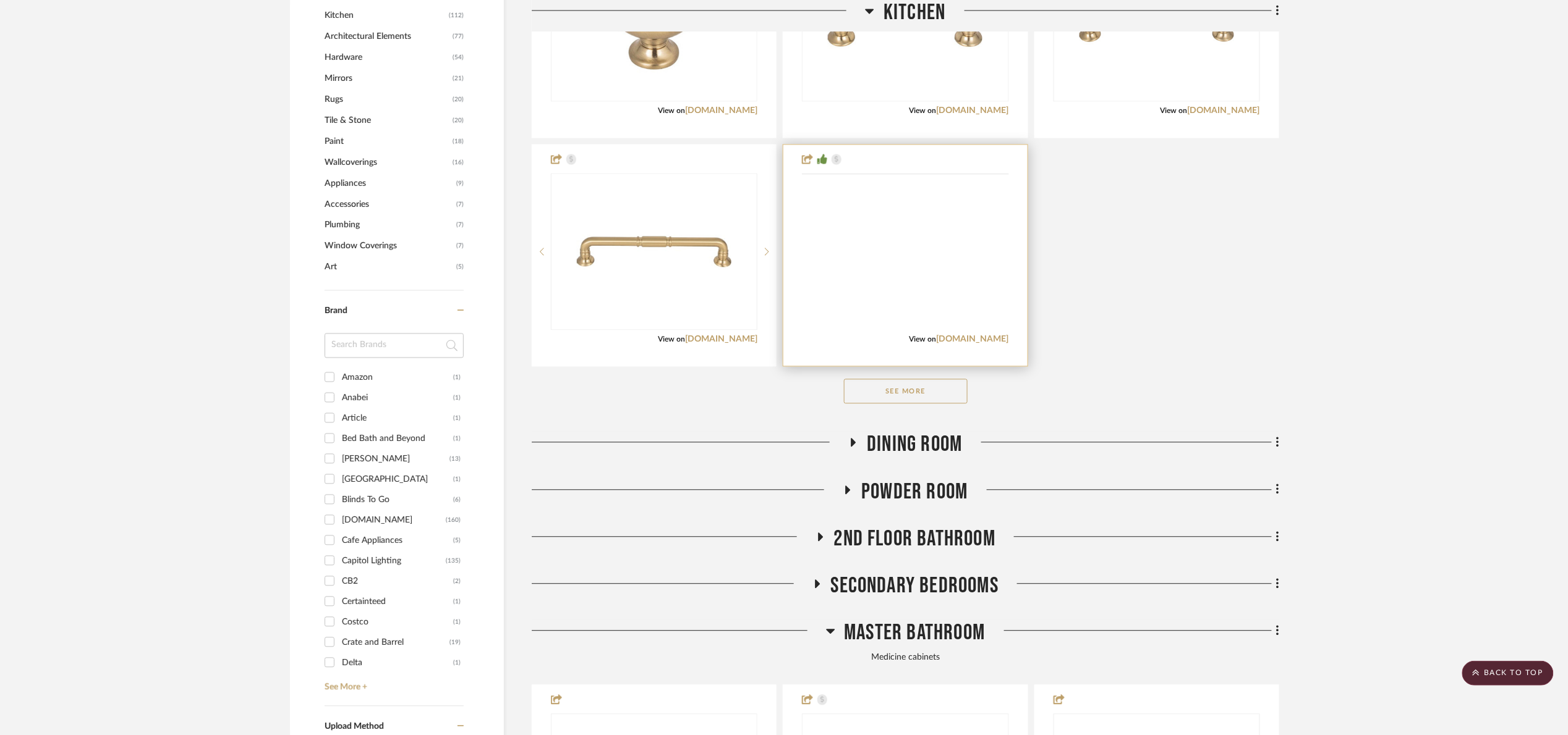
scroll to position [1113, 0]
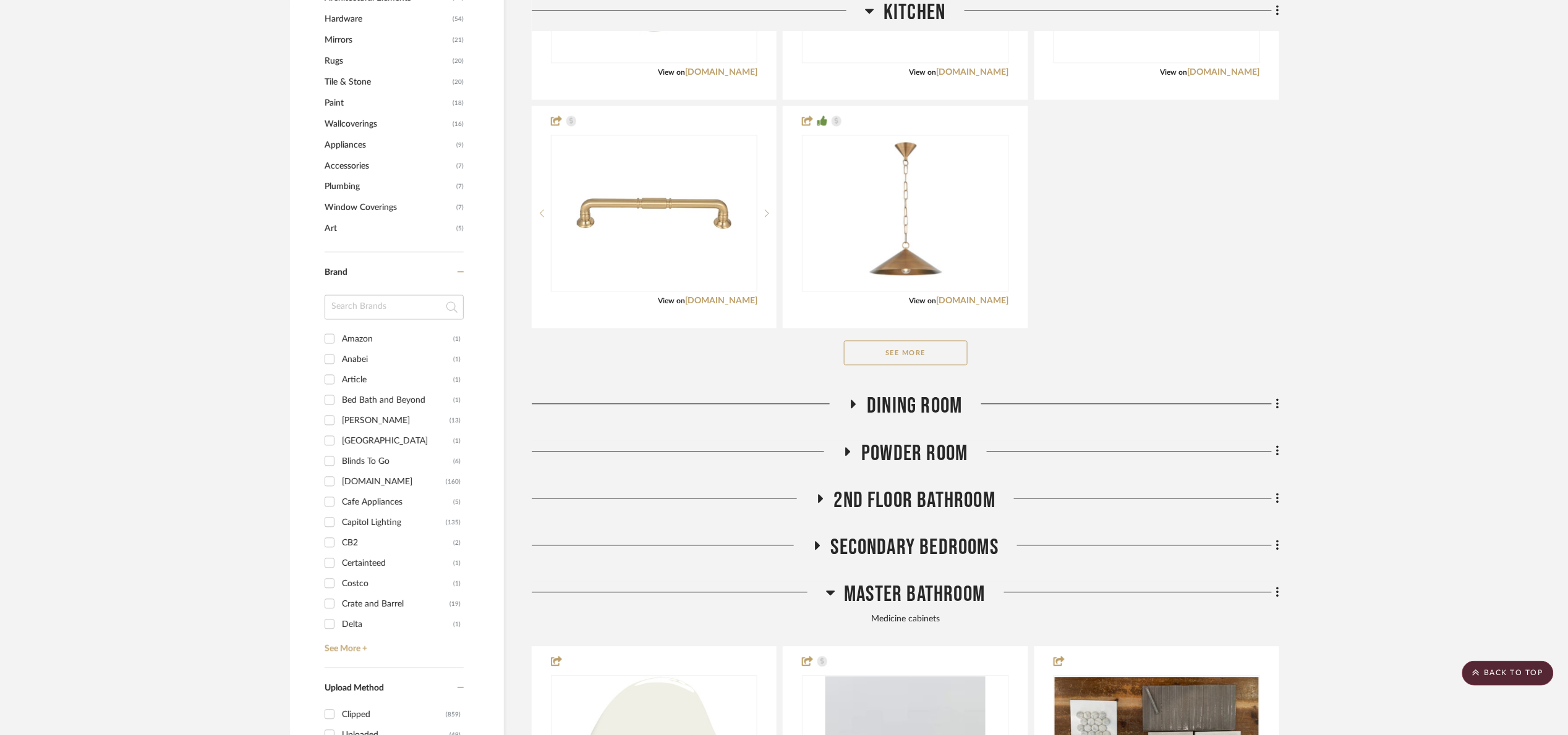
click at [926, 365] on button "See More" at bounding box center [906, 353] width 124 height 25
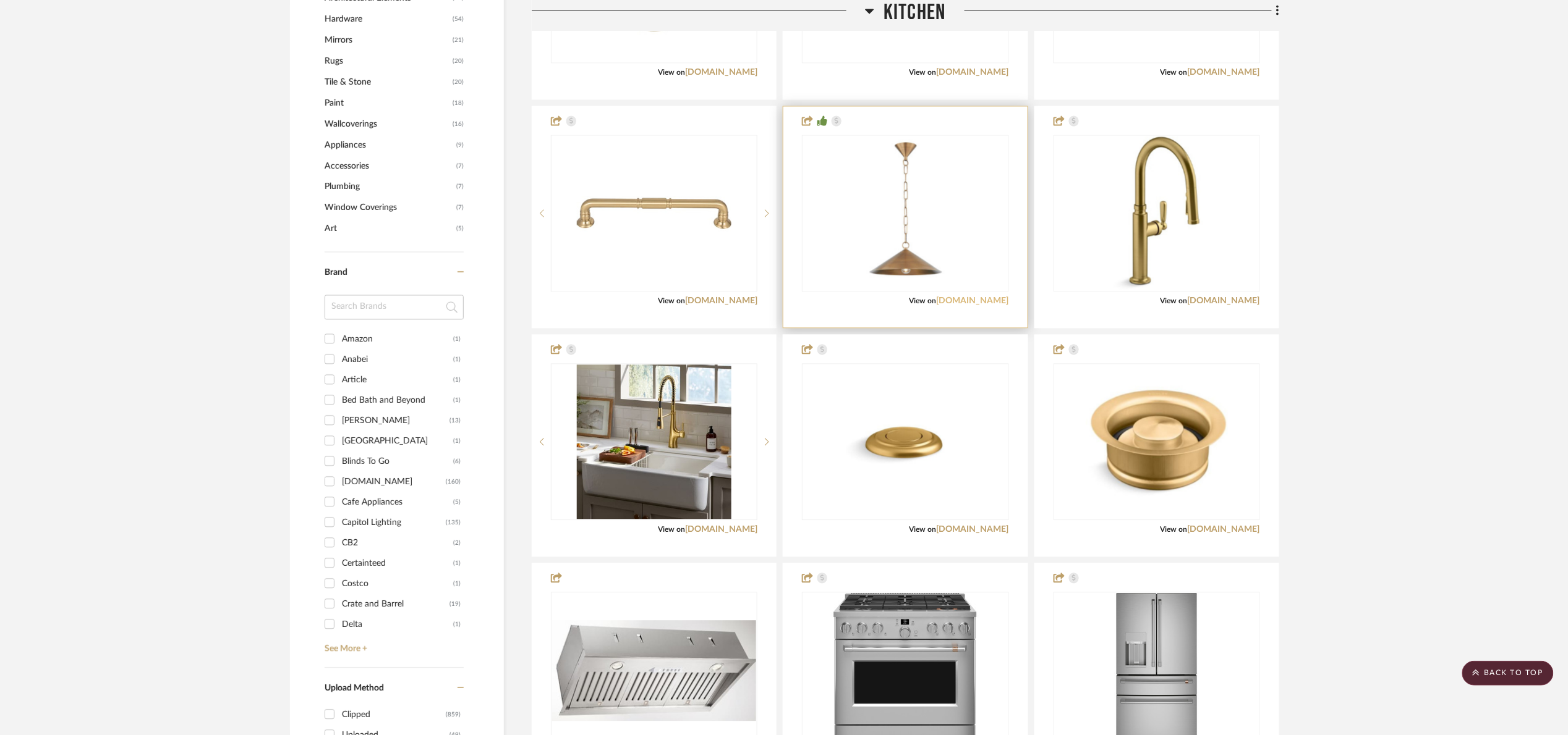
click at [983, 298] on link "1800lighting.com" at bounding box center [972, 301] width 72 height 9
click at [926, 13] on span "Kitchen" at bounding box center [915, 13] width 62 height 27
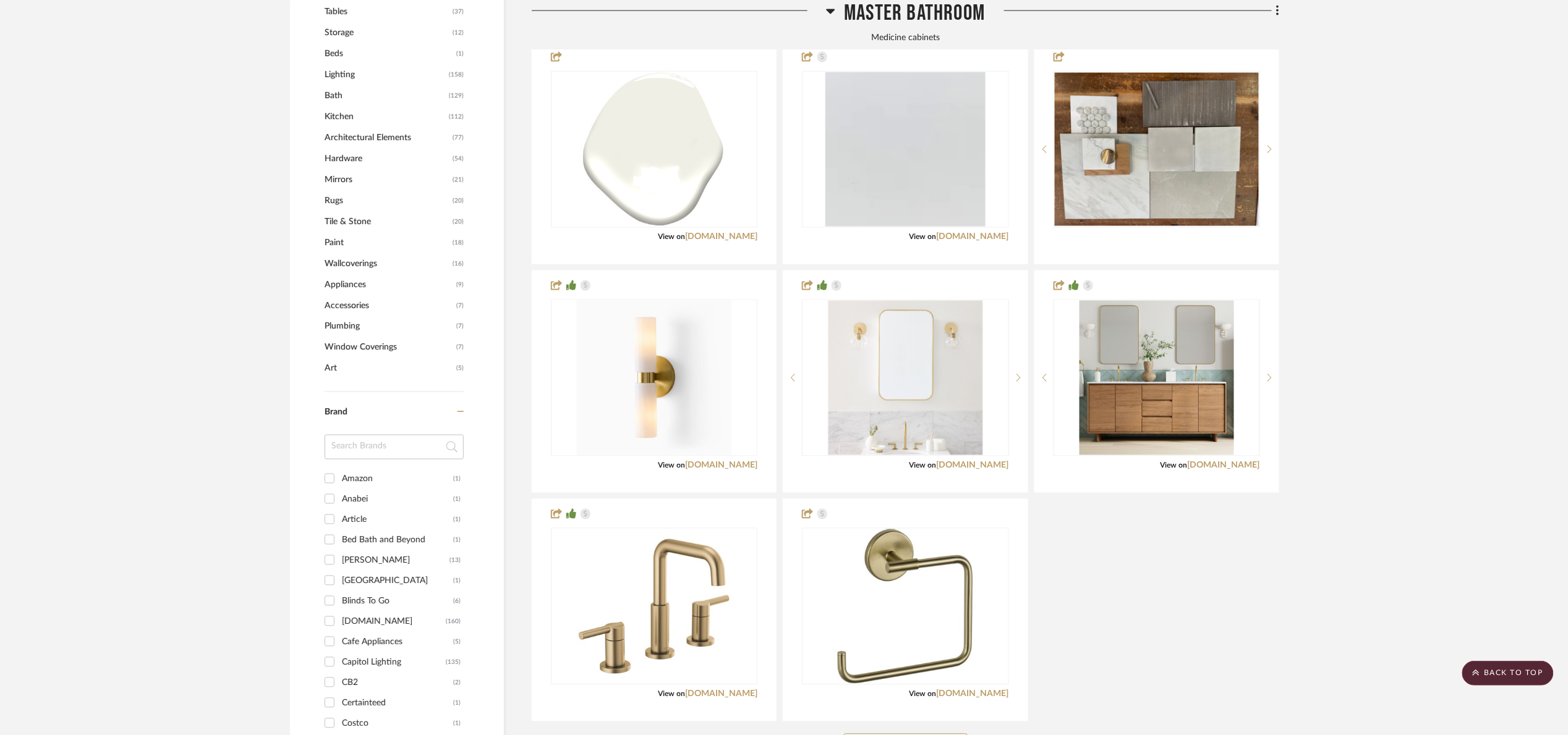
scroll to position [741, 0]
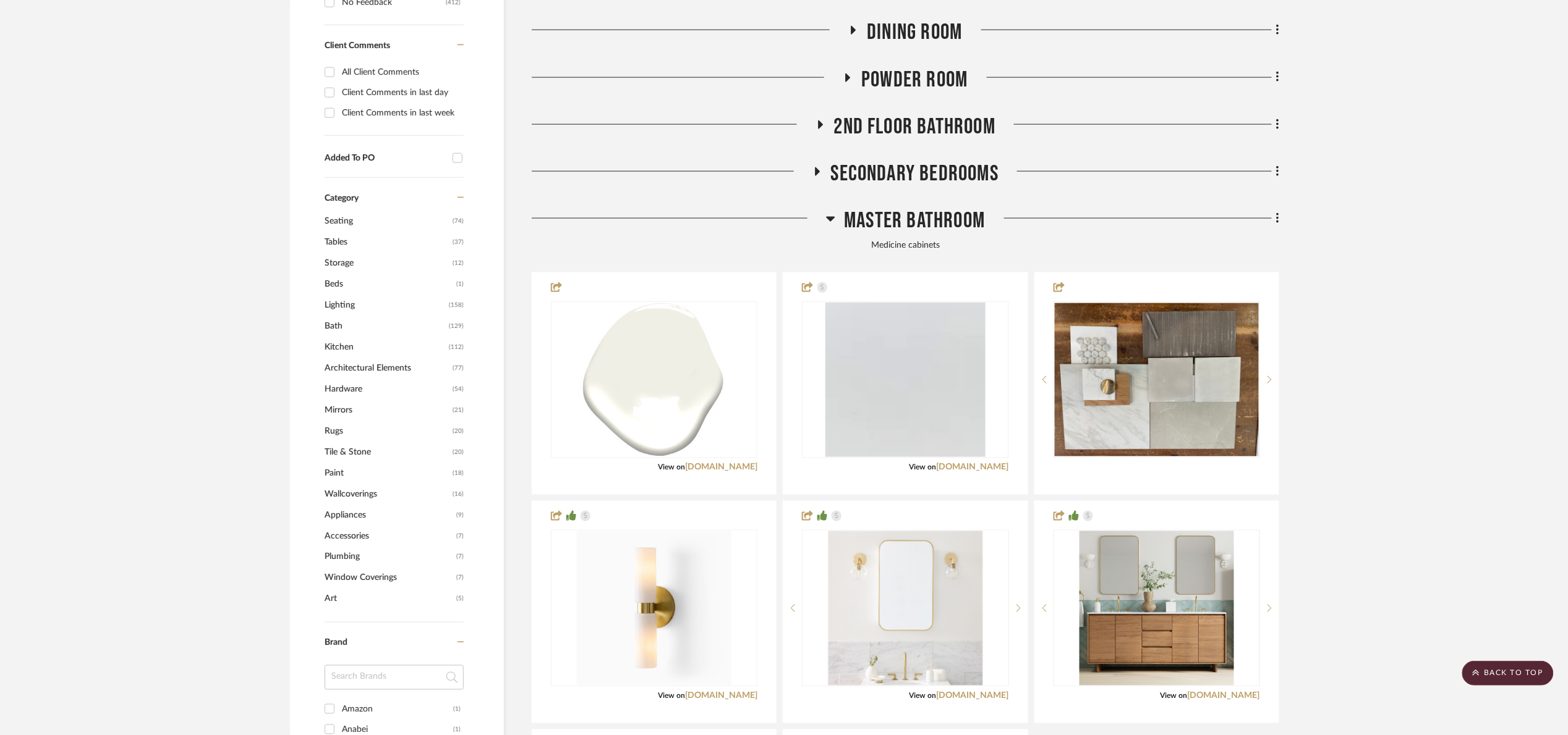
click at [932, 230] on span "Master Bathroom" at bounding box center [915, 220] width 141 height 27
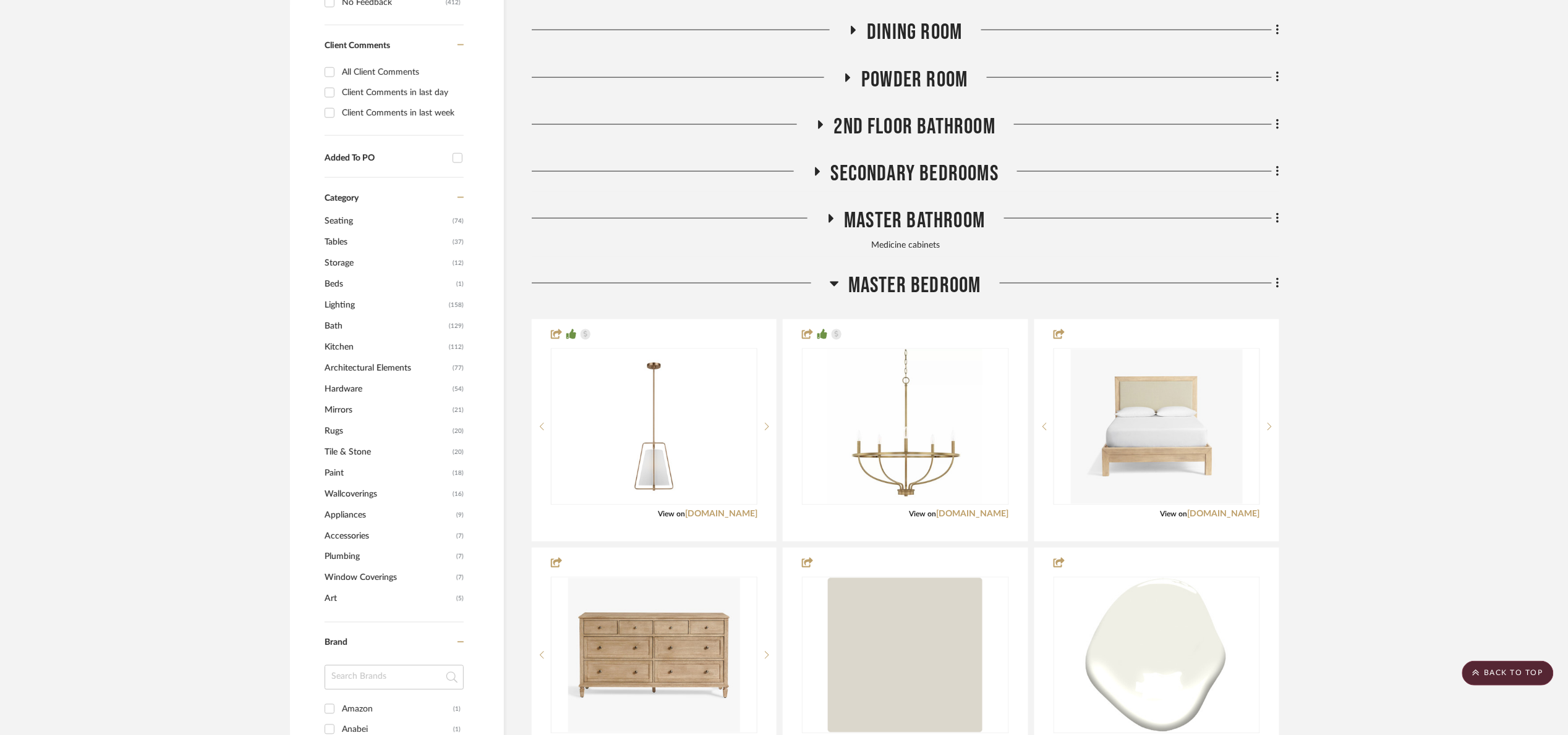
click at [940, 284] on span "Master Bedroom" at bounding box center [915, 285] width 133 height 27
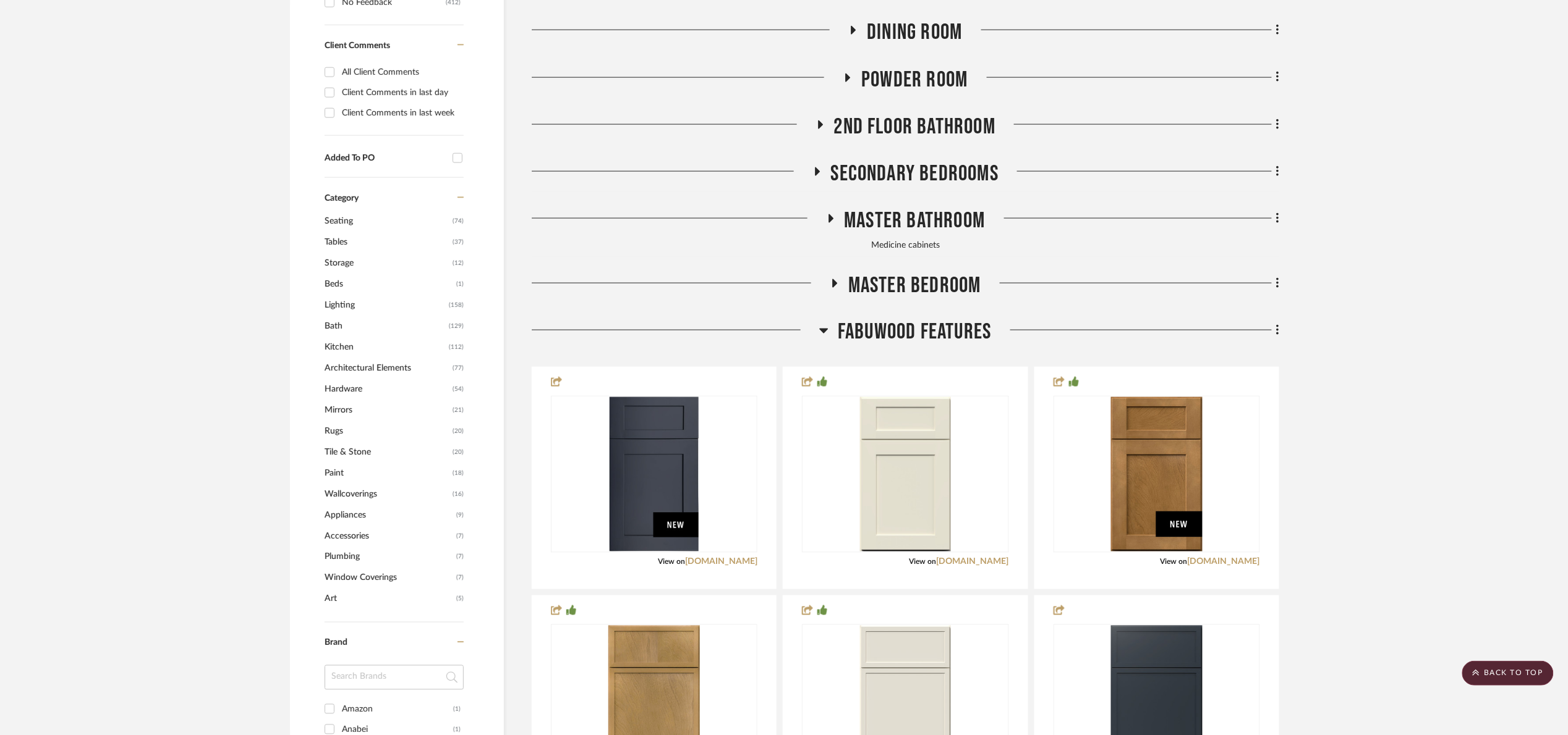
click at [956, 345] on span "Fabuwood Features" at bounding box center [914, 332] width 153 height 27
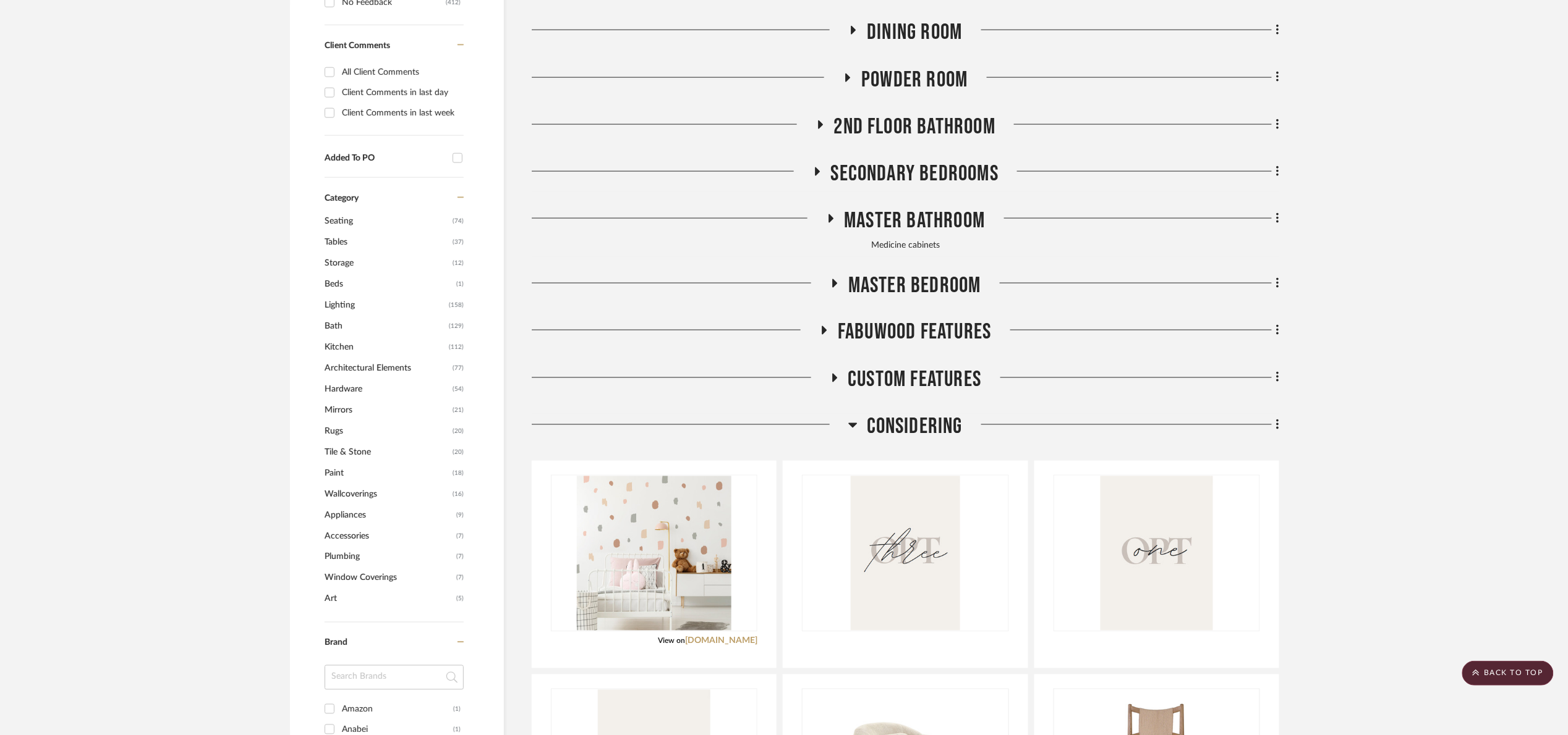
click at [919, 425] on span "Considering" at bounding box center [915, 427] width 96 height 27
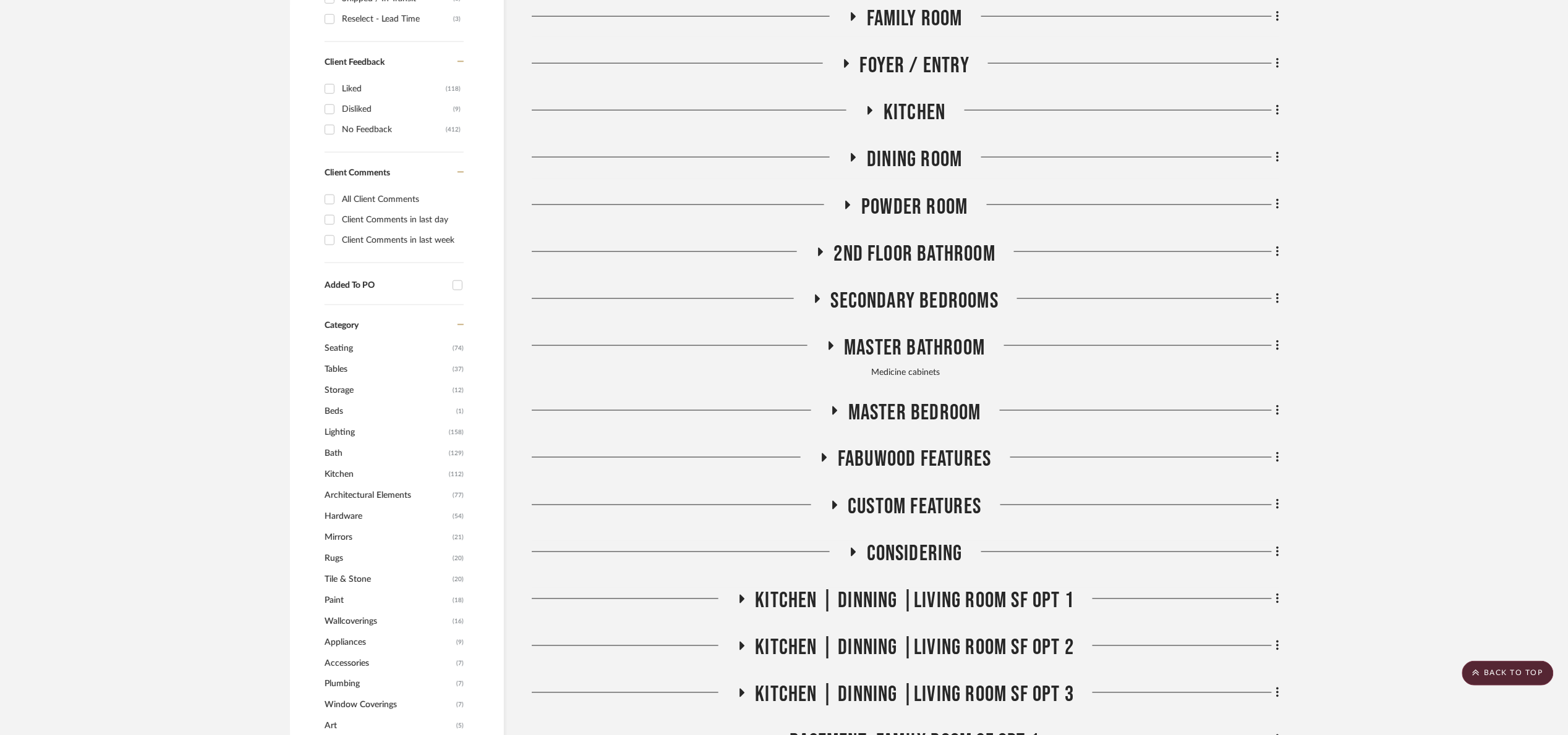
scroll to position [556, 0]
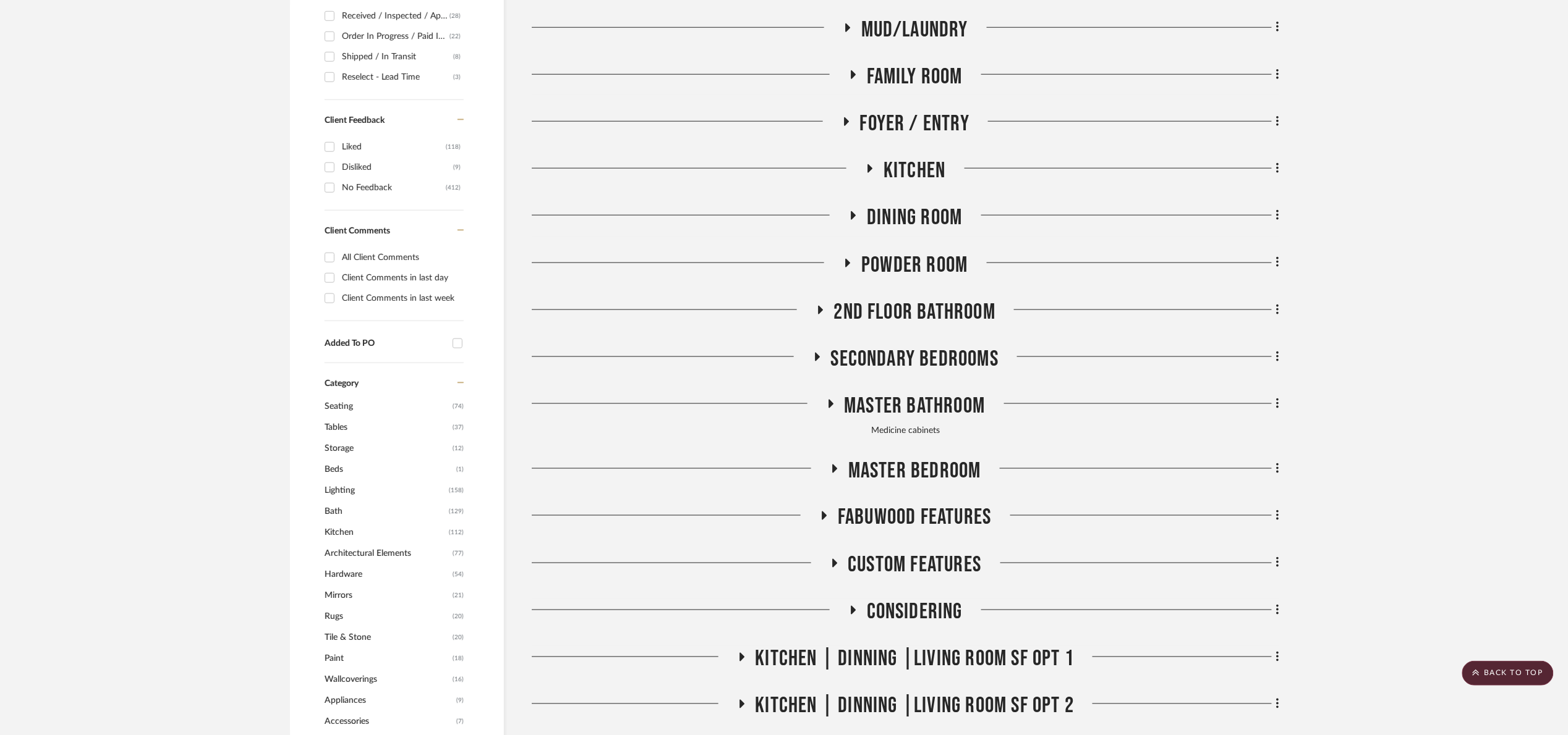
click at [918, 223] on span "Dining Room" at bounding box center [914, 217] width 95 height 27
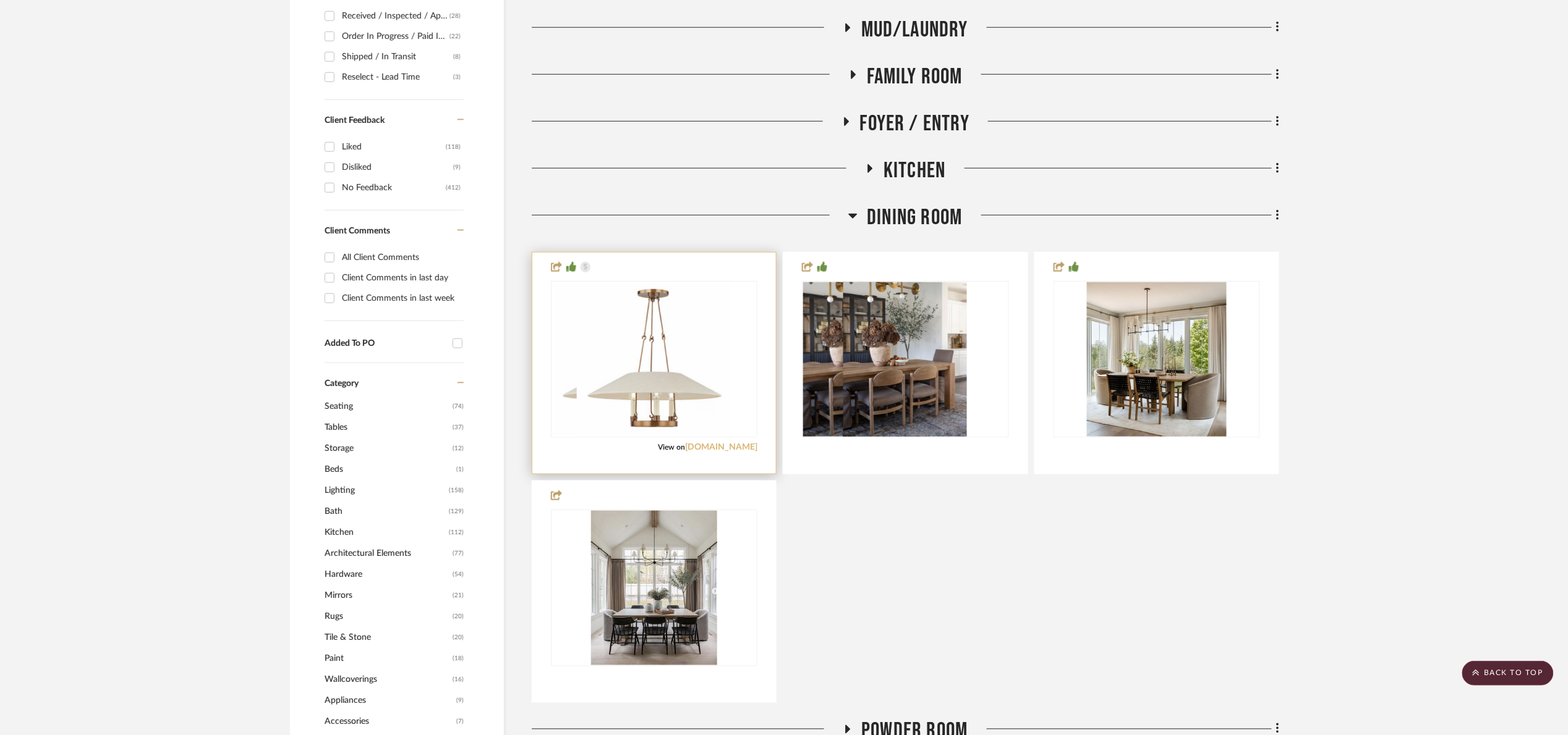
click at [709, 447] on link "1800lighting.com" at bounding box center [721, 447] width 72 height 9
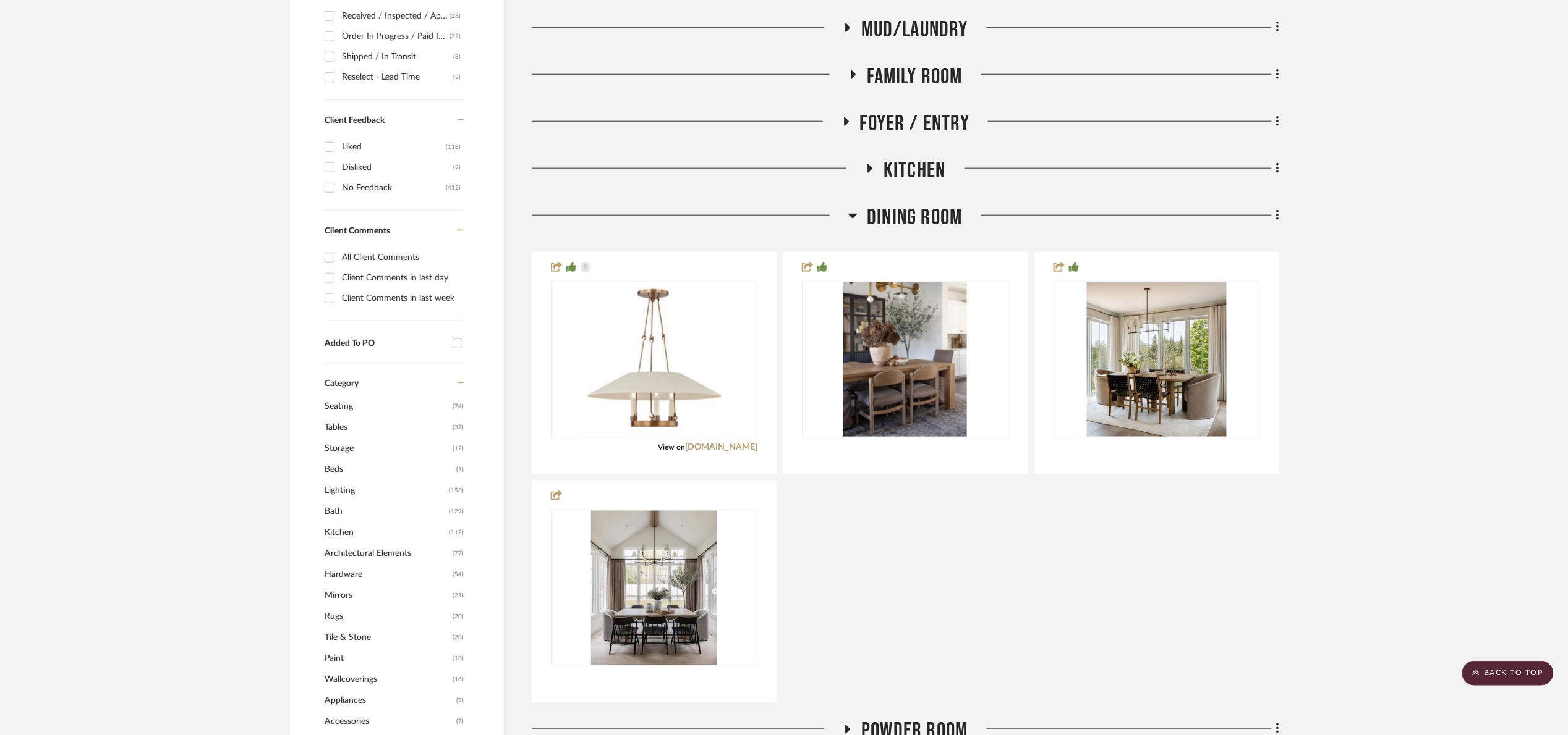
click at [923, 209] on span "Dining Room" at bounding box center [914, 217] width 95 height 27
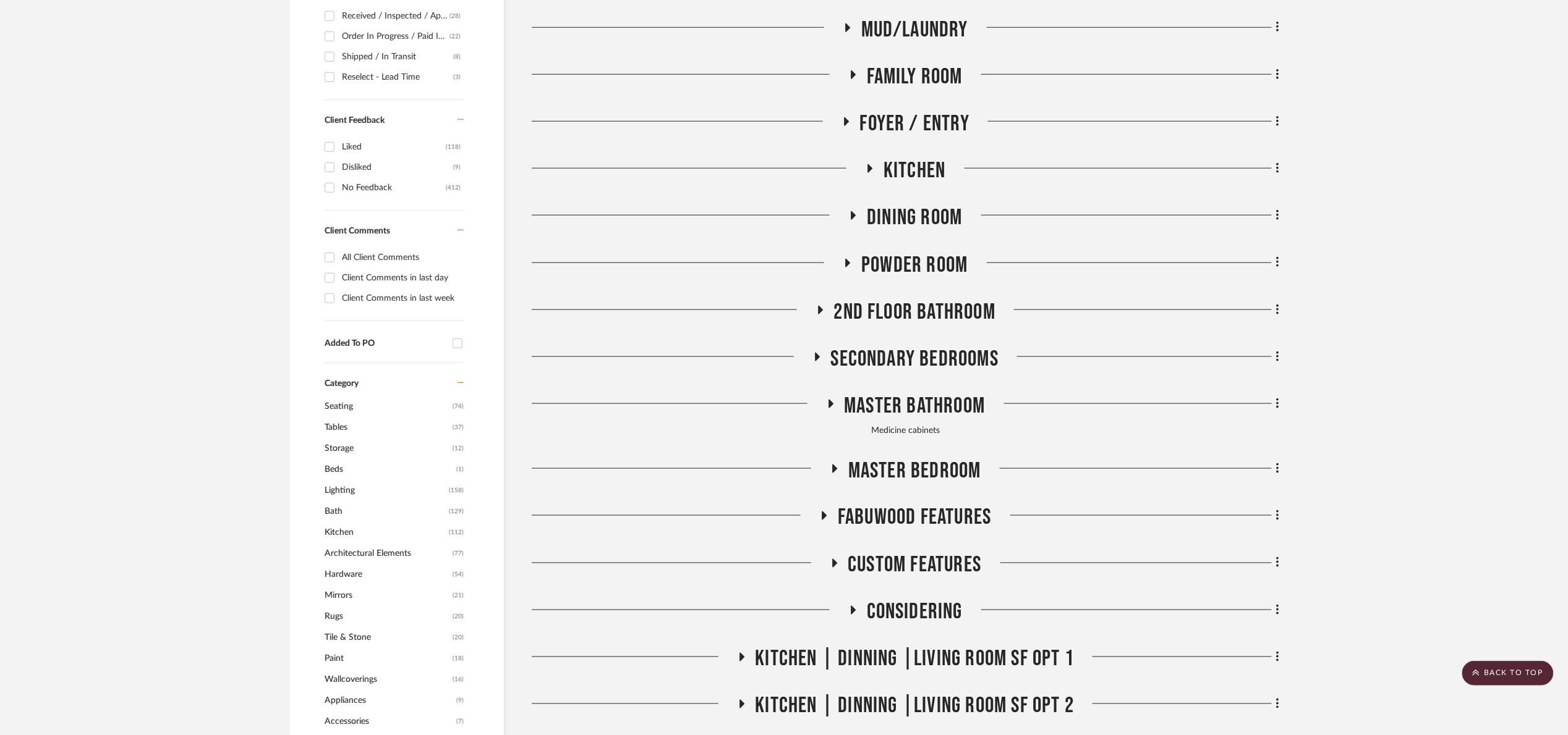
click at [918, 82] on span "Family Room" at bounding box center [915, 77] width 96 height 27
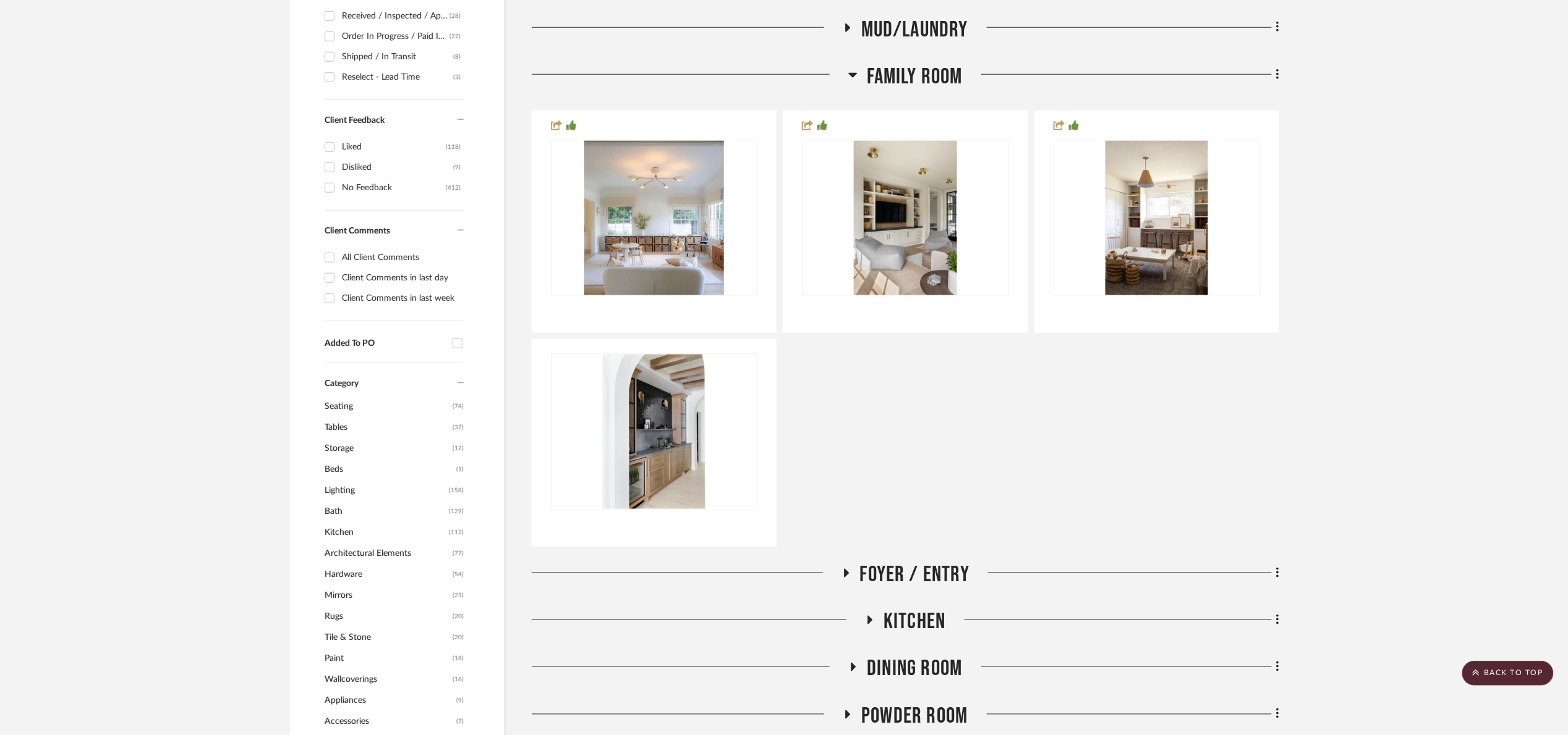
click at [923, 67] on span "Family Room" at bounding box center [915, 77] width 96 height 27
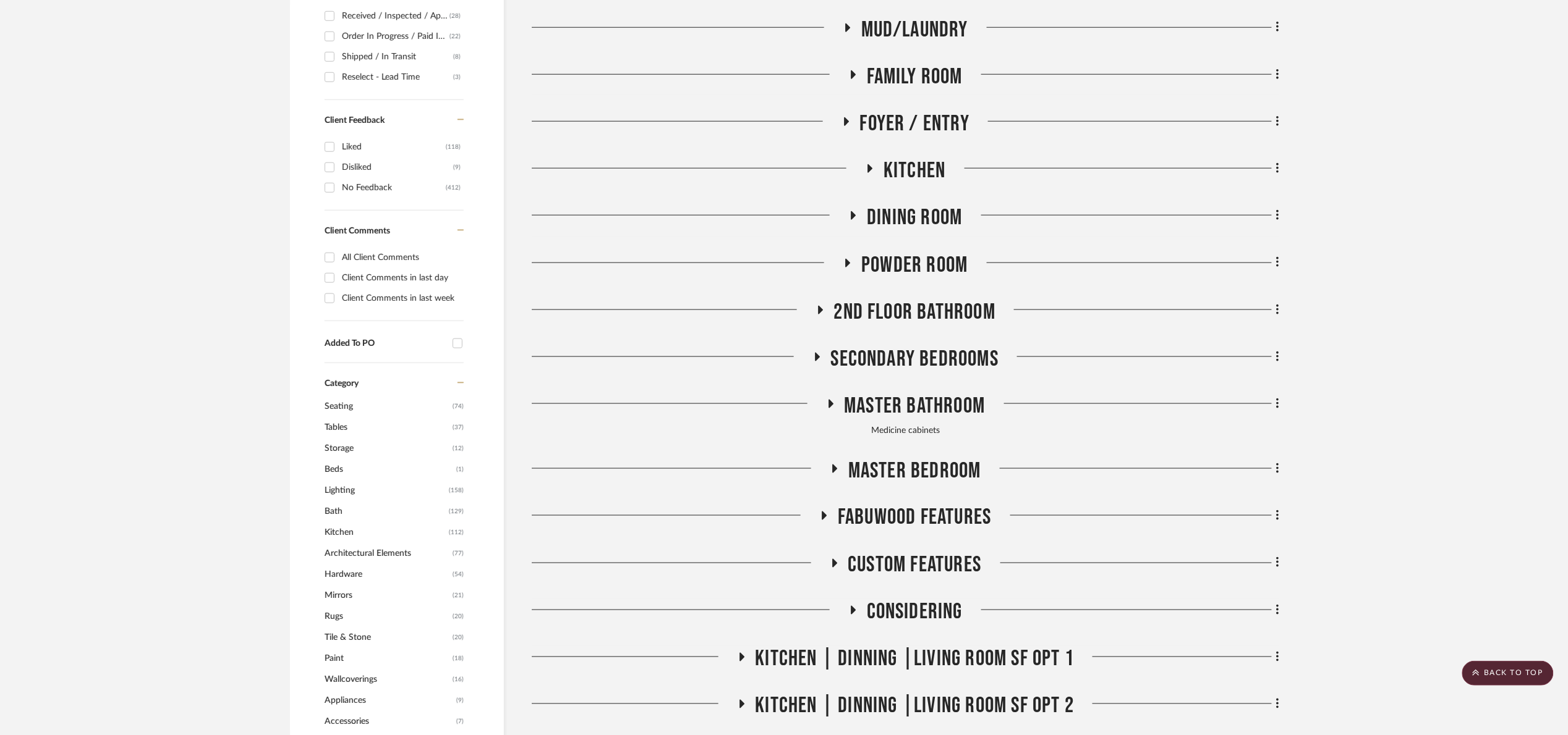
click at [926, 462] on span "Master Bedroom" at bounding box center [915, 471] width 133 height 27
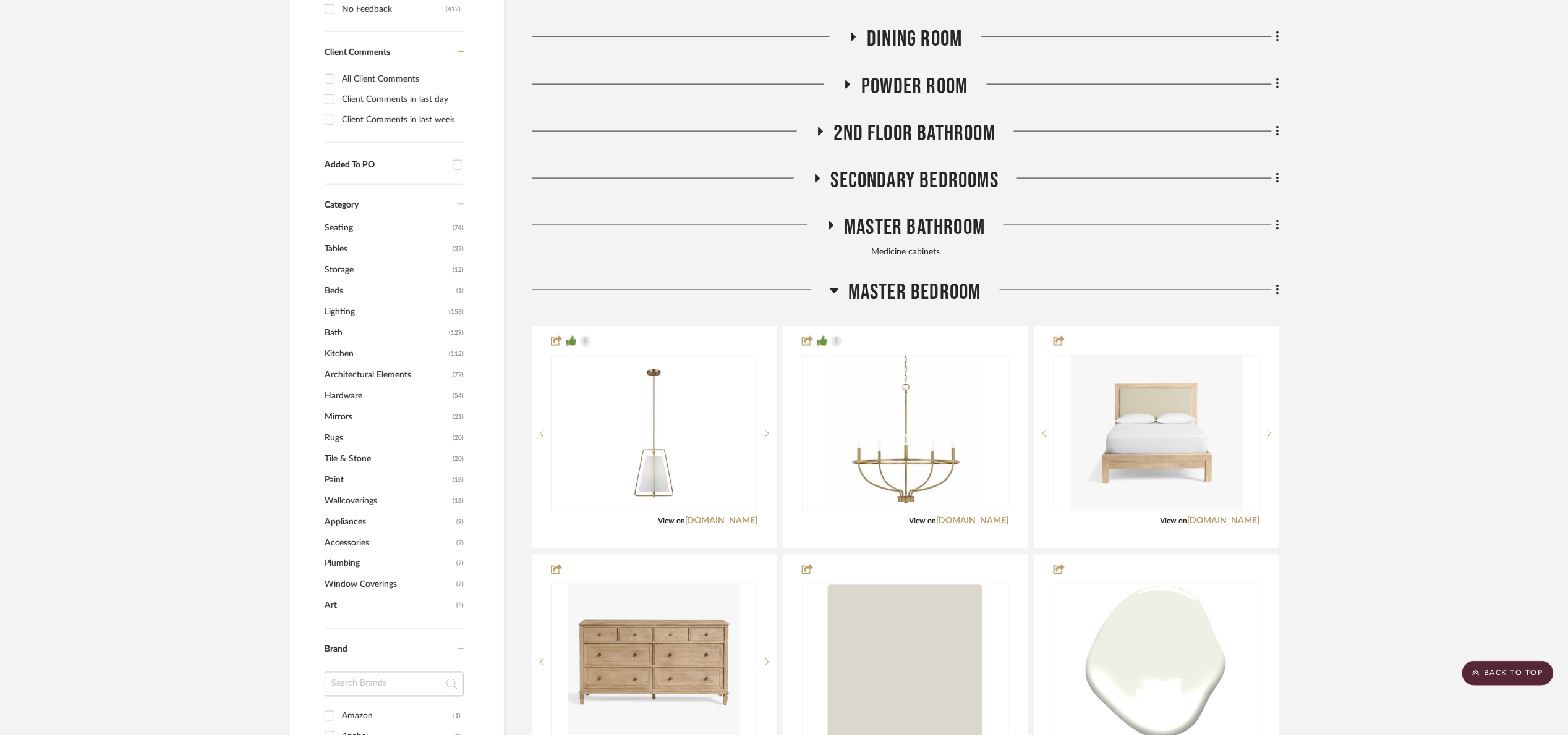
scroll to position [741, 0]
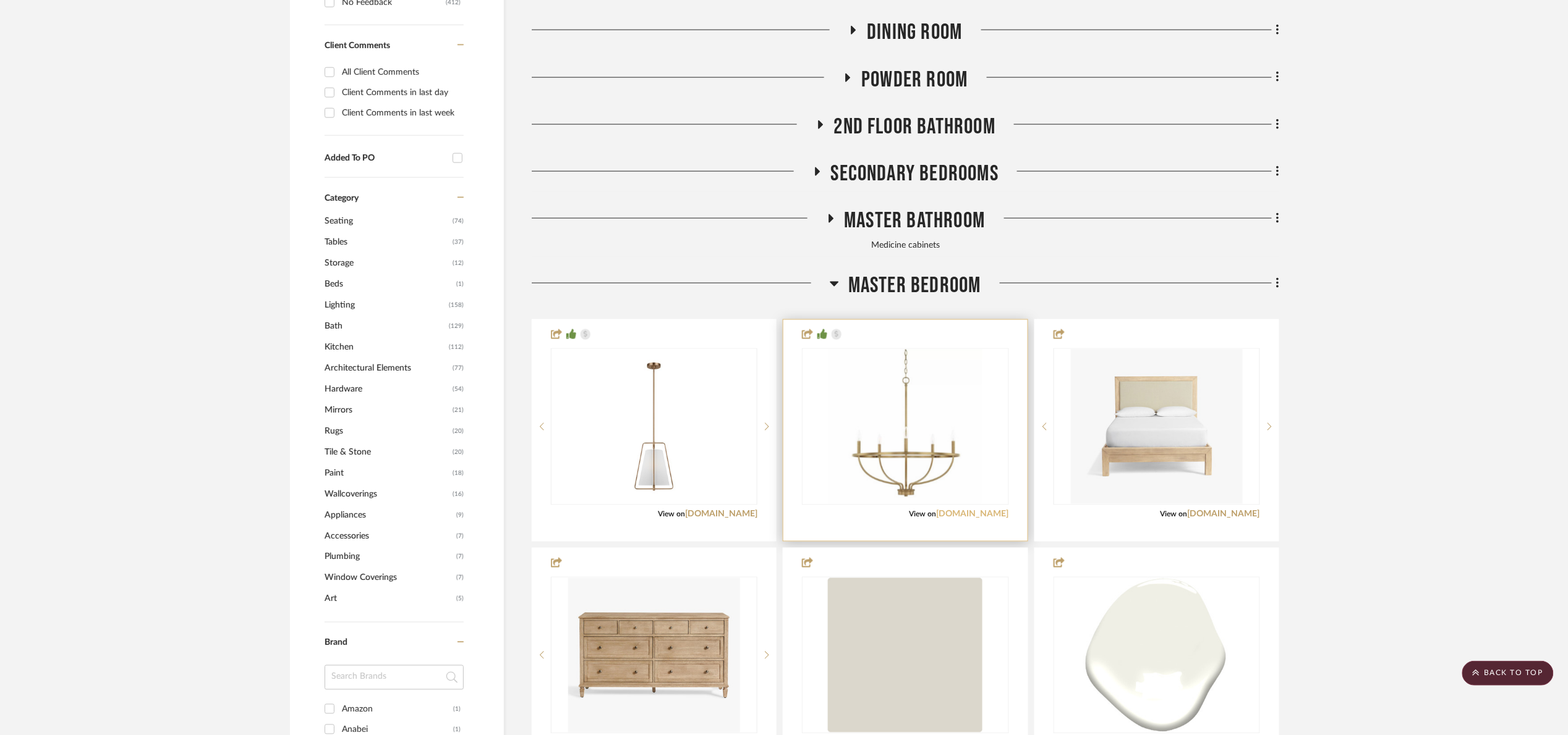
click at [962, 516] on link "1800lighting.com" at bounding box center [972, 515] width 72 height 9
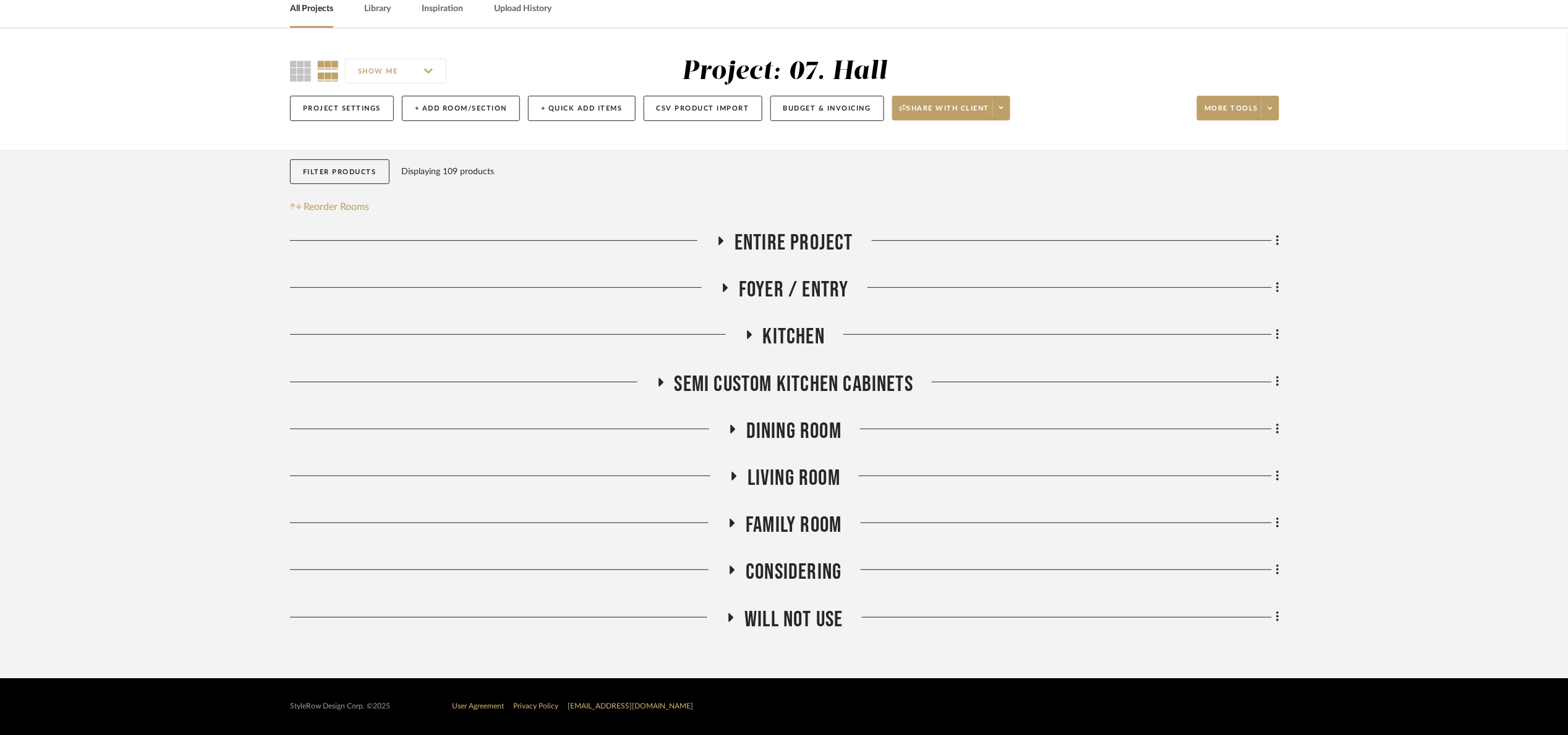
click at [839, 246] on span "Entire Project" at bounding box center [794, 243] width 118 height 27
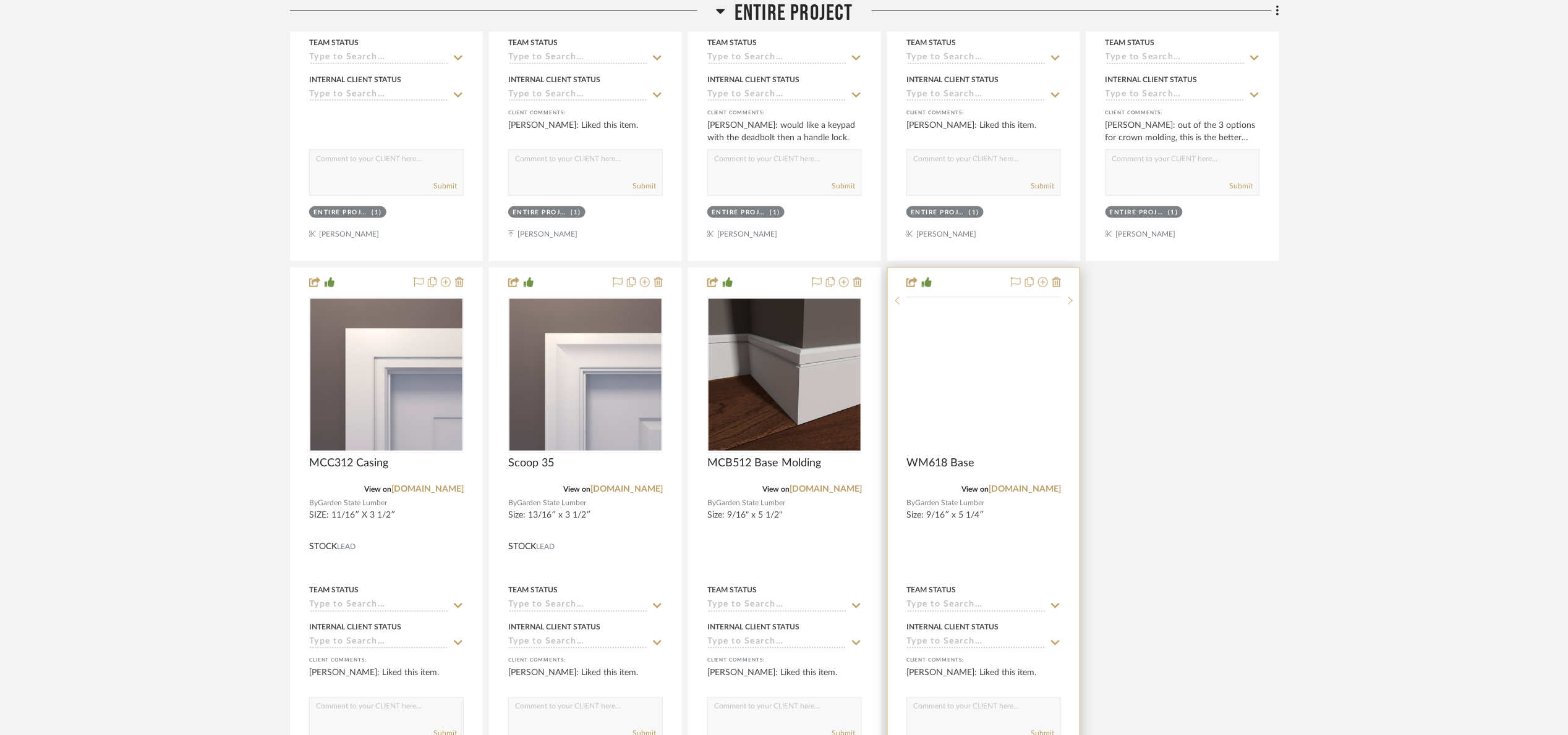
scroll to position [709, 0]
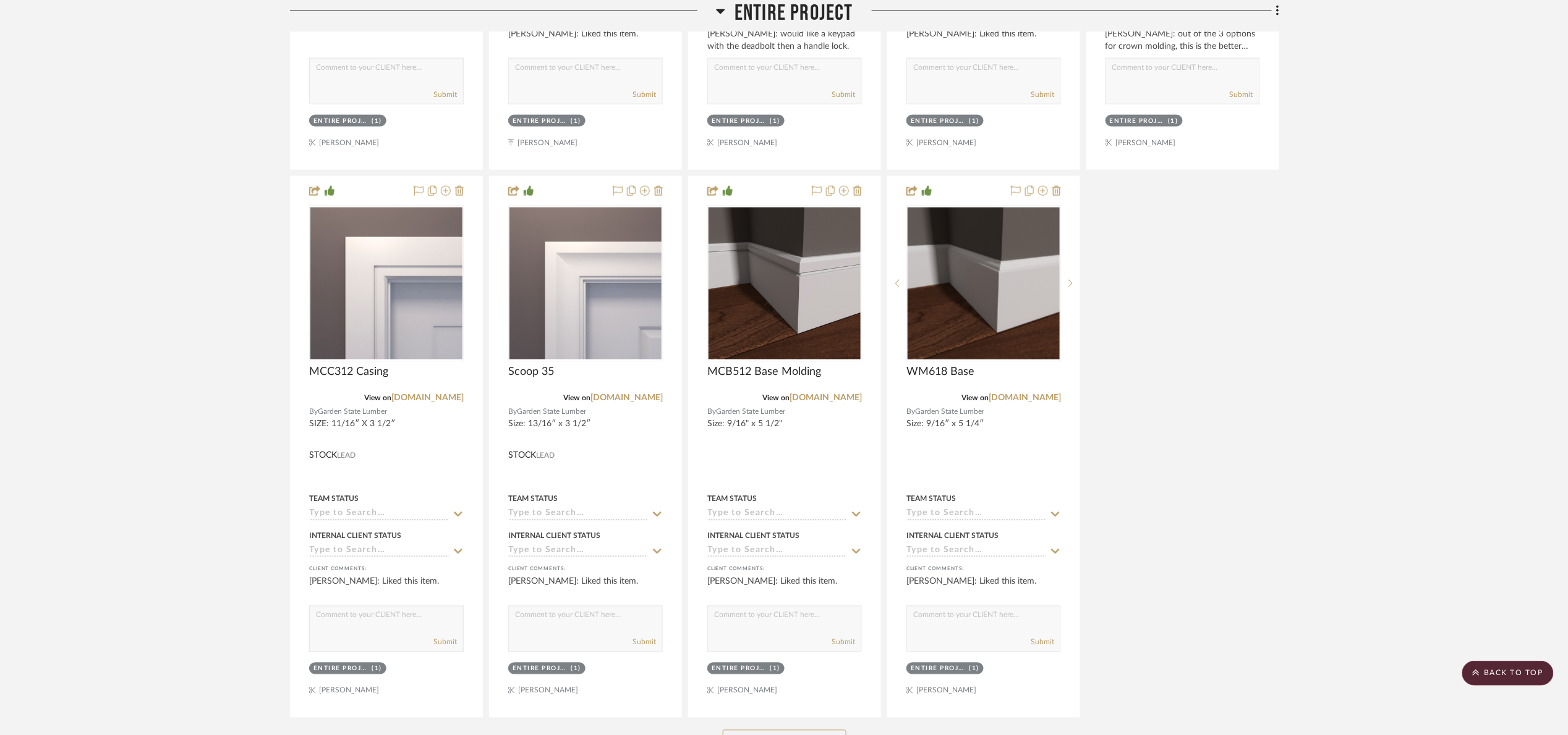
click at [766, 13] on span "Entire Project" at bounding box center [794, 13] width 118 height 27
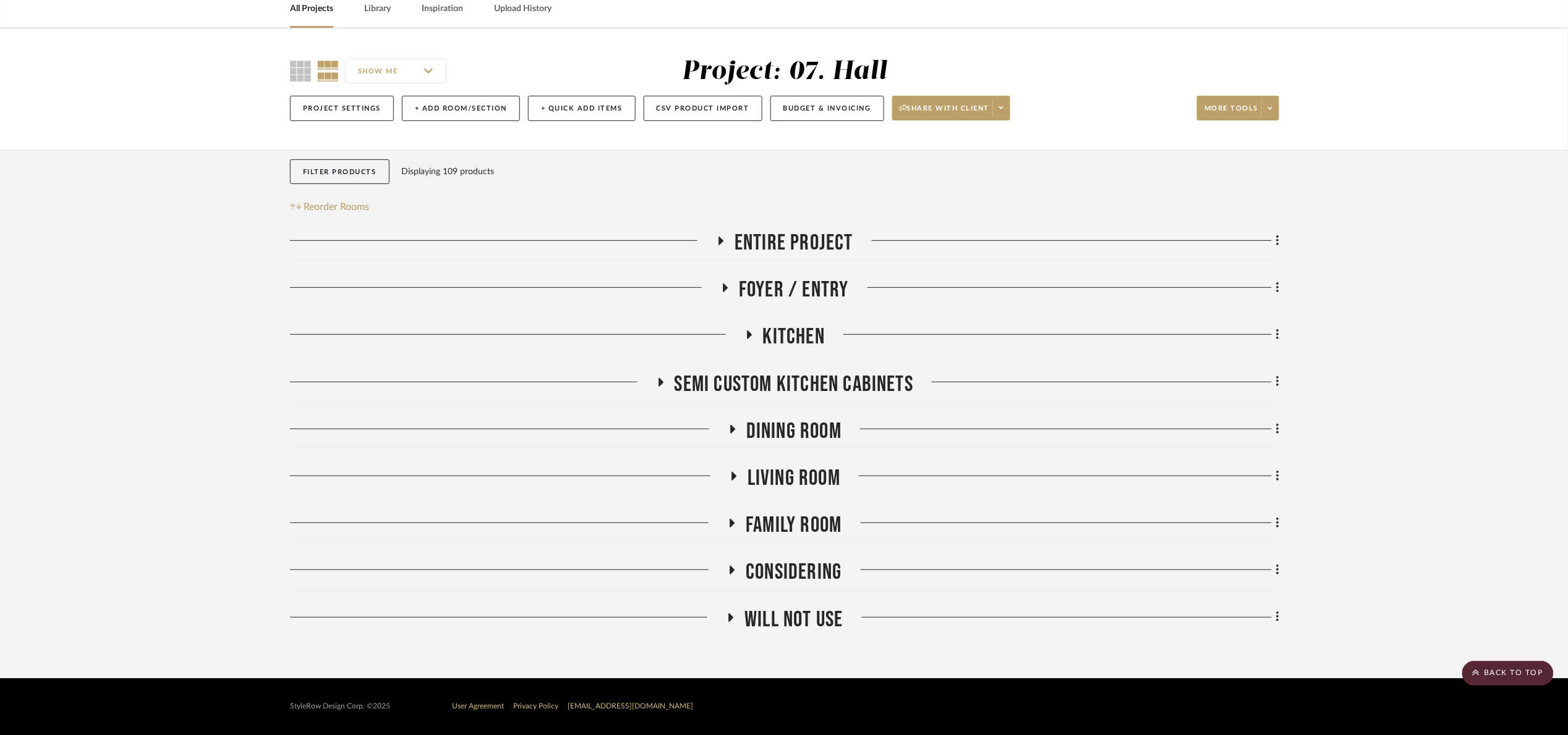
scroll to position [61, 0]
click at [806, 337] on span "Kitchen" at bounding box center [794, 337] width 62 height 27
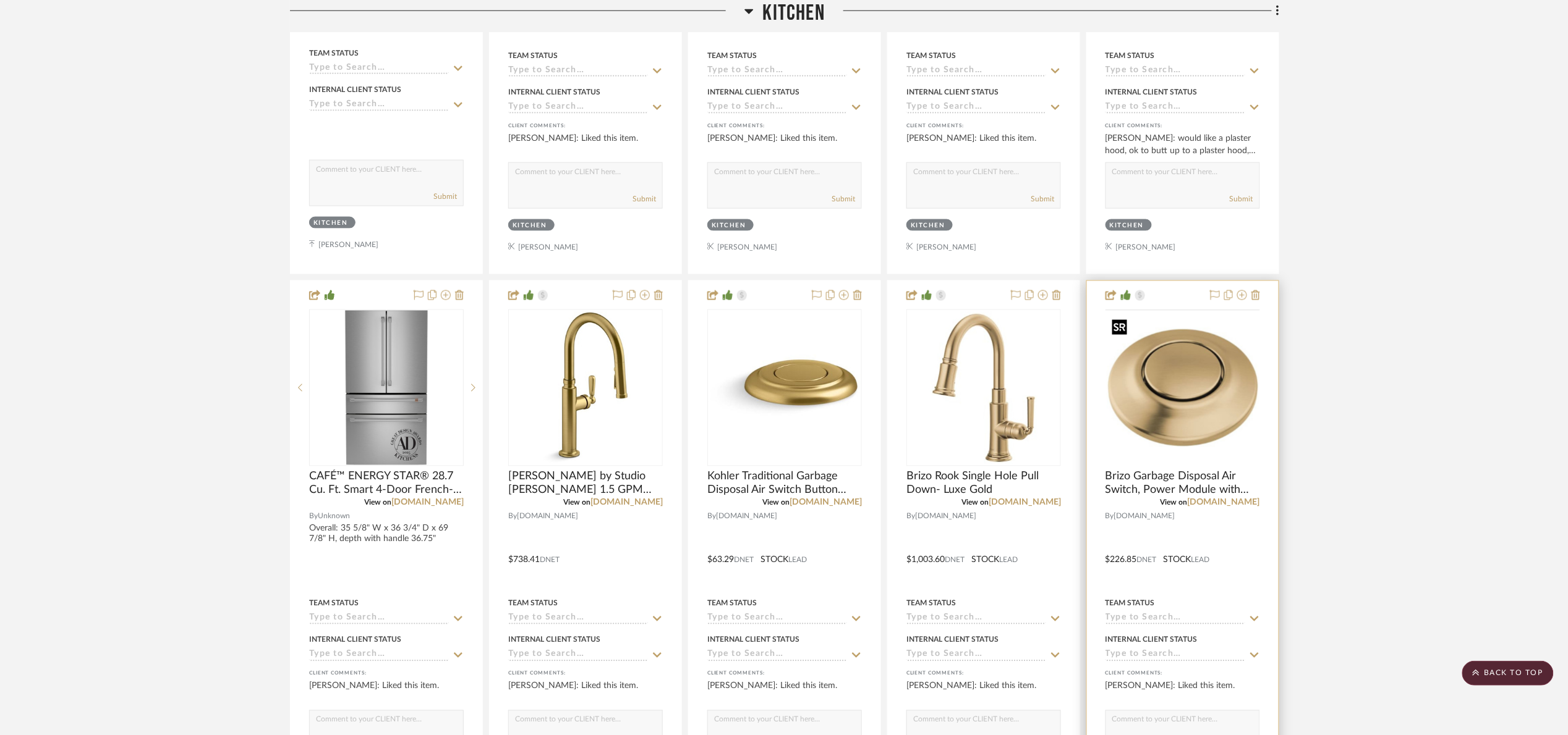
scroll to position [709, 0]
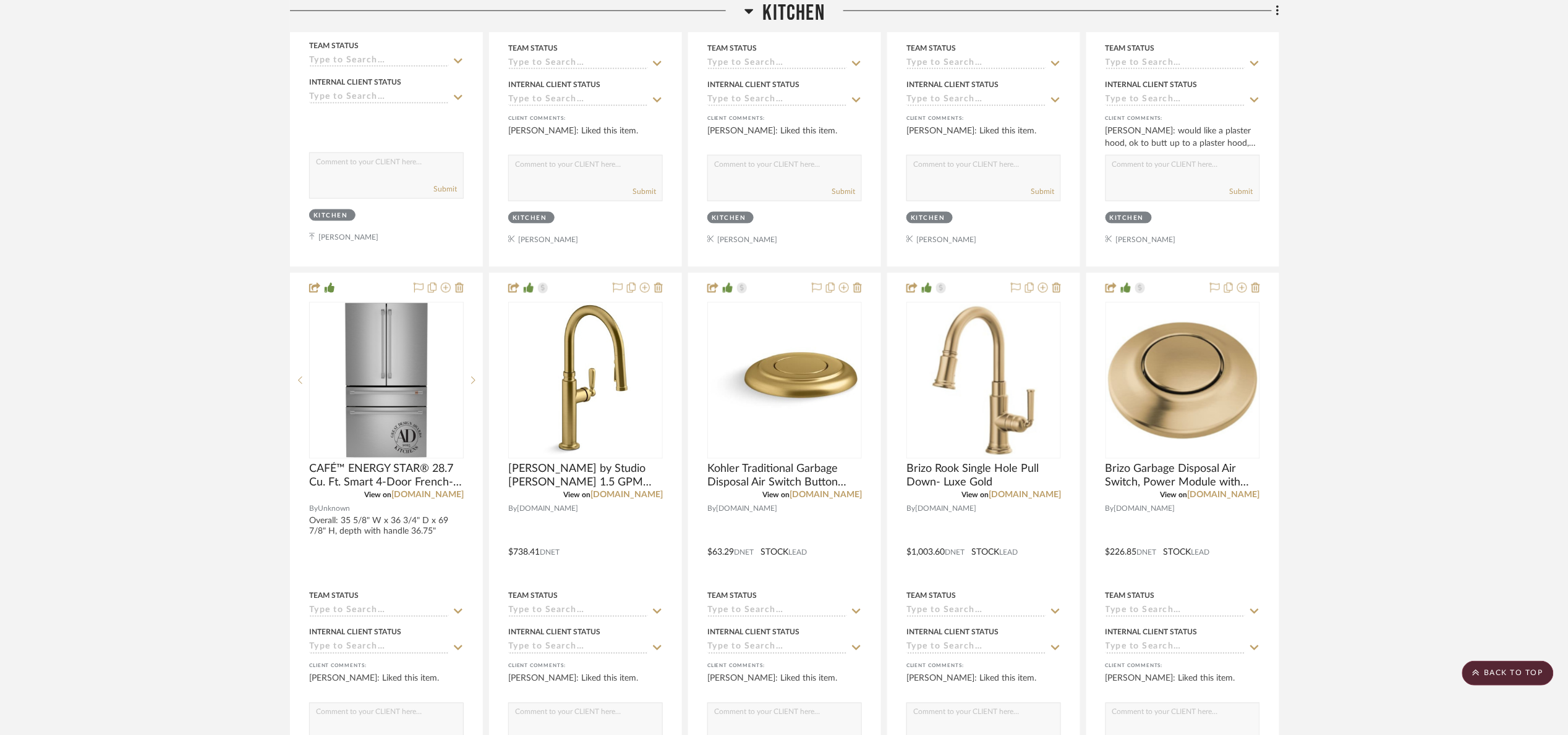
click at [43, 263] on project-details-page "SHOW ME Project: 07. Hall Project Settings + Add Room/Section + Quick Add Items…" at bounding box center [784, 557] width 1568 height 2356
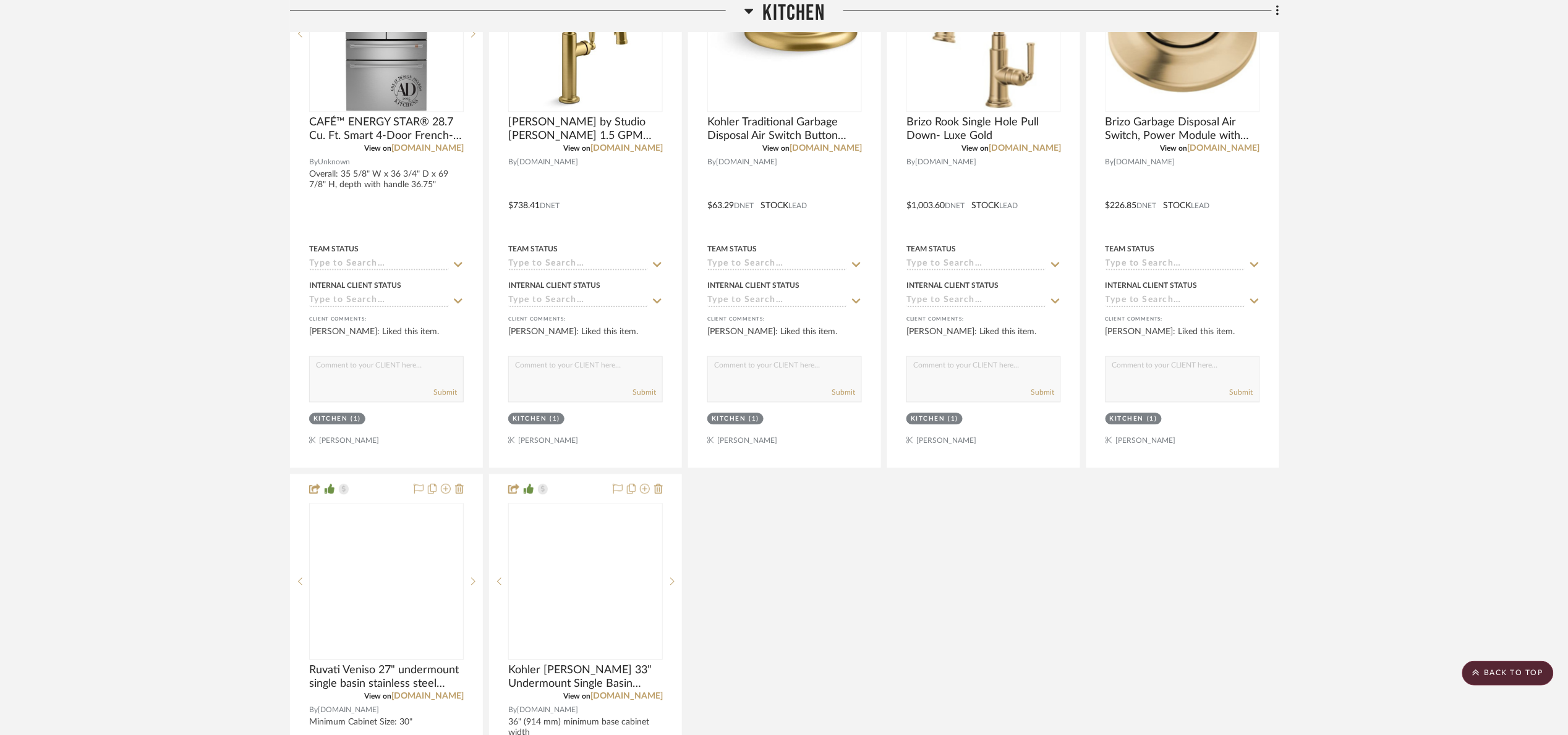
scroll to position [1173, 0]
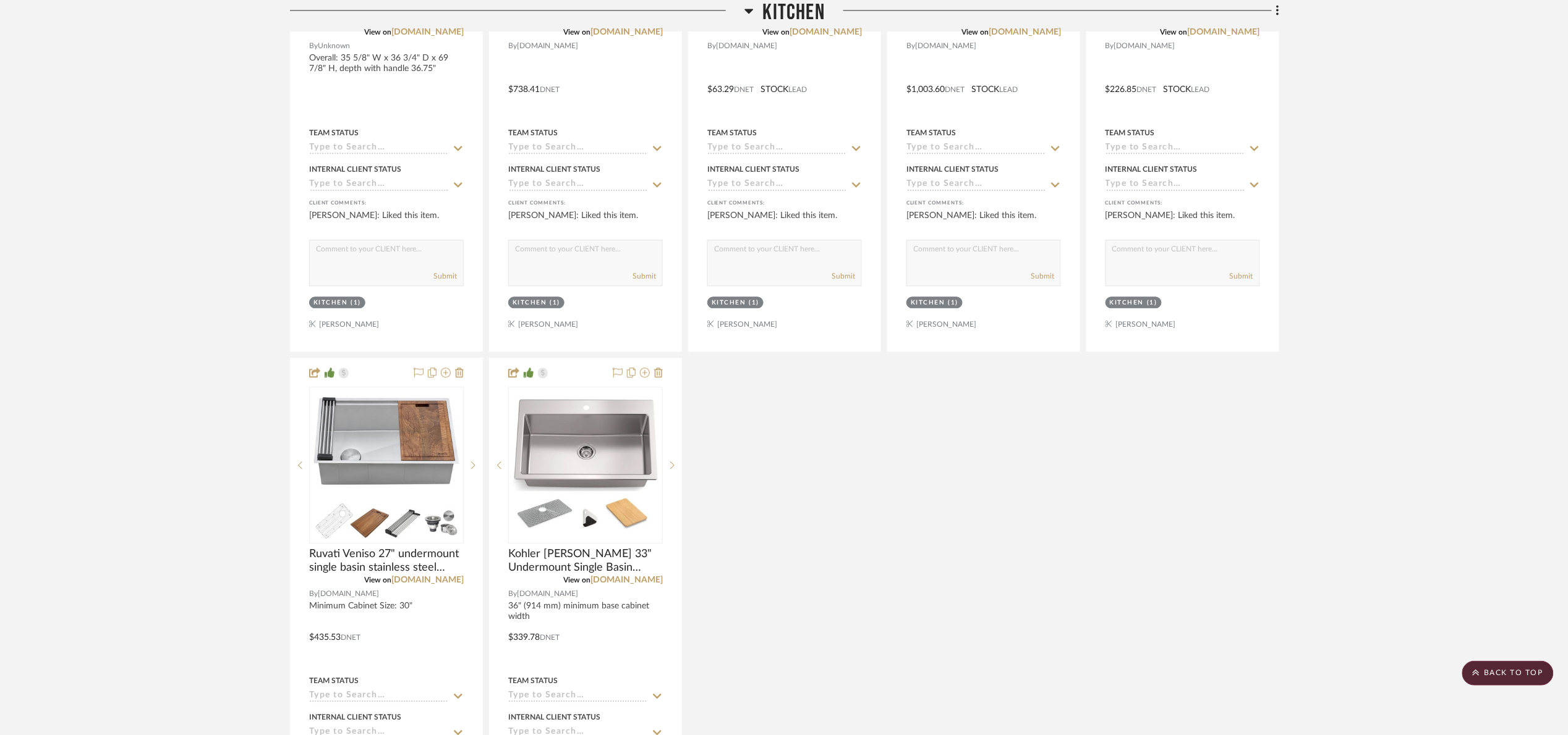
click at [189, 230] on project-details-page "SHOW ME Project: 07. Hall Project Settings + Add Room/Section + Quick Add Items…" at bounding box center [784, 93] width 1568 height 2356
click at [459, 582] on link "build.com" at bounding box center [427, 580] width 72 height 9
click at [790, 19] on span "Kitchen" at bounding box center [794, 13] width 62 height 27
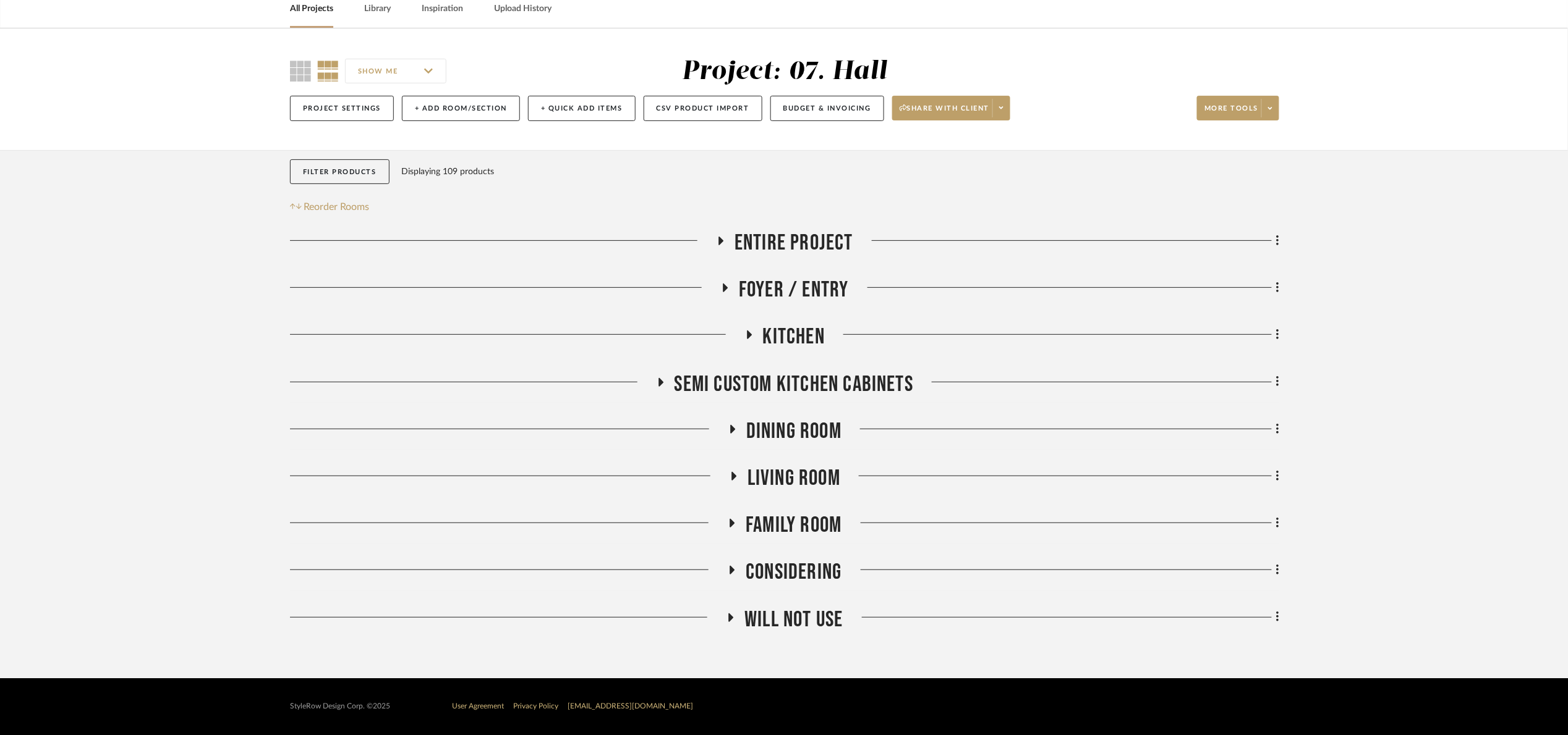
click at [816, 293] on span "Foyer / Entry" at bounding box center [794, 290] width 110 height 27
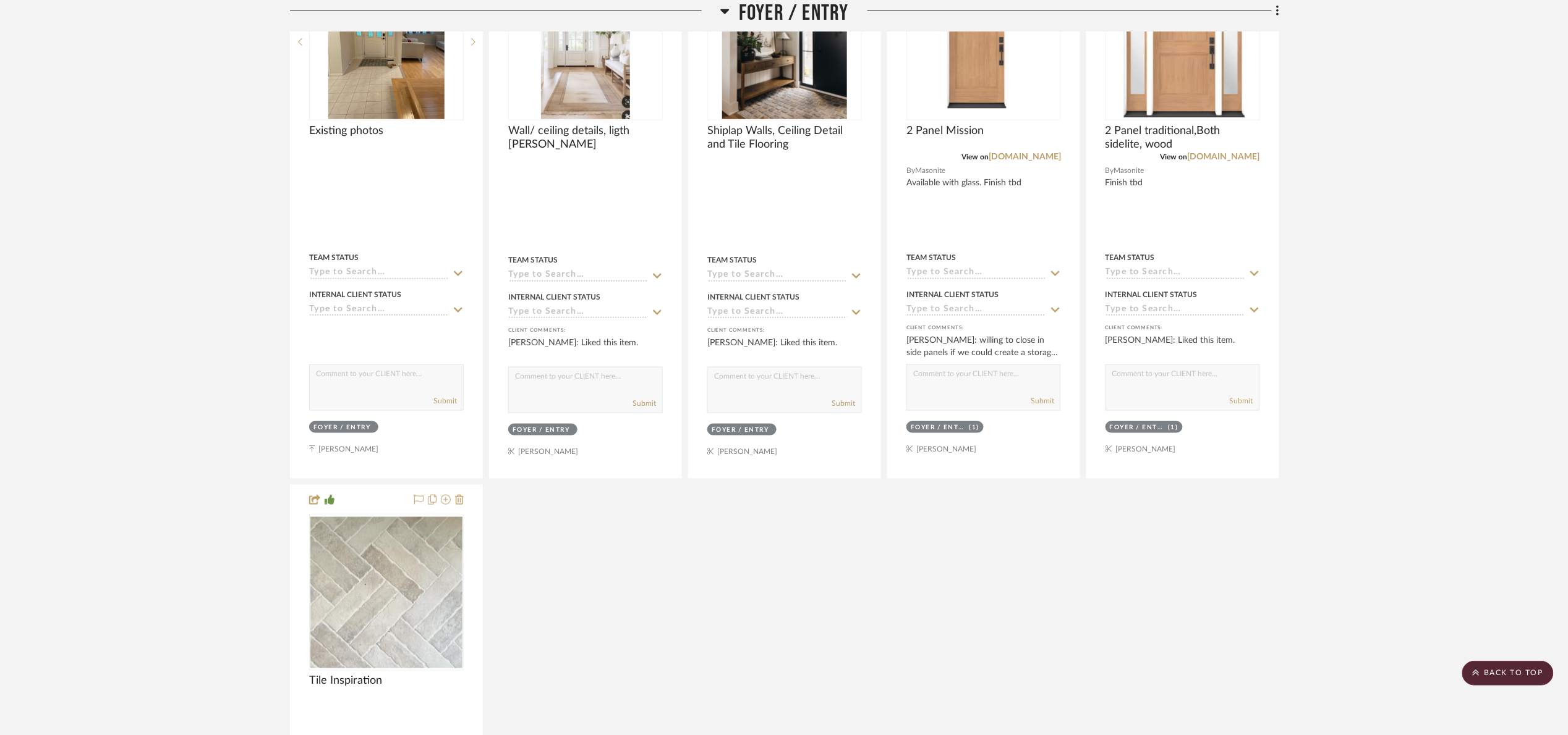
scroll to position [246, 0]
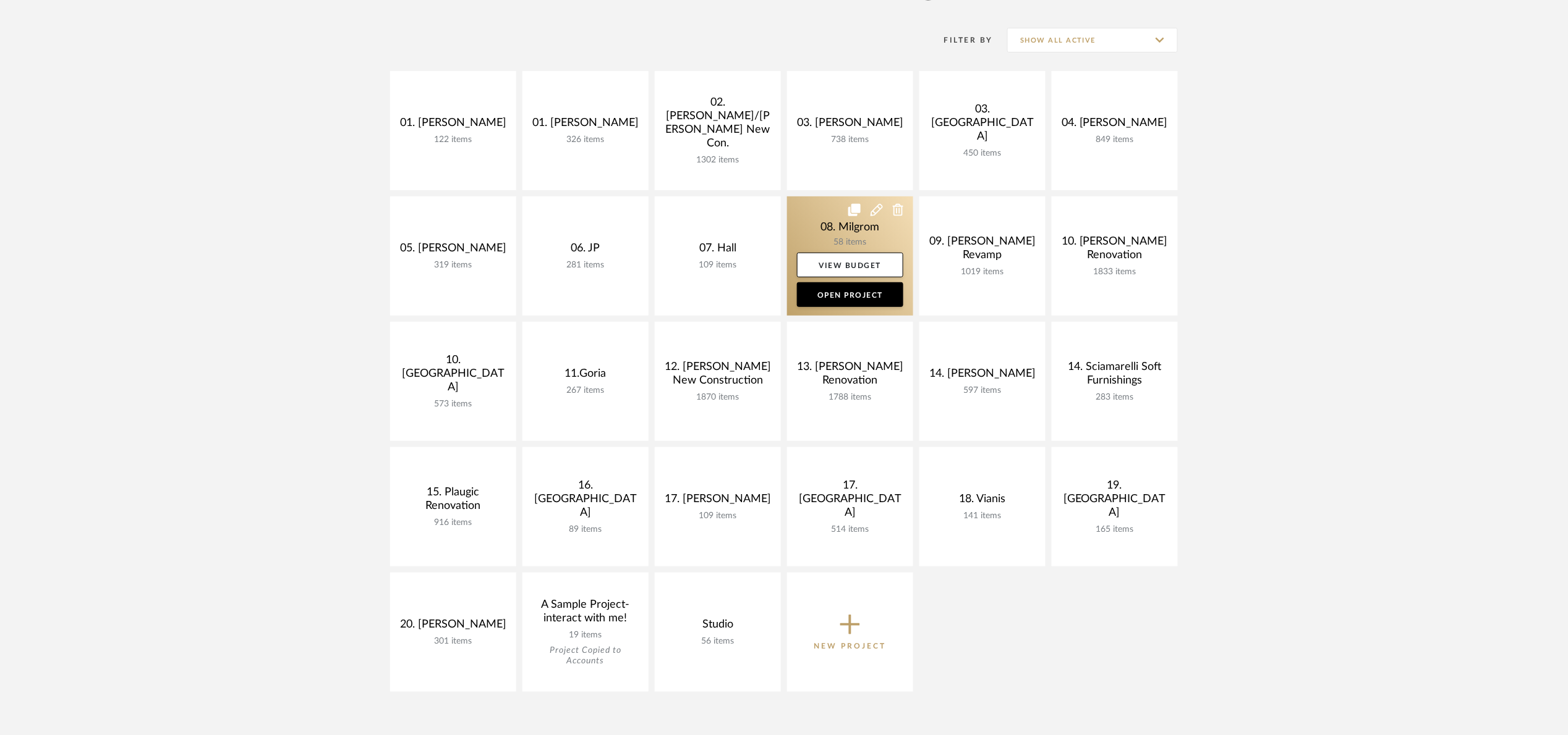
scroll to position [186, 0]
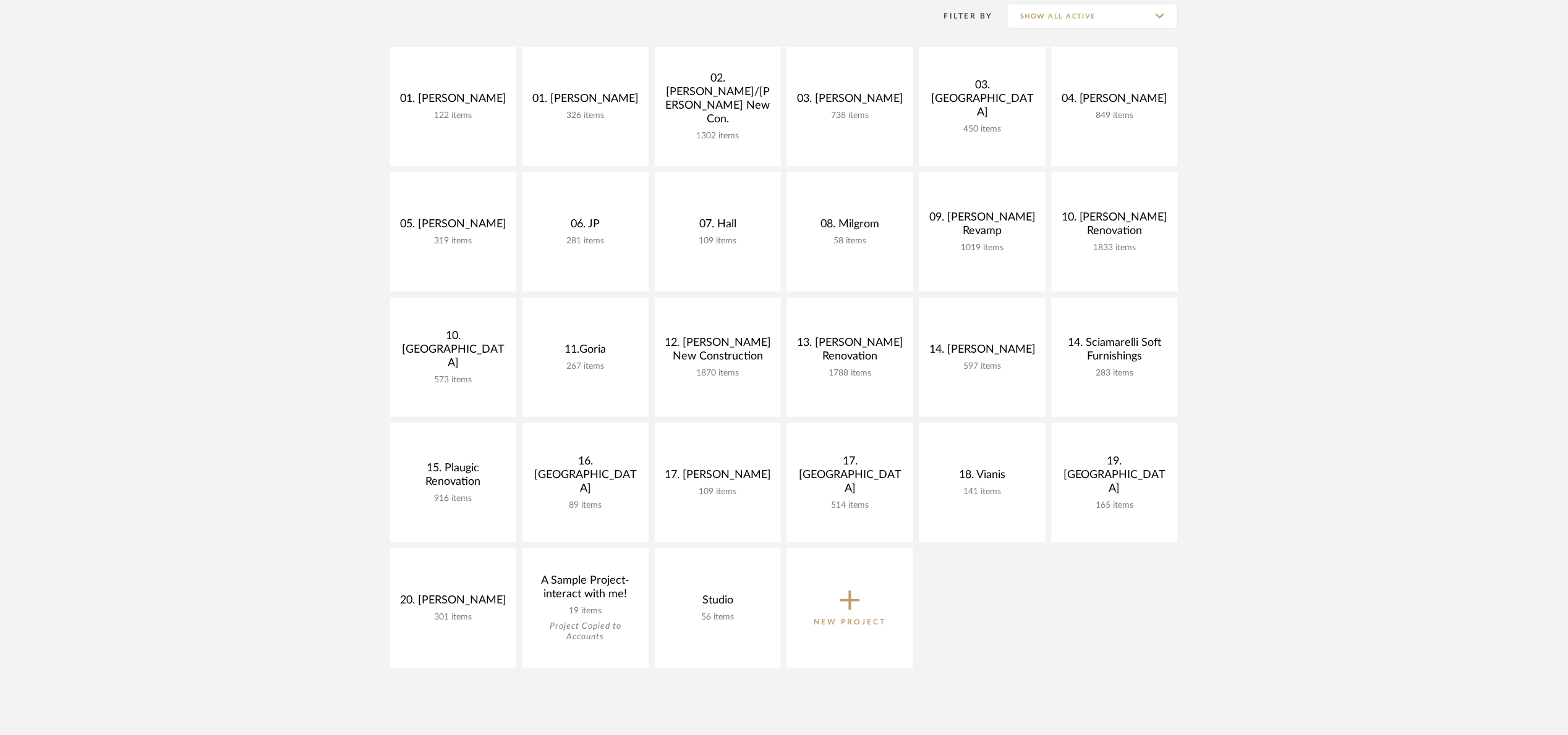
click at [1260, 267] on project-collections "Explore the Client Dashboard in Action! See how mood boards, project files, and…" at bounding box center [784, 457] width 1568 height 1107
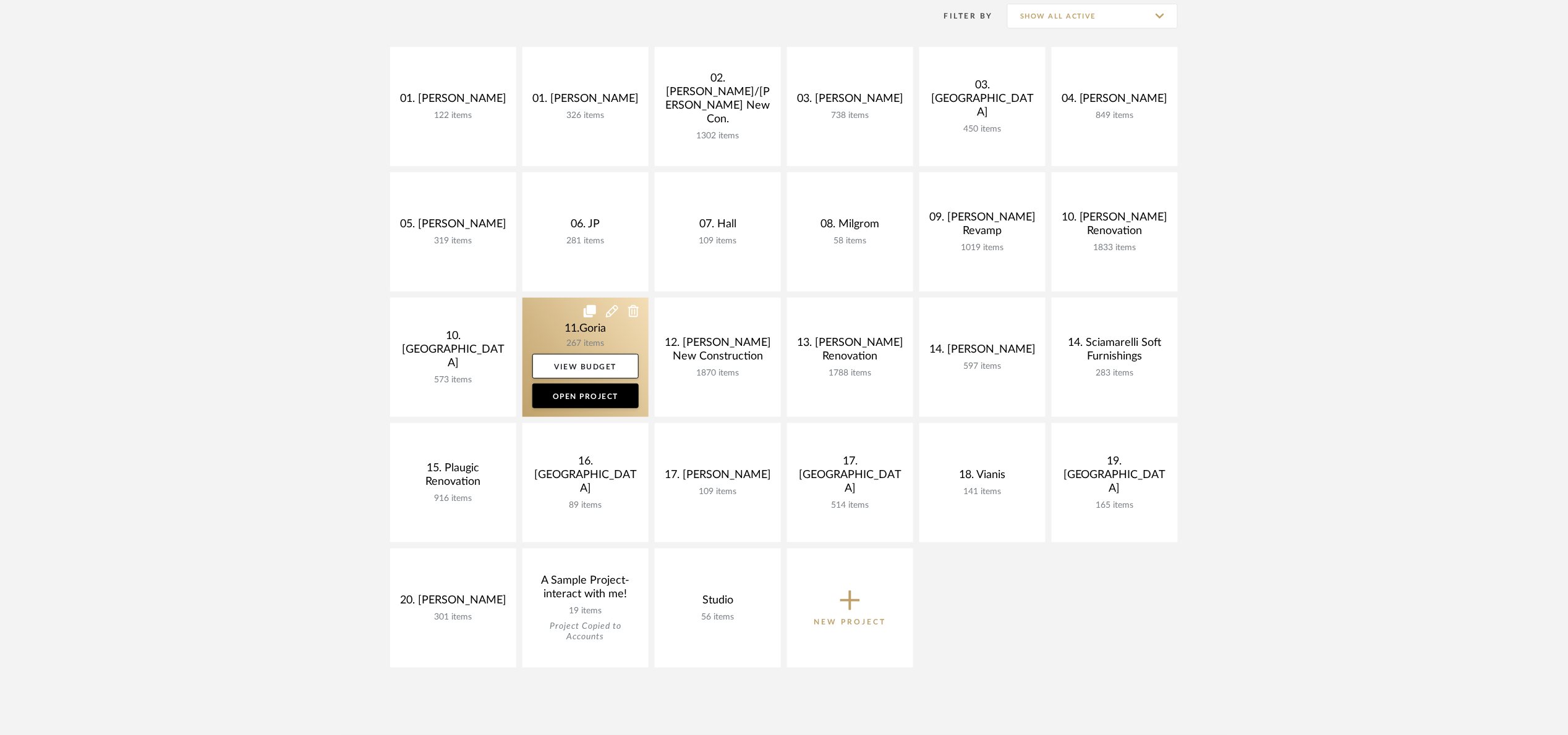
click at [533, 327] on link at bounding box center [585, 357] width 126 height 119
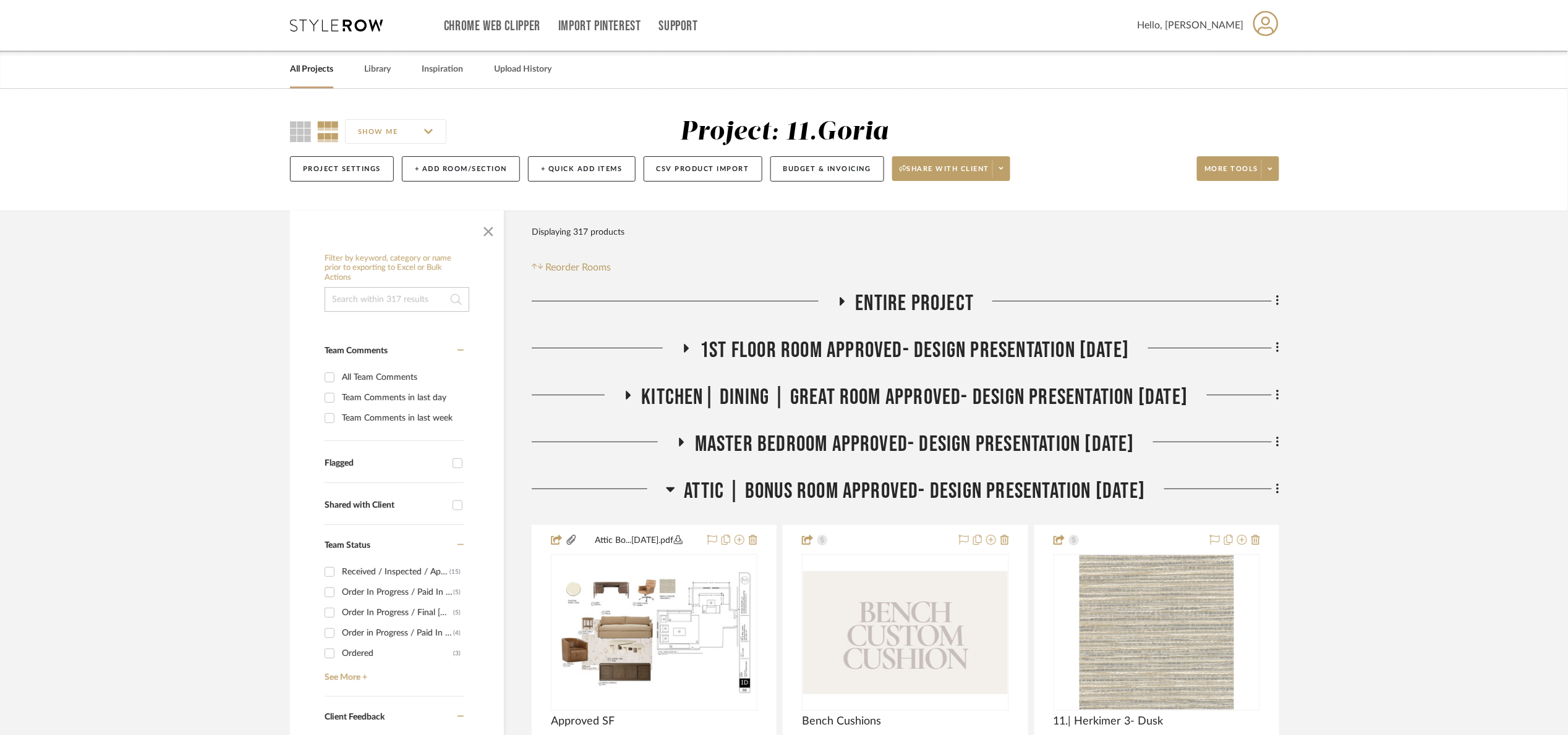
click at [424, 293] on input at bounding box center [396, 300] width 144 height 25
type input "rowe"
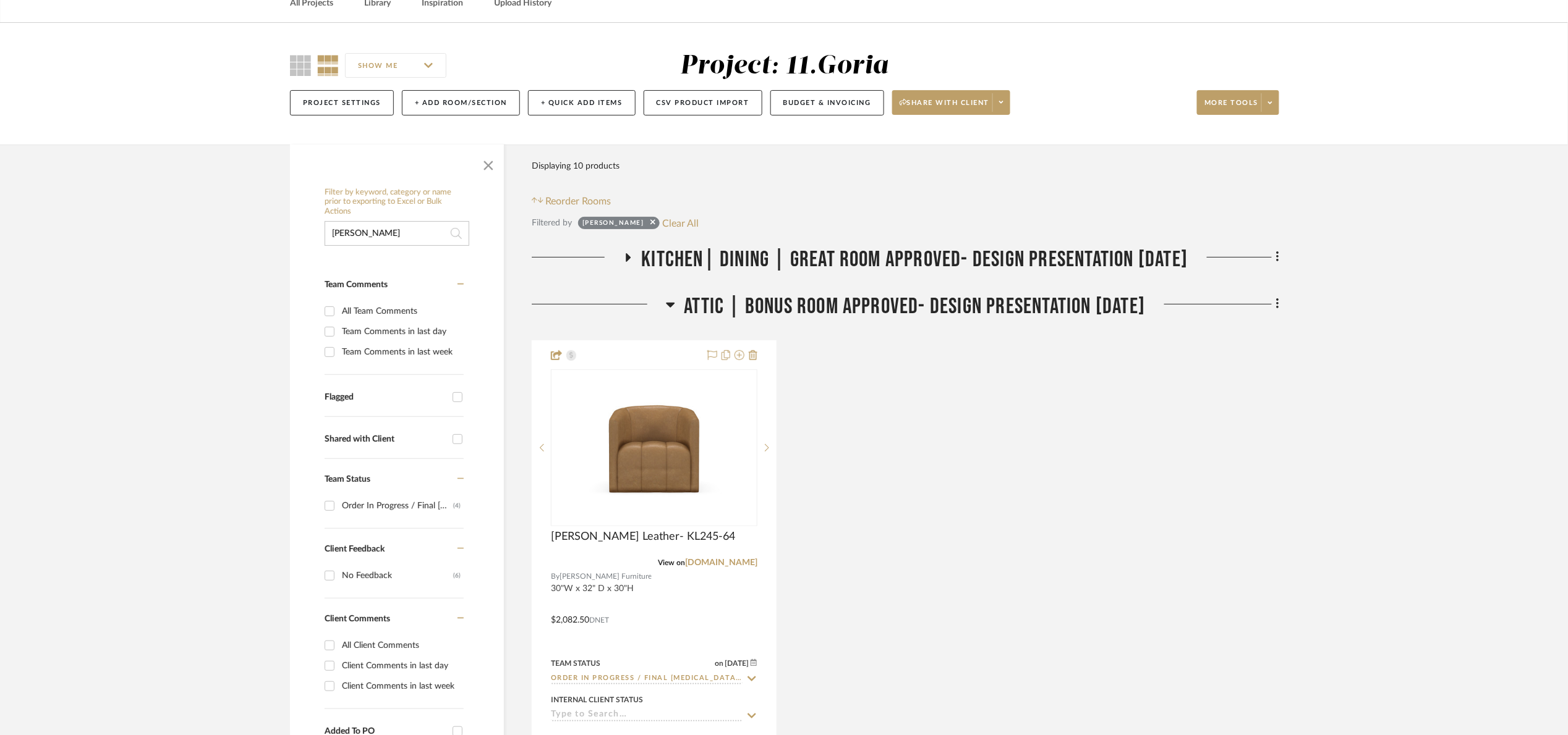
scroll to position [186, 0]
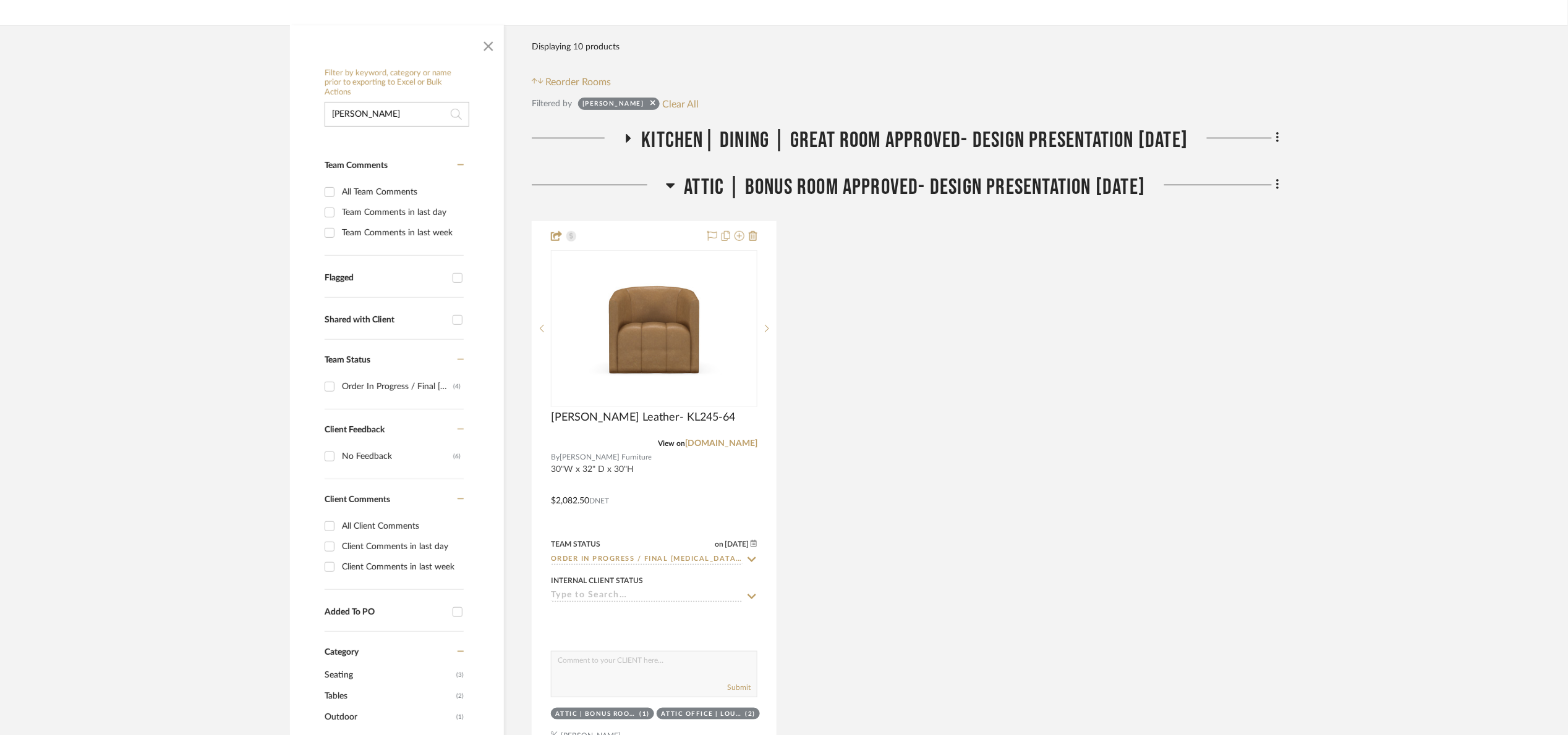
click at [752, 189] on span "Attic | Bonus room Approved- Design Presentation 06/06/25" at bounding box center [915, 187] width 461 height 27
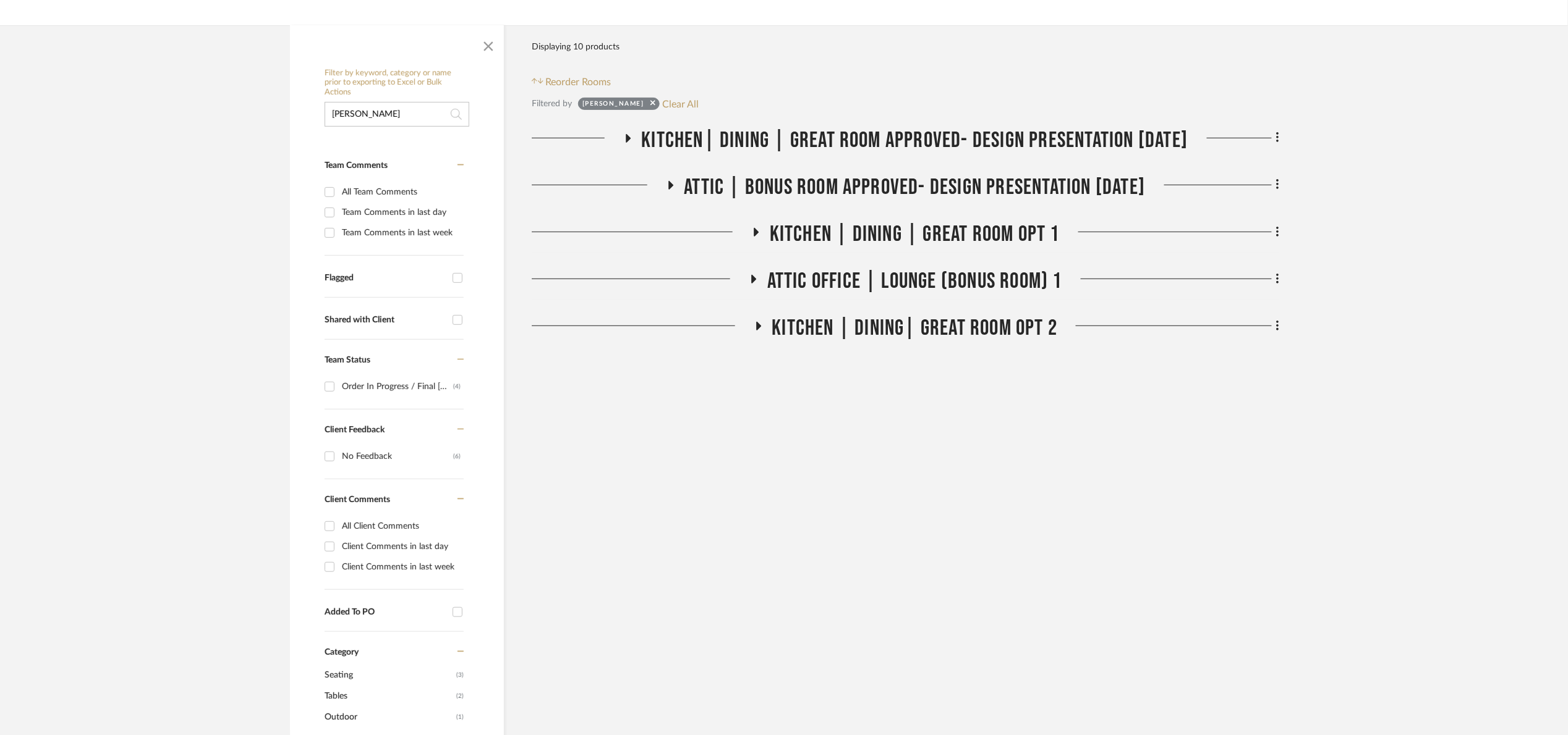
click at [730, 138] on span "Kitchen| Dining | Great room Approved- Design Presentation 06/06/25" at bounding box center [915, 140] width 546 height 27
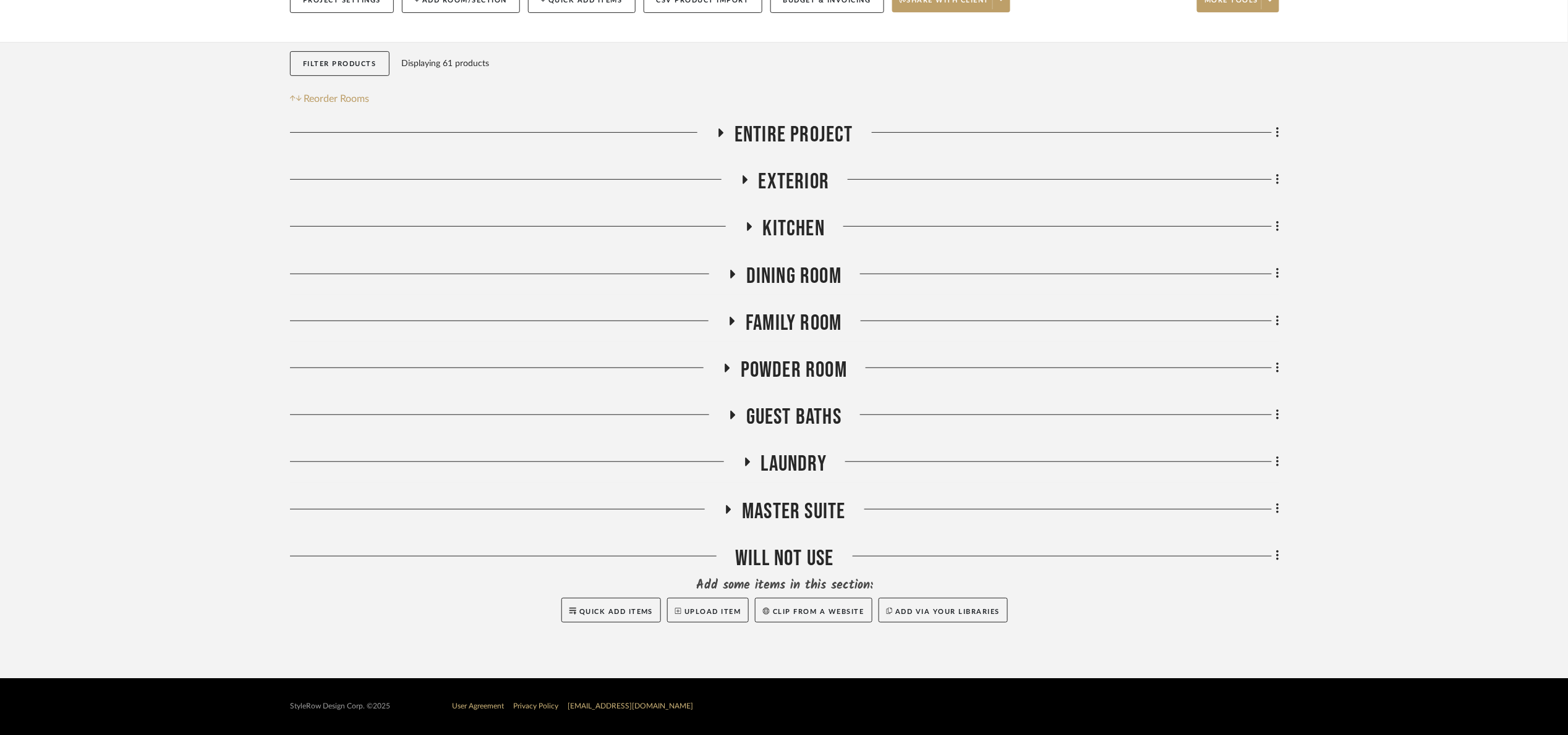
click at [121, 315] on project-details-page "SHOW ME Project: 08. Milgrom Project Settings + Add Room/Section + Quick Add It…" at bounding box center [784, 300] width 1568 height 759
